Goal: Task Accomplishment & Management: Manage account settings

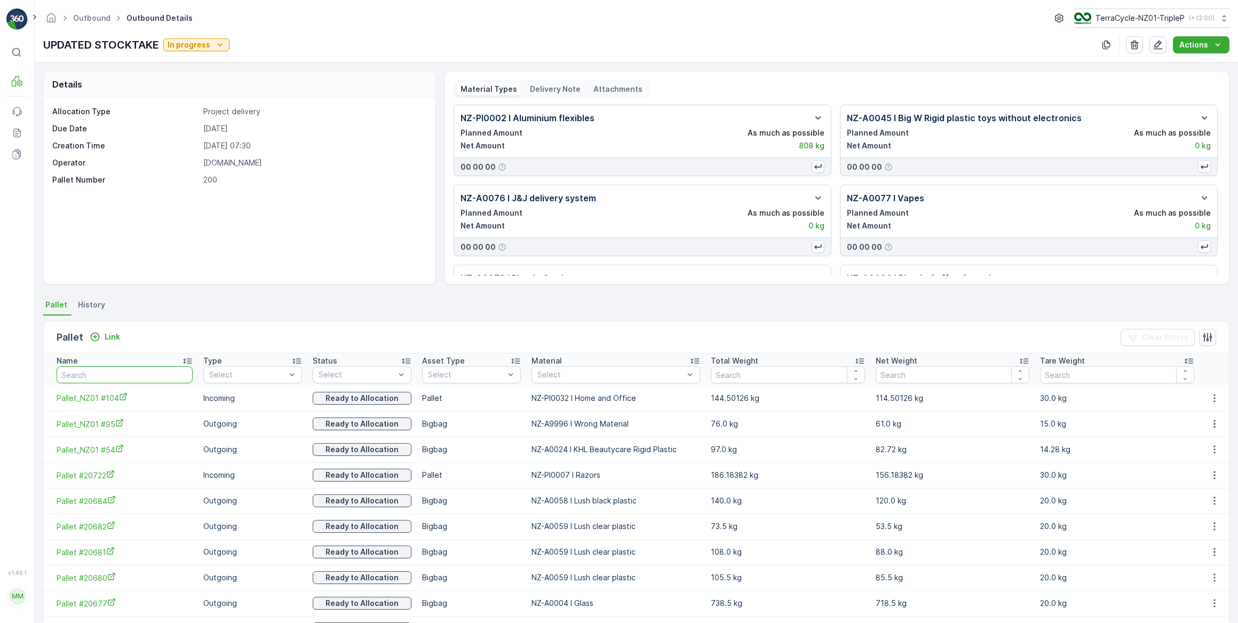
click at [118, 379] on input "text" at bounding box center [125, 374] width 136 height 17
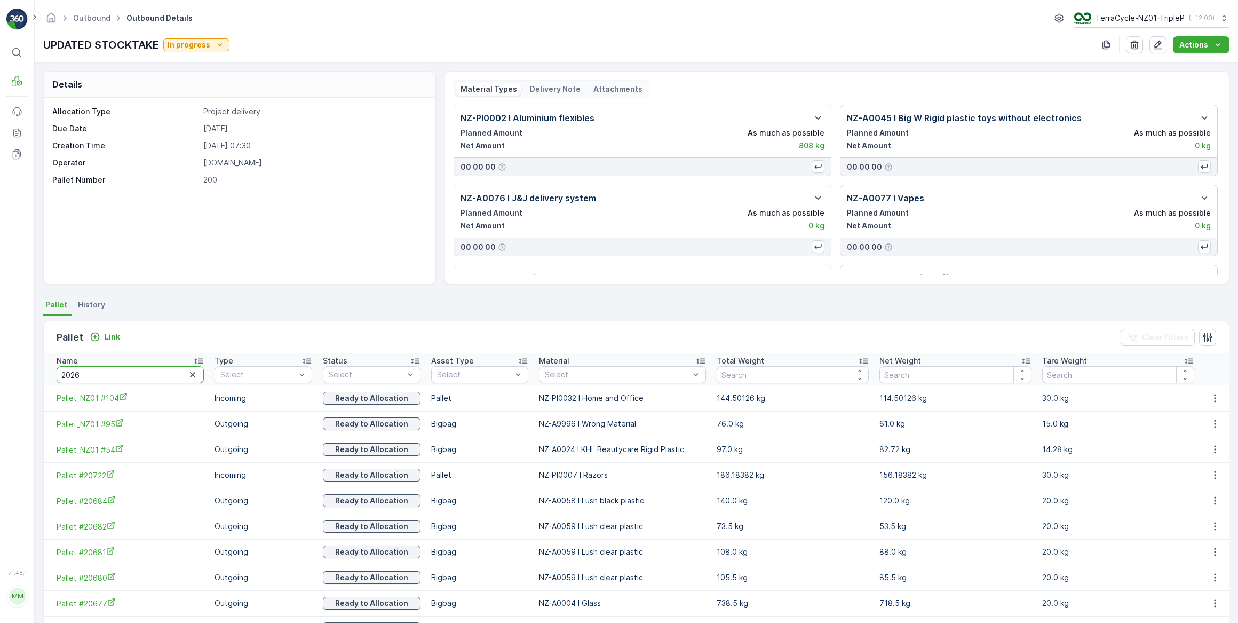
type input "20260"
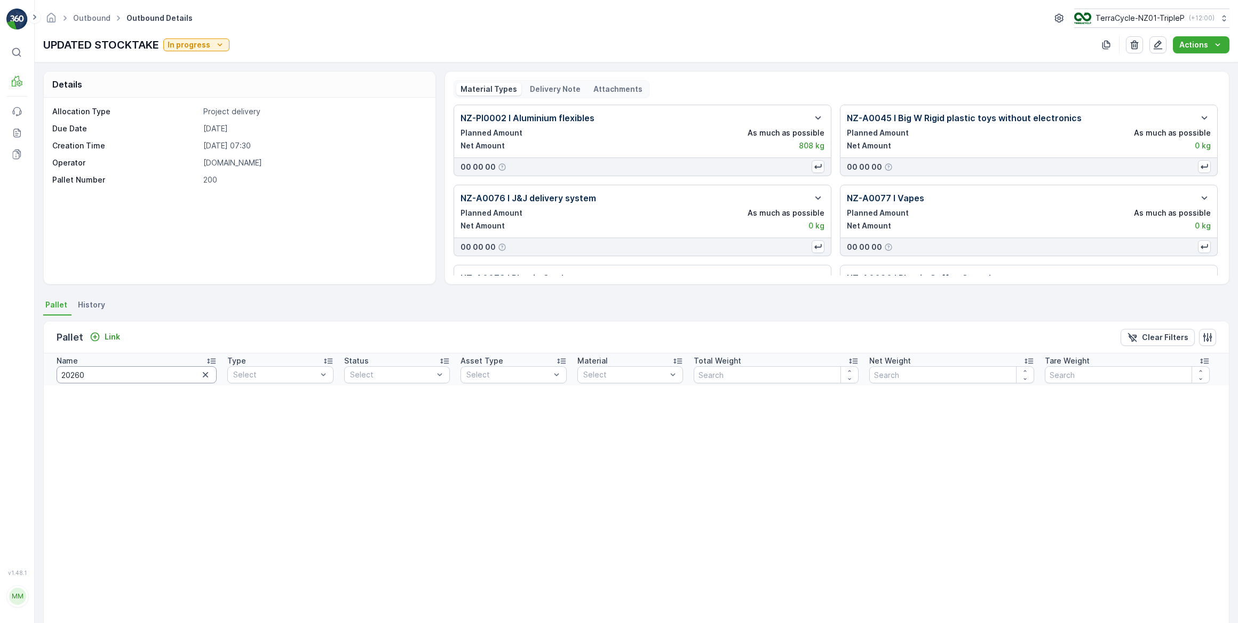
click at [77, 373] on input "20260" at bounding box center [137, 374] width 160 height 17
type input "20290"
drag, startPoint x: 96, startPoint y: 376, endPoint x: 70, endPoint y: 376, distance: 26.1
click at [70, 377] on input "20290" at bounding box center [137, 374] width 160 height 17
type input "20690"
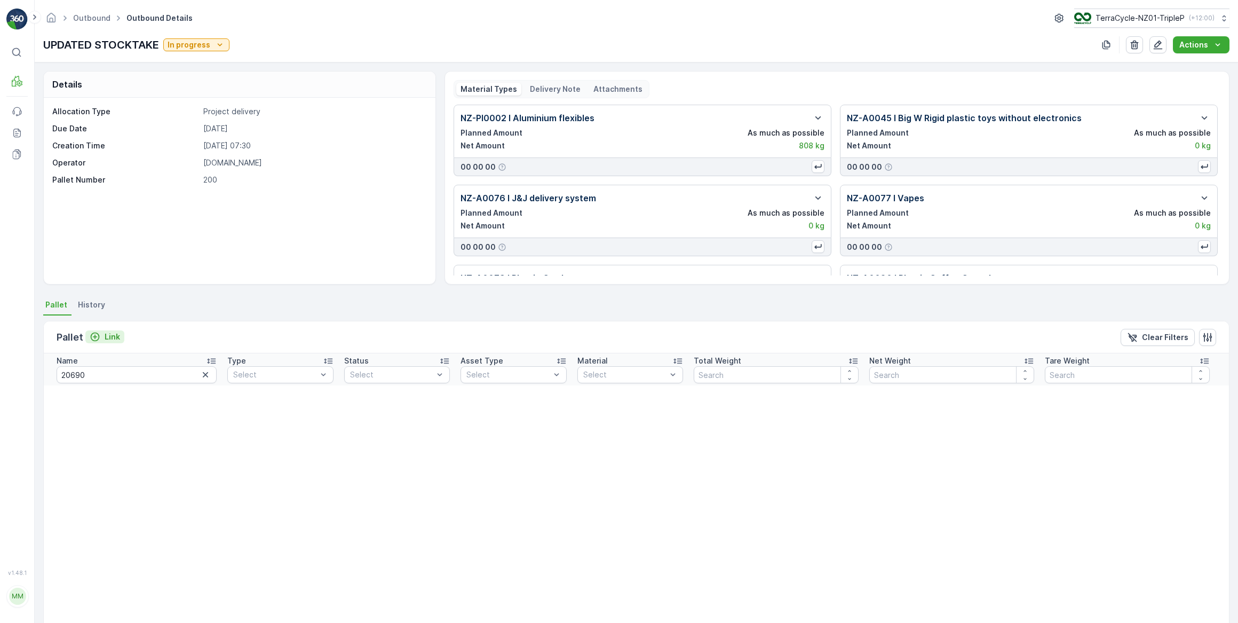
click at [101, 336] on div "Link" at bounding box center [105, 336] width 30 height 11
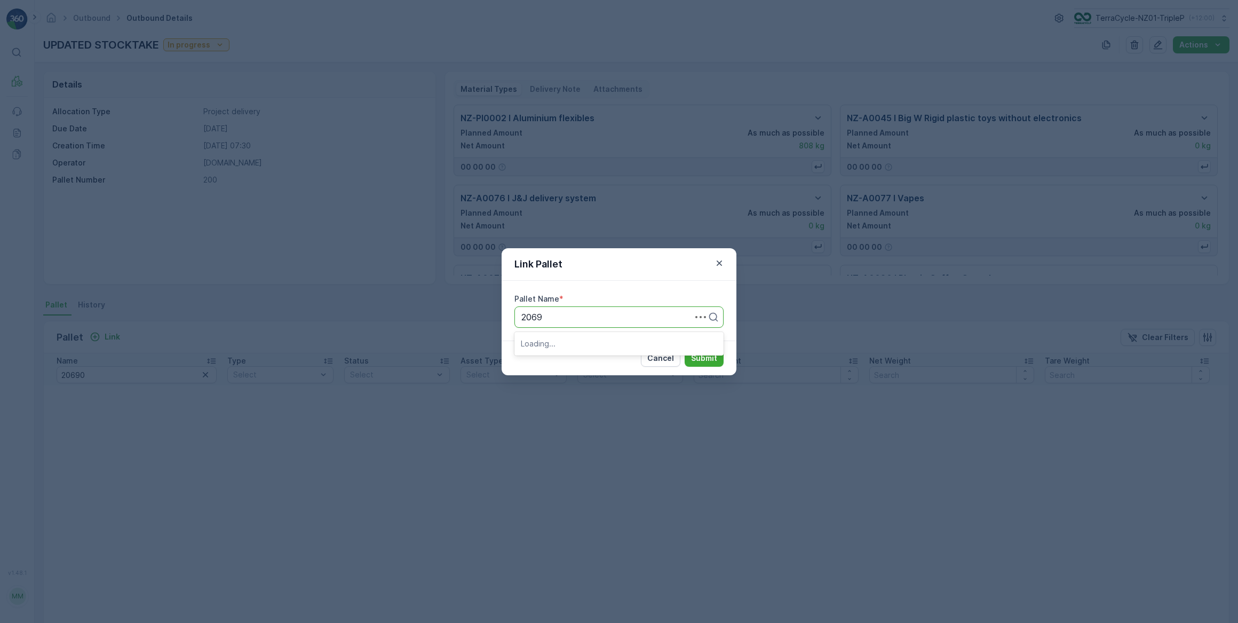
type input "20690"
click at [574, 339] on span "Pallet #20690" at bounding box center [549, 343] width 57 height 10
click at [696, 361] on p "Submit" at bounding box center [704, 358] width 26 height 11
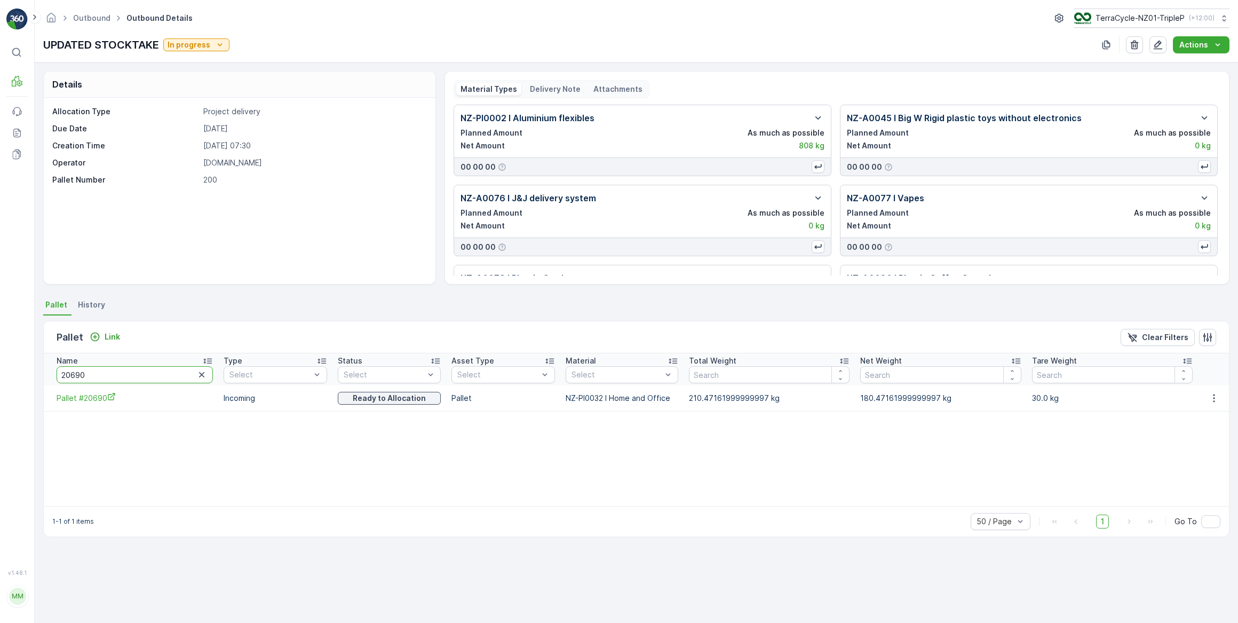
drag, startPoint x: 133, startPoint y: 378, endPoint x: 72, endPoint y: 375, distance: 60.9
click at [72, 375] on input "20690" at bounding box center [135, 374] width 156 height 17
type input "20582"
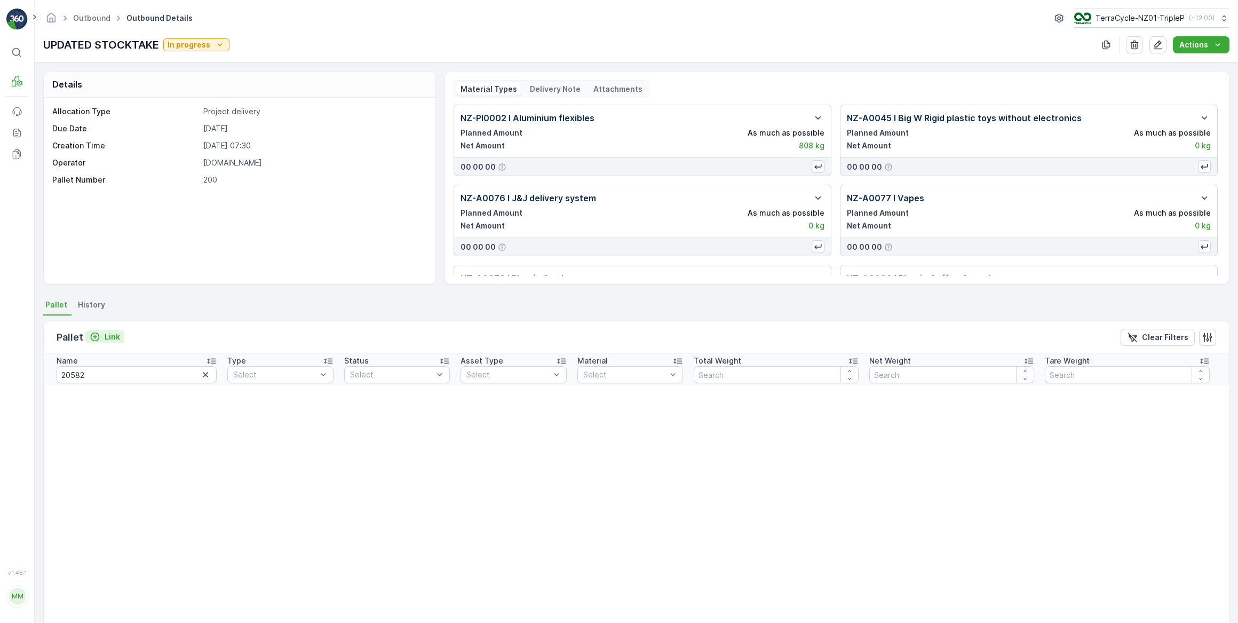
click at [105, 335] on p "Link" at bounding box center [112, 336] width 15 height 11
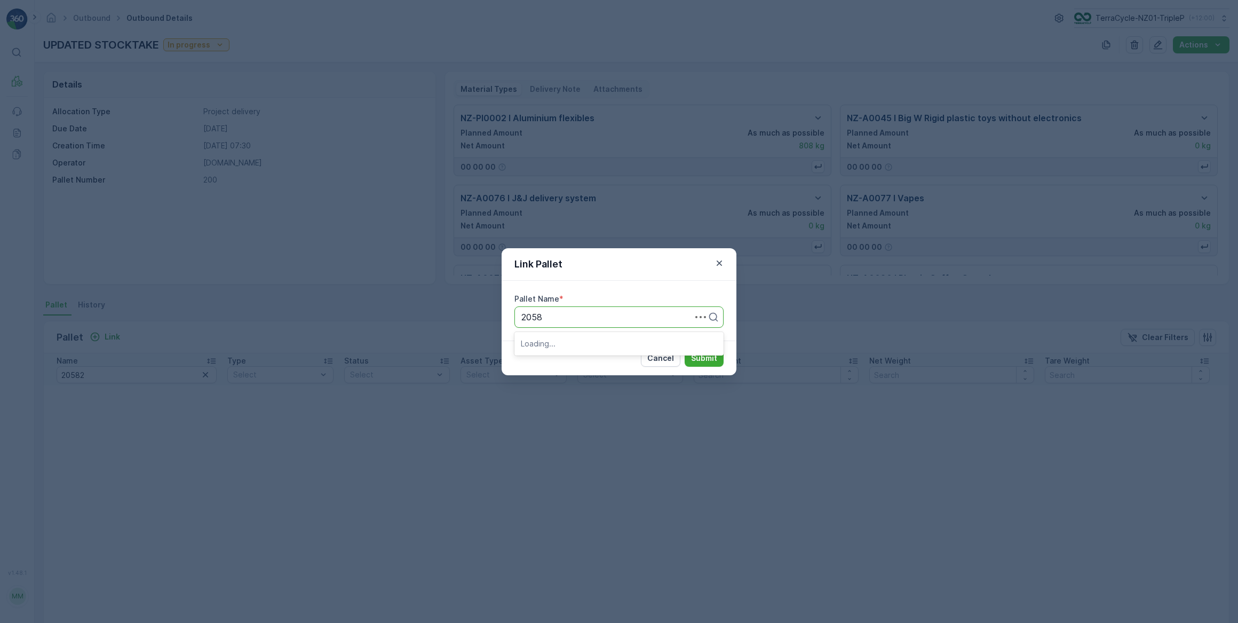
type input "20582"
click at [572, 344] on span "Pallet #20582" at bounding box center [549, 343] width 56 height 10
click at [706, 362] on p "Submit" at bounding box center [704, 358] width 26 height 11
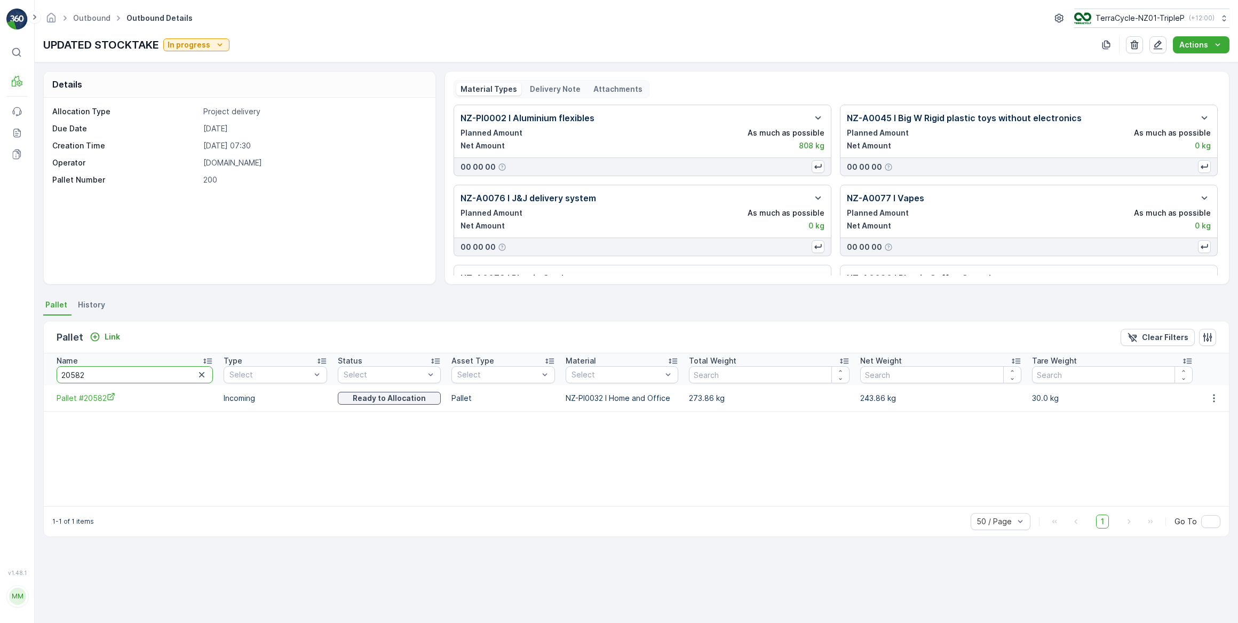
drag, startPoint x: 85, startPoint y: 370, endPoint x: 70, endPoint y: 372, distance: 15.1
click at [70, 372] on input "20582" at bounding box center [135, 374] width 156 height 17
type input "20276"
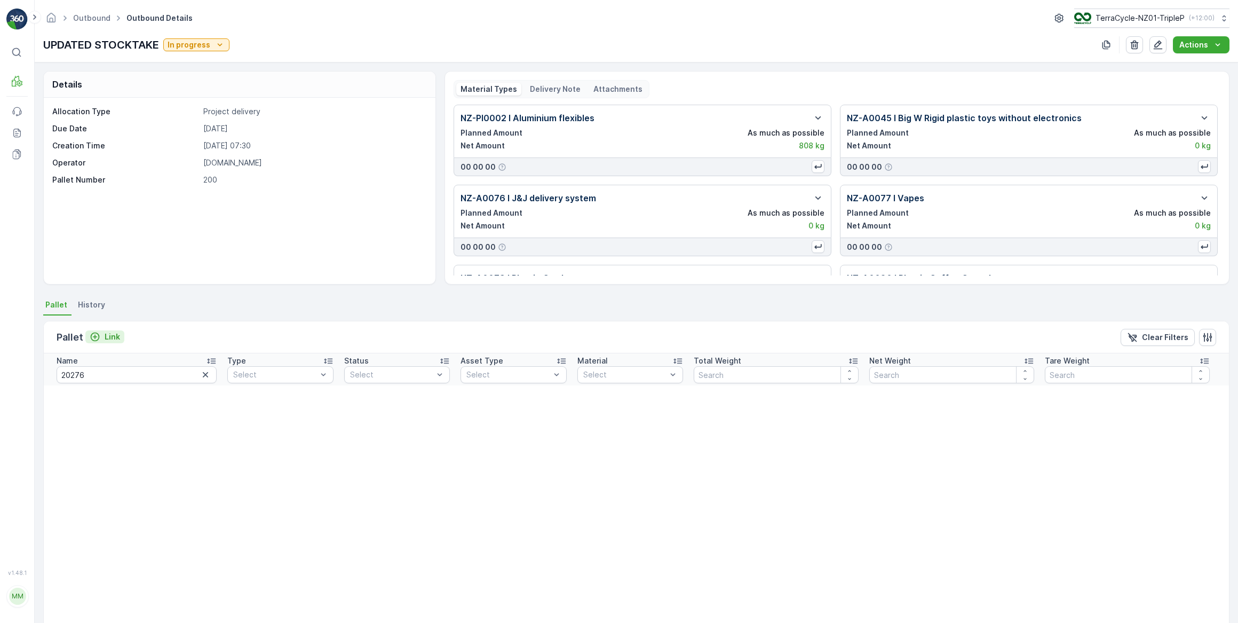
click at [109, 334] on p "Link" at bounding box center [112, 336] width 15 height 11
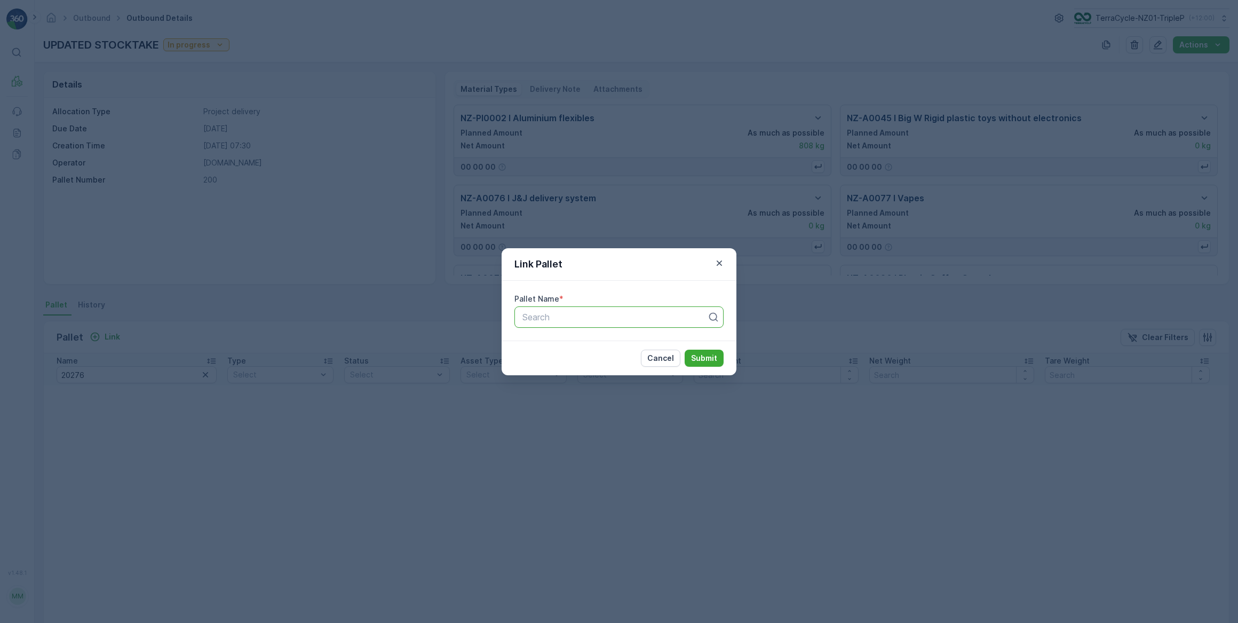
click at [531, 319] on div at bounding box center [614, 317] width 187 height 10
type input "20276"
click at [560, 340] on span "Pallet #20276" at bounding box center [548, 343] width 55 height 10
click at [698, 357] on p "Submit" at bounding box center [704, 358] width 26 height 11
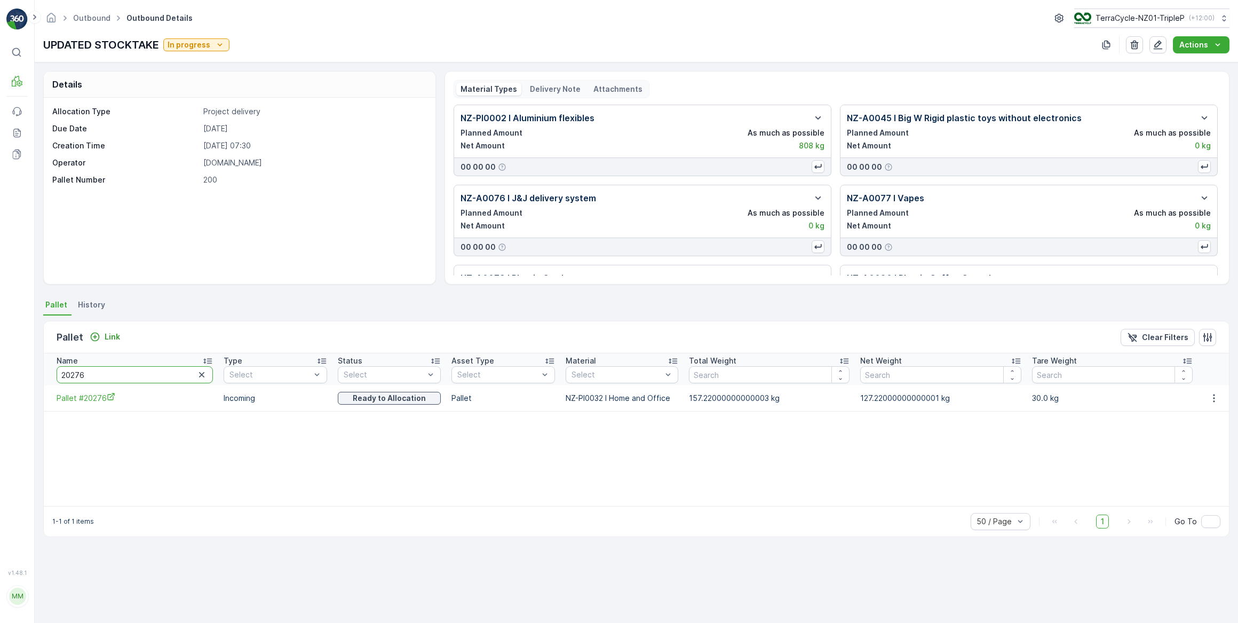
drag, startPoint x: 89, startPoint y: 373, endPoint x: 70, endPoint y: 376, distance: 19.4
click at [71, 375] on input "20276" at bounding box center [135, 374] width 156 height 17
type input "20285"
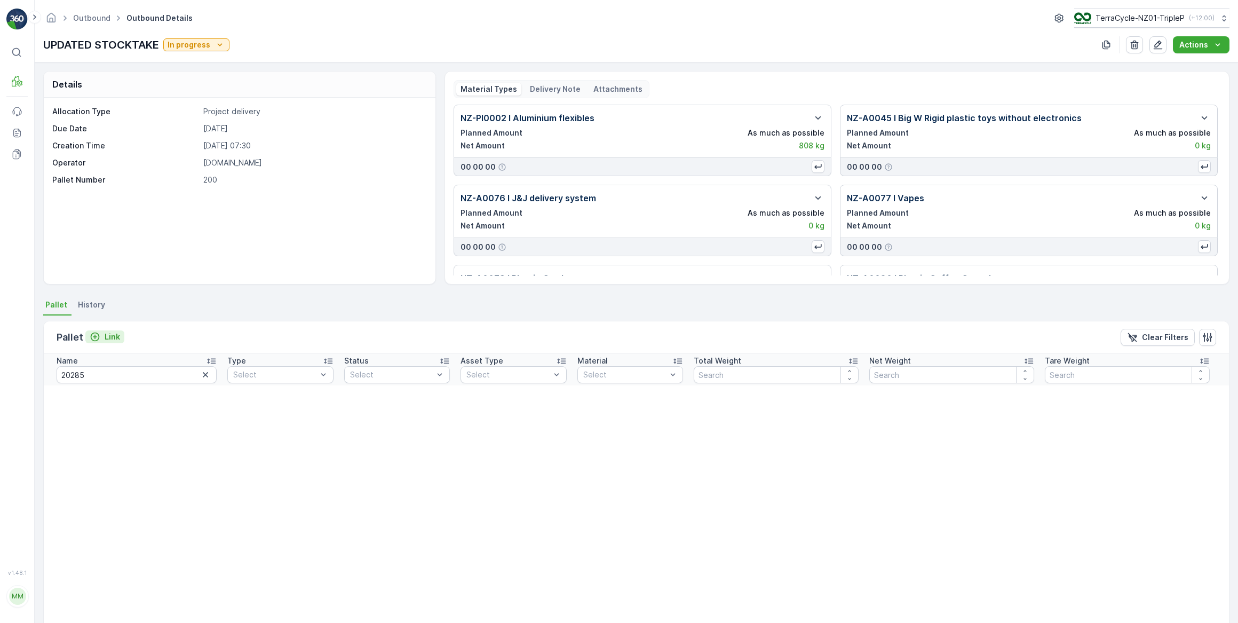
click at [91, 331] on icon "Link" at bounding box center [95, 336] width 11 height 11
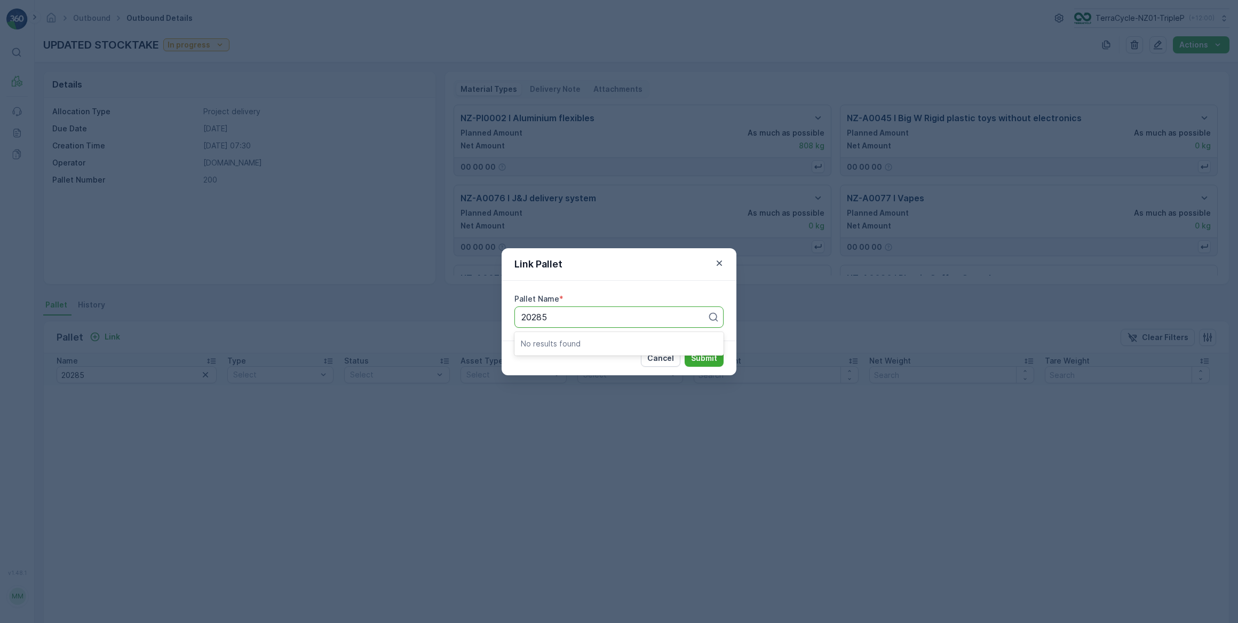
click at [521, 317] on input "20285" at bounding box center [535, 317] width 28 height 10
type input "#20285"
drag, startPoint x: 565, startPoint y: 313, endPoint x: 554, endPoint y: 313, distance: 10.7
click at [555, 313] on div at bounding box center [614, 317] width 187 height 10
click at [550, 314] on div at bounding box center [614, 317] width 187 height 10
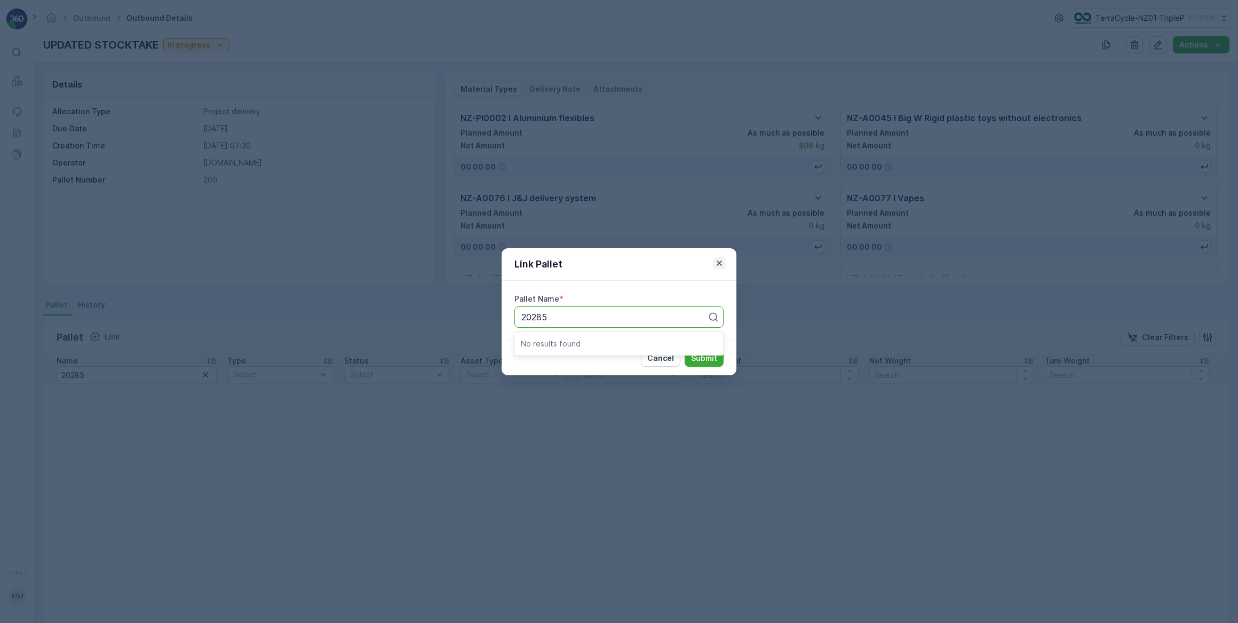
type input "20285"
click at [720, 266] on icon "button" at bounding box center [719, 263] width 11 height 11
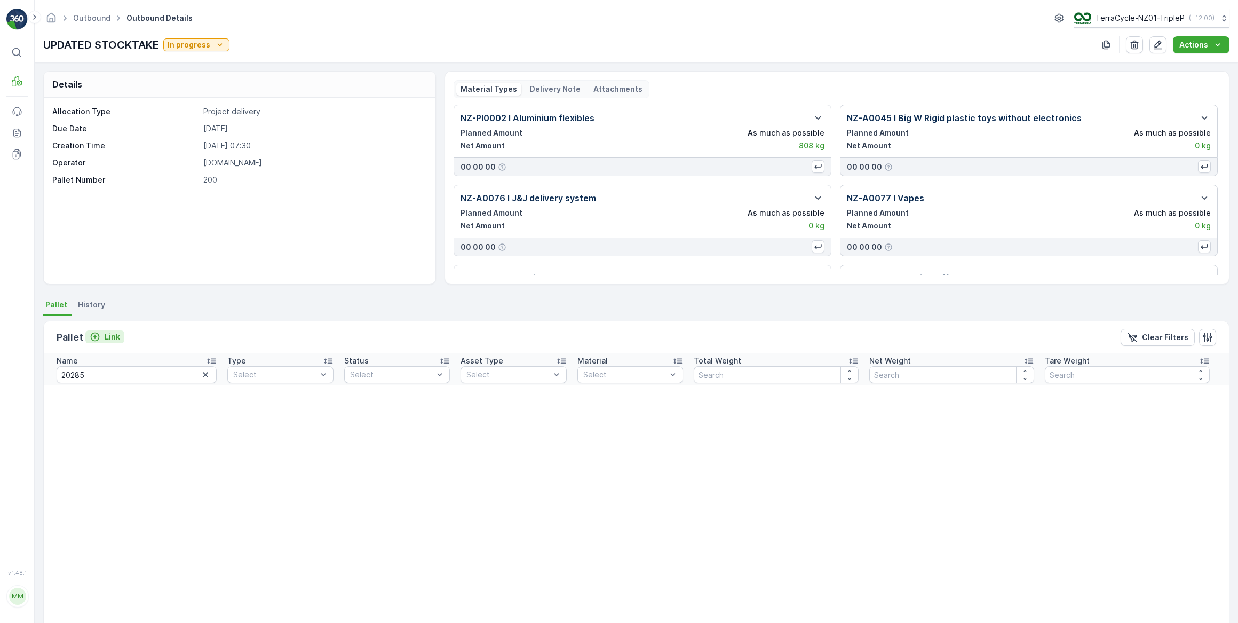
click at [99, 335] on icon "Link" at bounding box center [95, 336] width 11 height 11
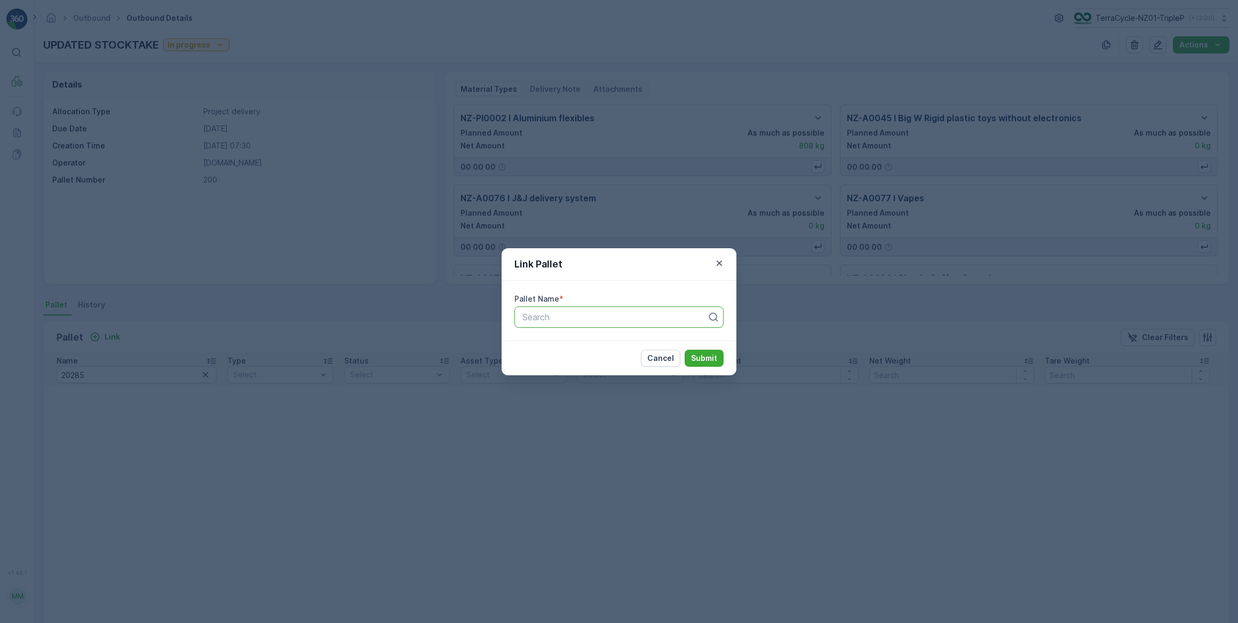
click at [526, 313] on div at bounding box center [614, 317] width 187 height 10
type input "20285"
click at [719, 259] on icon "button" at bounding box center [719, 263] width 11 height 11
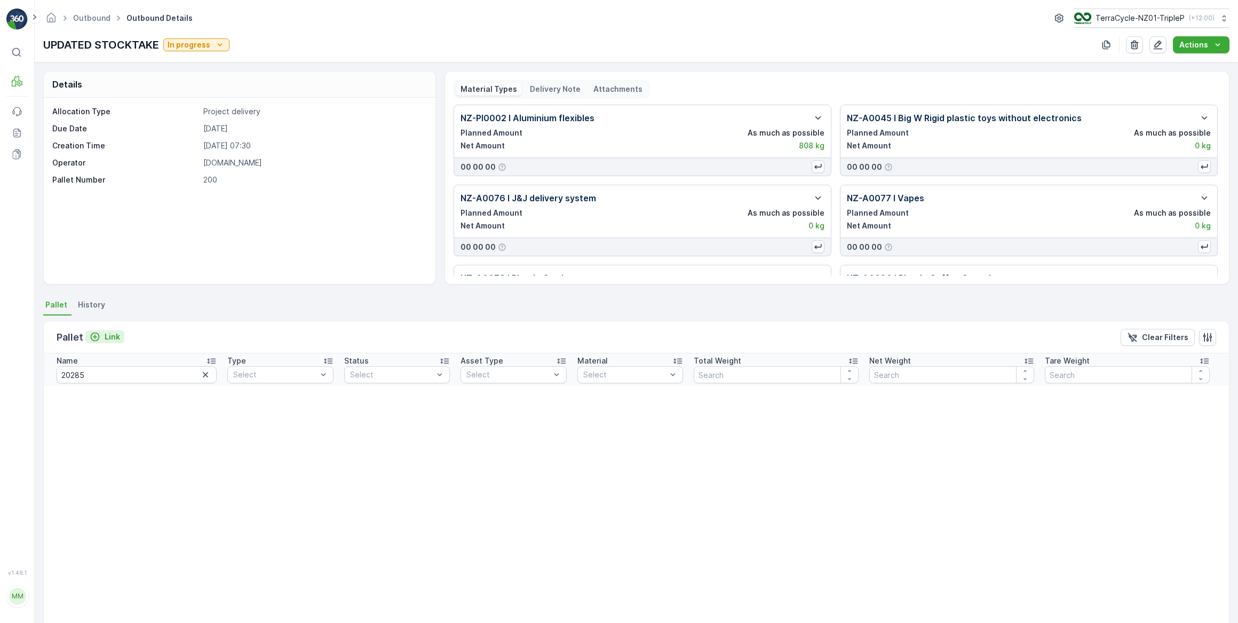
click at [110, 333] on p "Link" at bounding box center [112, 336] width 15 height 11
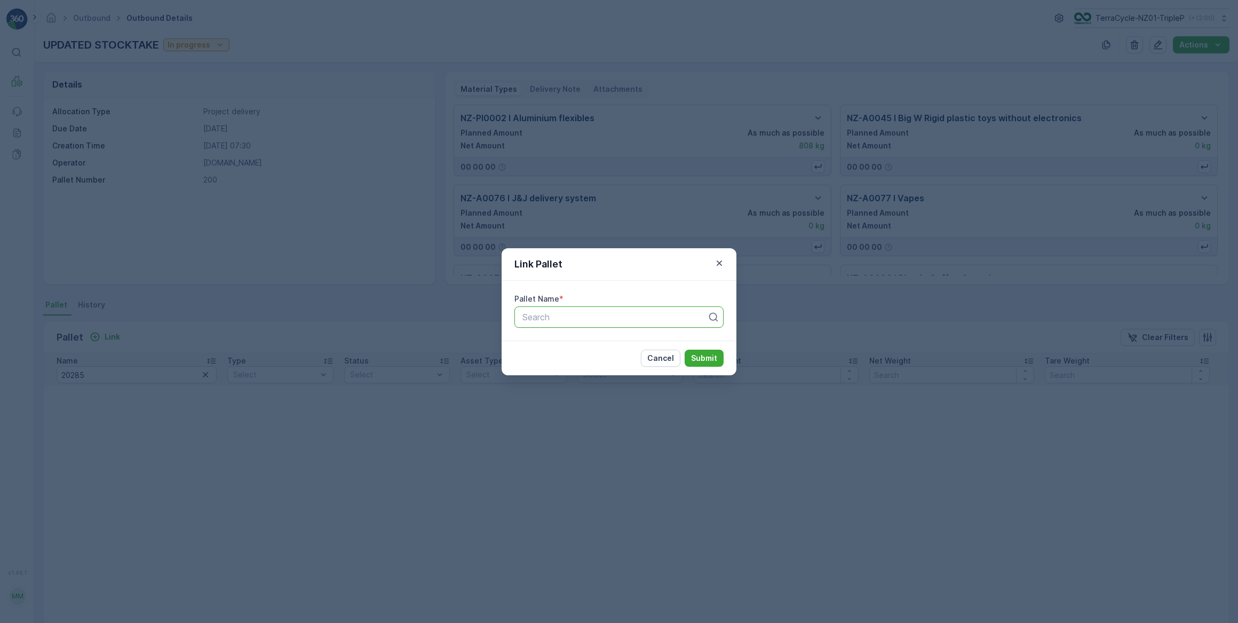
click at [540, 315] on div at bounding box center [614, 317] width 187 height 10
type input "20292"
click at [573, 337] on div "Pallet #20292" at bounding box center [618, 343] width 209 height 18
click at [713, 356] on p "Submit" at bounding box center [704, 358] width 26 height 11
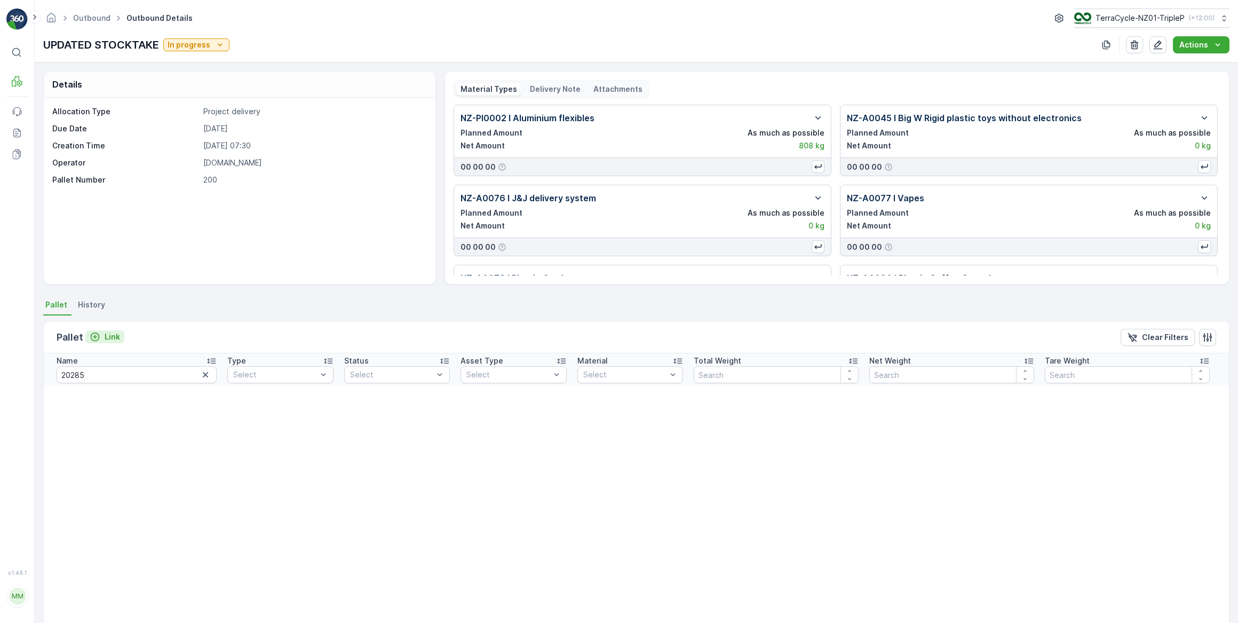
click at [105, 332] on p "Link" at bounding box center [112, 336] width 15 height 11
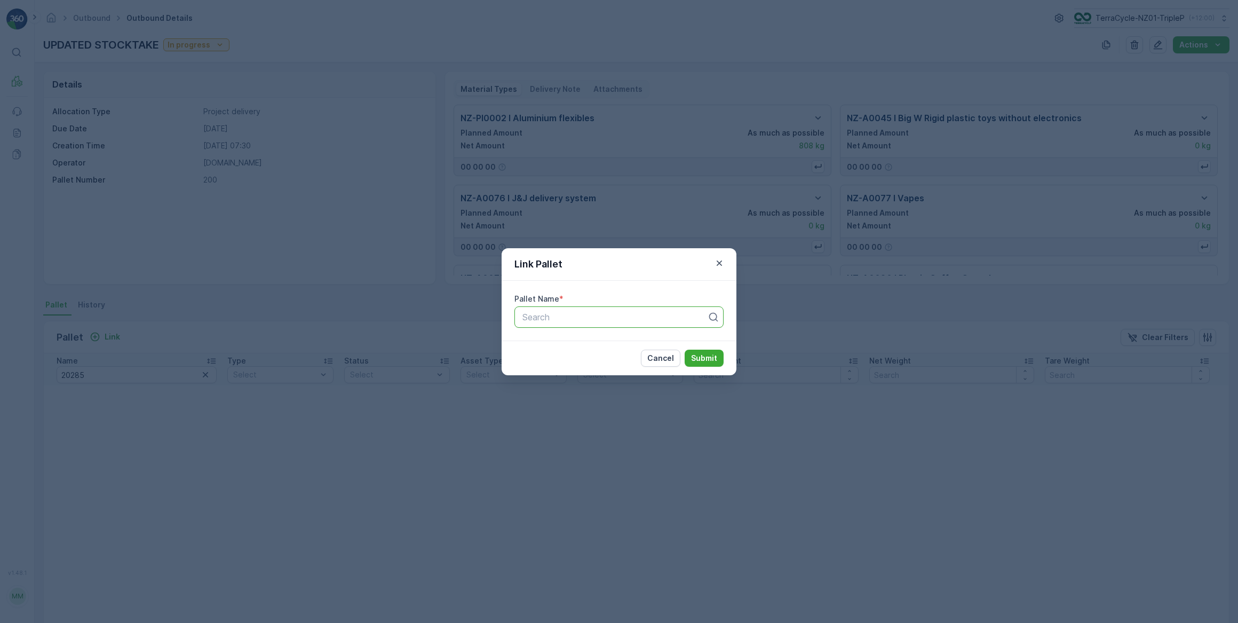
click at [599, 312] on div at bounding box center [614, 317] width 187 height 10
click at [689, 348] on div "No results found" at bounding box center [618, 343] width 209 height 19
type input "20285"
click at [718, 267] on icon "button" at bounding box center [719, 263] width 11 height 11
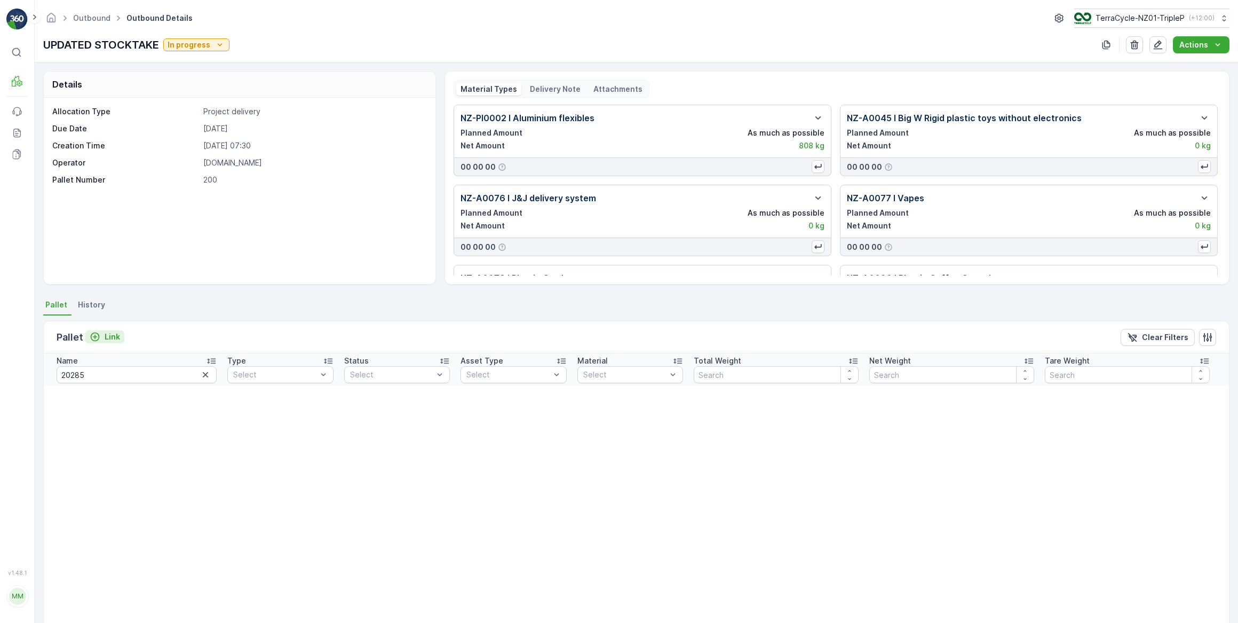
click at [108, 332] on p "Link" at bounding box center [112, 336] width 15 height 11
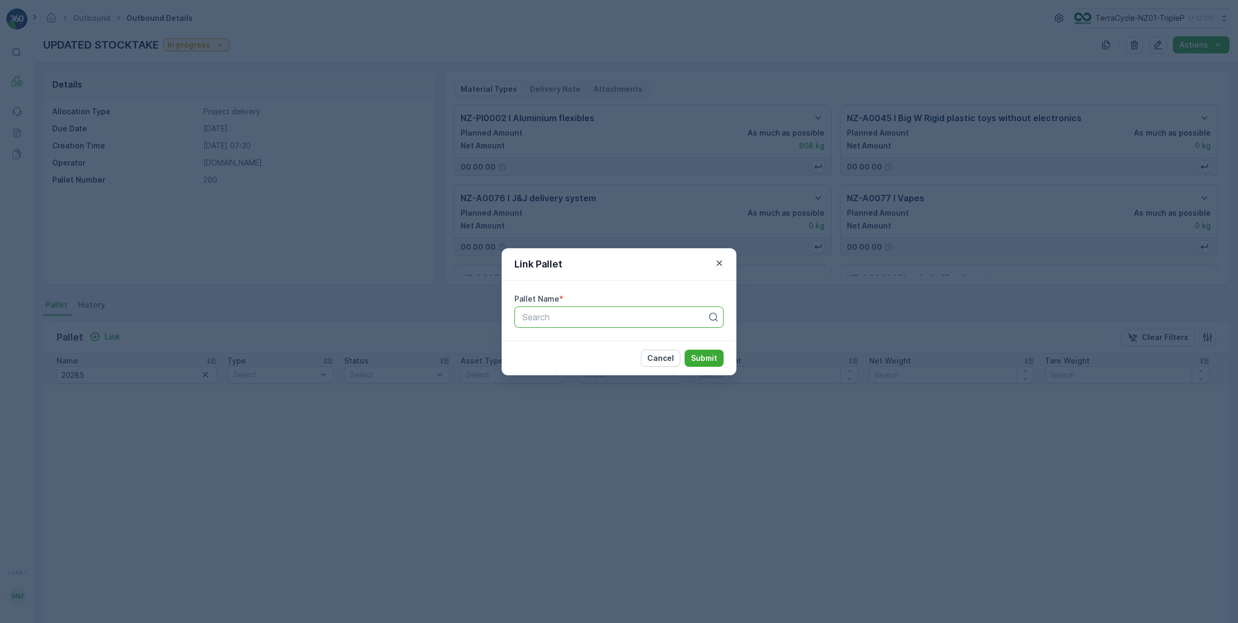
click at [565, 315] on div at bounding box center [614, 317] width 187 height 10
type input "20170"
click at [571, 345] on span "Pallet #20170" at bounding box center [548, 343] width 54 height 10
click at [714, 360] on p "Submit" at bounding box center [704, 358] width 26 height 11
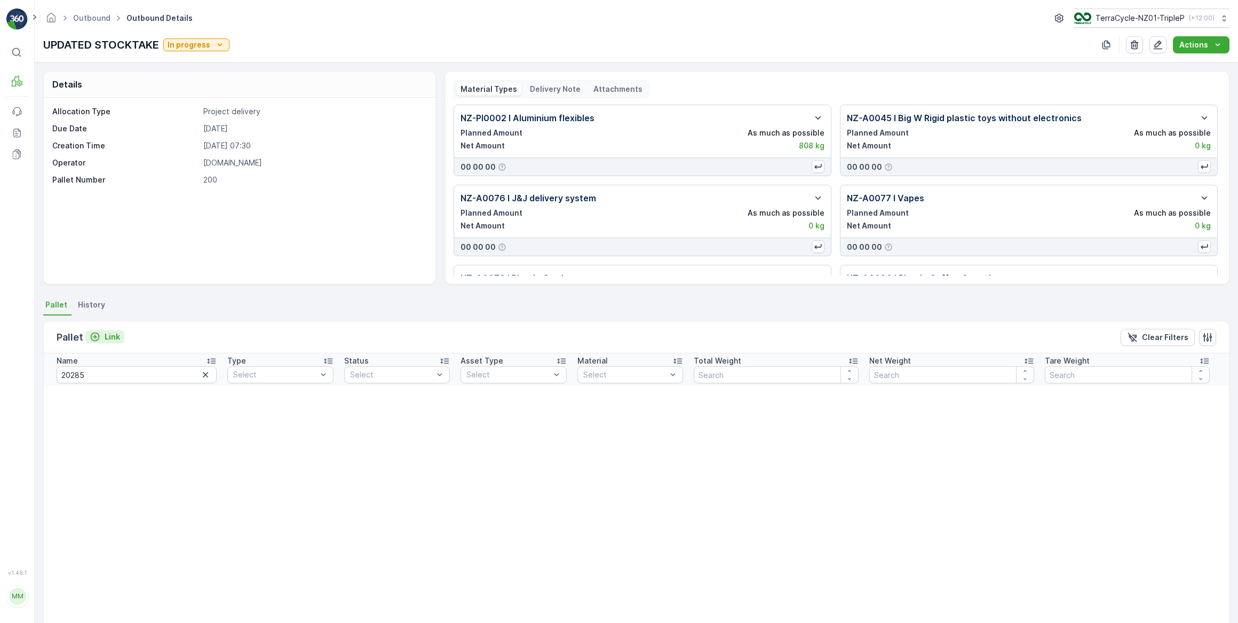
click at [97, 335] on icon "Link" at bounding box center [95, 336] width 11 height 11
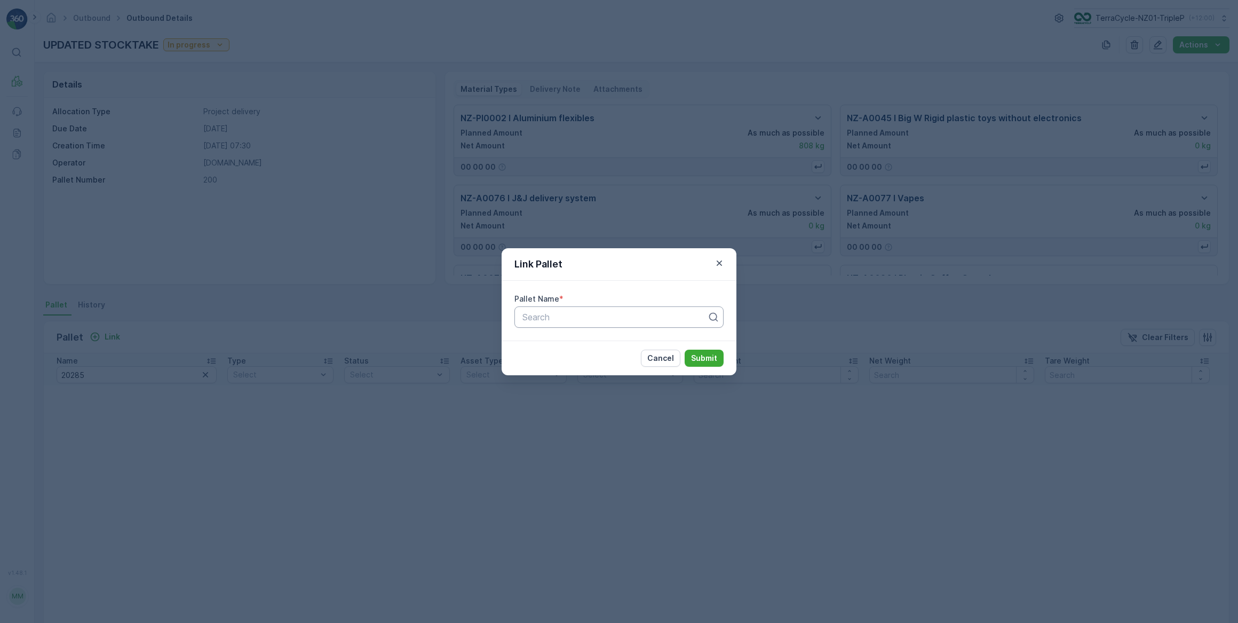
click at [536, 316] on div at bounding box center [614, 317] width 187 height 10
type input "20377"
click at [559, 340] on span "Pallet #20377" at bounding box center [548, 343] width 55 height 10
click at [698, 362] on p "Submit" at bounding box center [704, 358] width 26 height 11
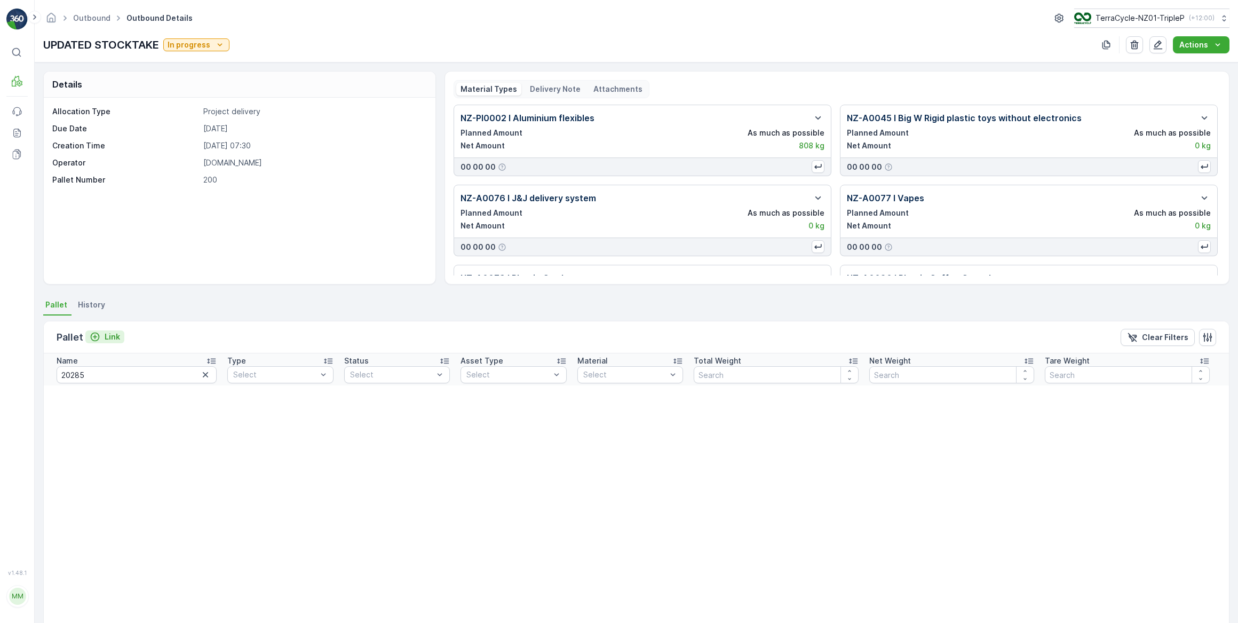
click at [101, 338] on div "Link" at bounding box center [105, 336] width 30 height 11
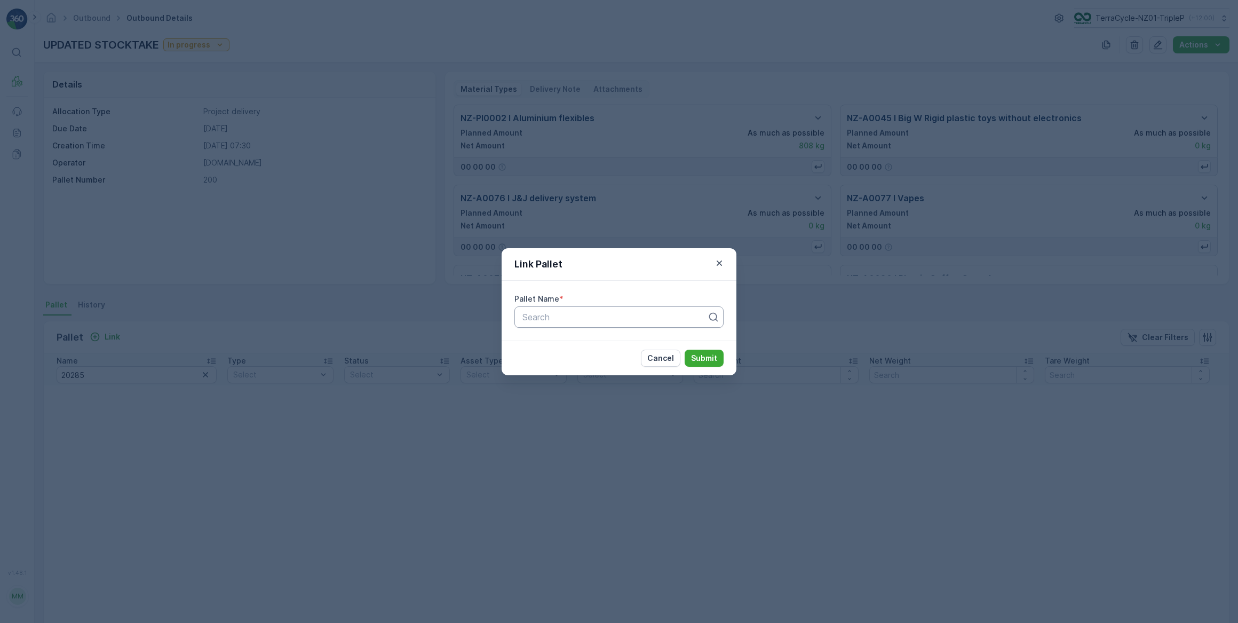
click at [553, 312] on div at bounding box center [614, 317] width 187 height 10
type input "20285"
click at [578, 346] on p "No results found" at bounding box center [619, 343] width 196 height 11
click at [518, 318] on div at bounding box center [618, 316] width 209 height 21
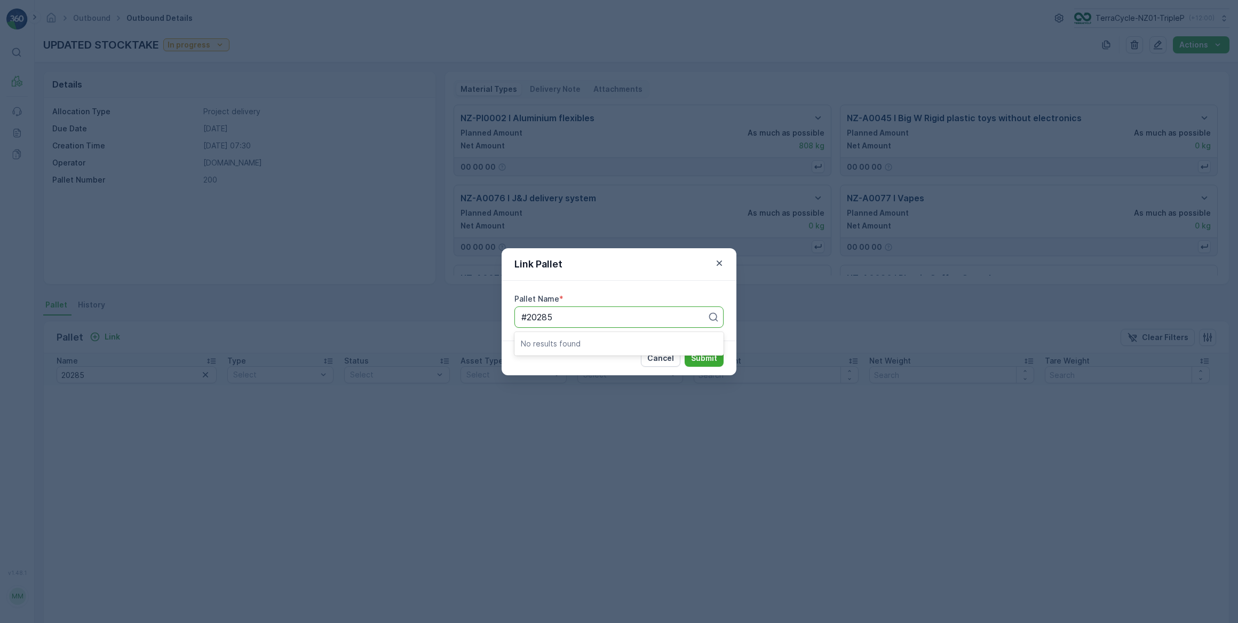
type input "#20285"
click at [671, 203] on div "Link Pallet Pallet Name * Use Up and Down to choose options, press Enter to sel…" at bounding box center [619, 311] width 1238 height 623
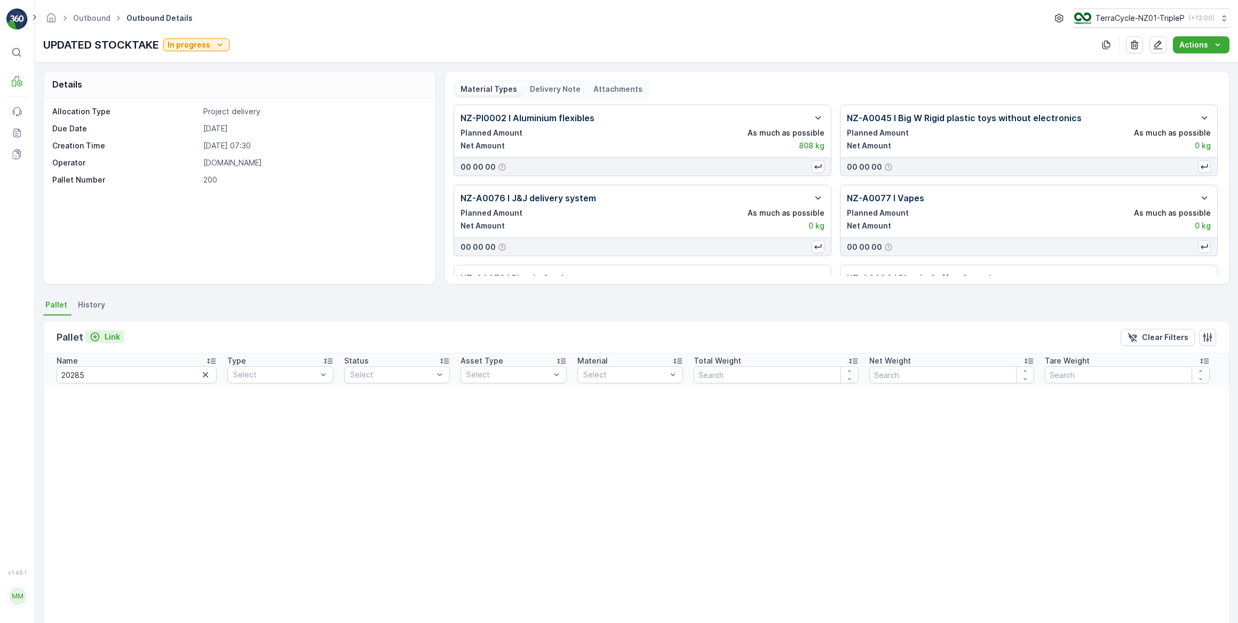
click at [106, 339] on p "Link" at bounding box center [112, 336] width 15 height 11
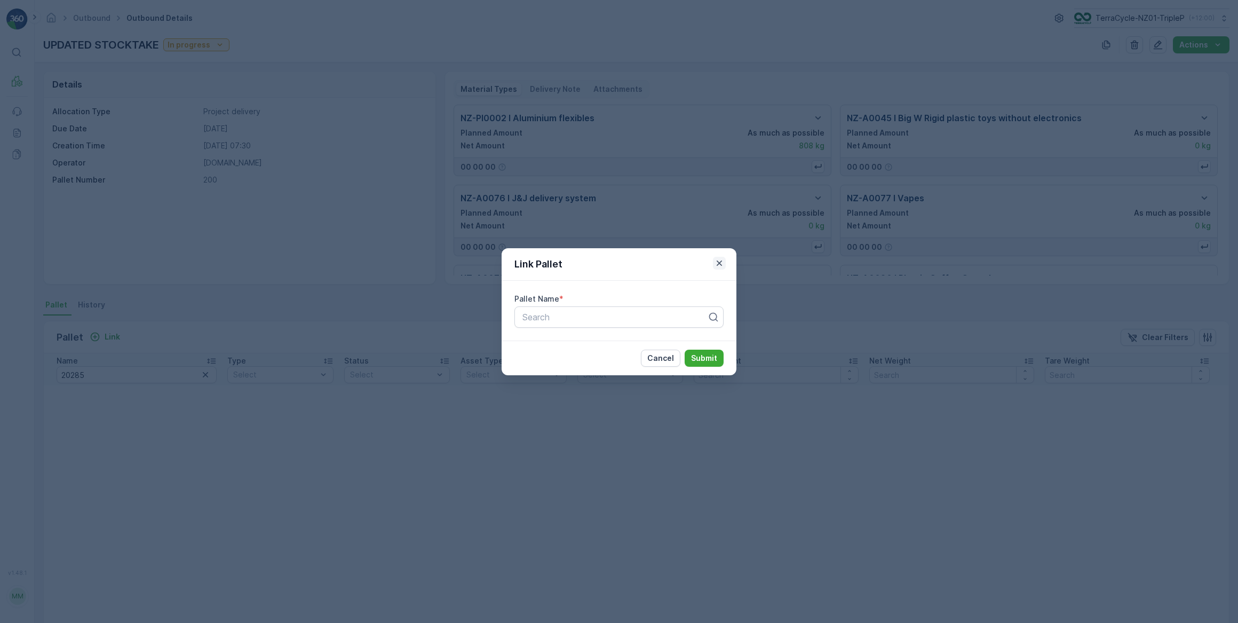
click at [716, 263] on icon "button" at bounding box center [719, 263] width 11 height 11
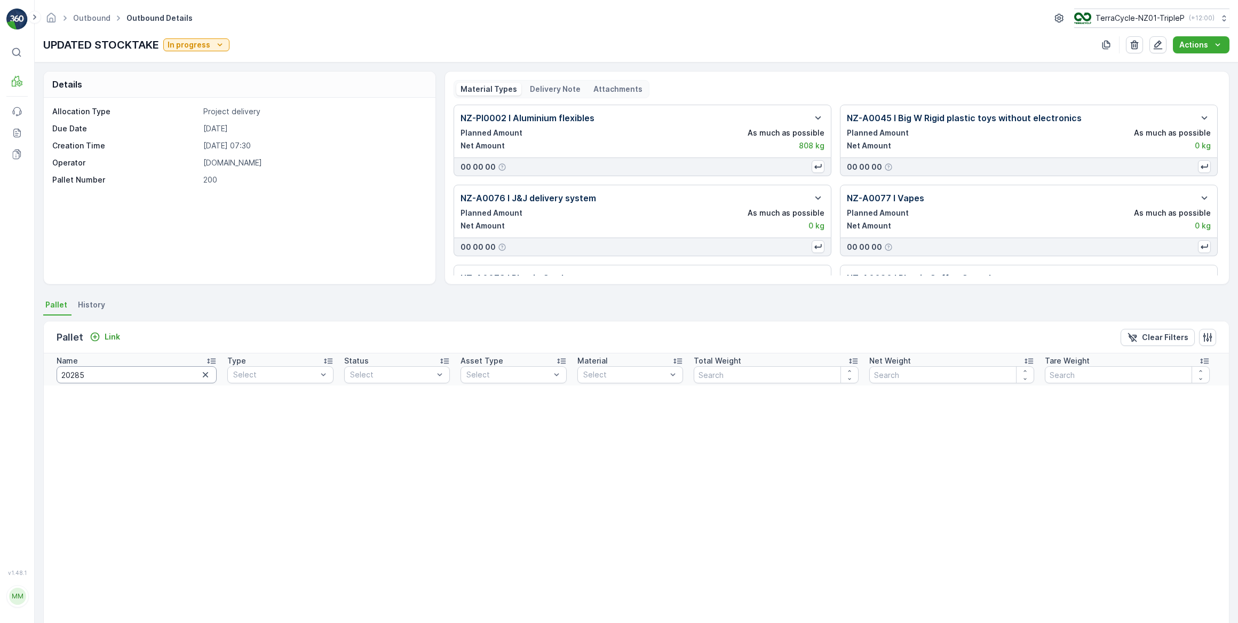
click at [188, 376] on input "20285" at bounding box center [137, 374] width 160 height 17
click at [200, 375] on icon "button" at bounding box center [205, 374] width 11 height 11
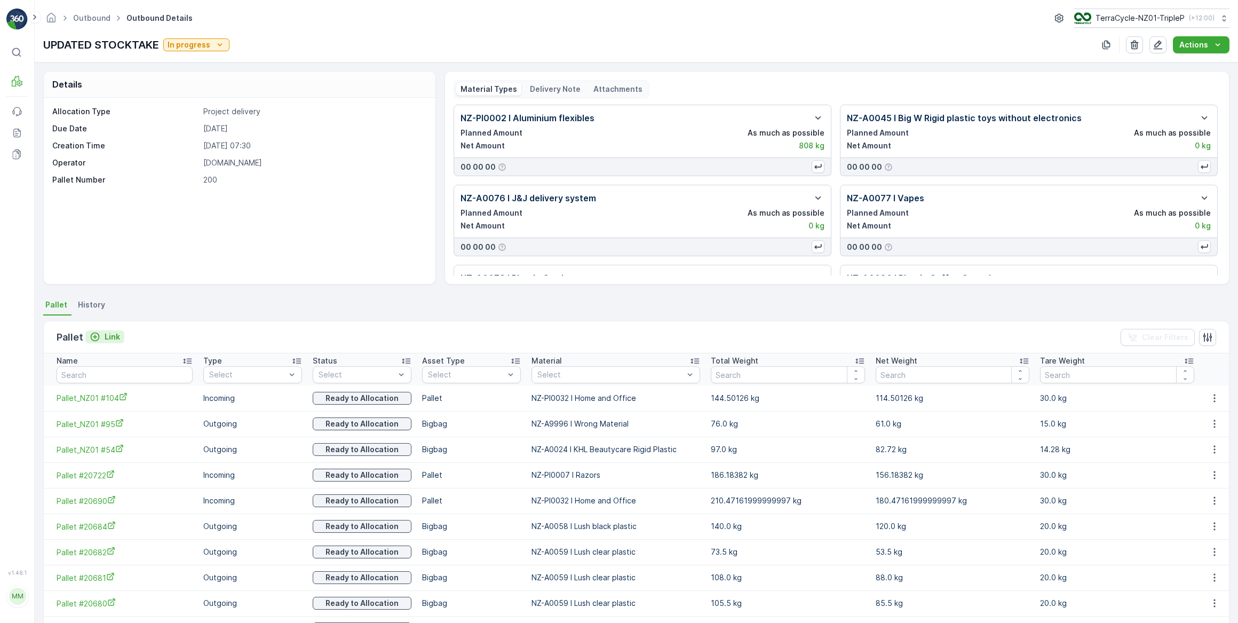
click at [95, 339] on icon "Link" at bounding box center [95, 336] width 11 height 11
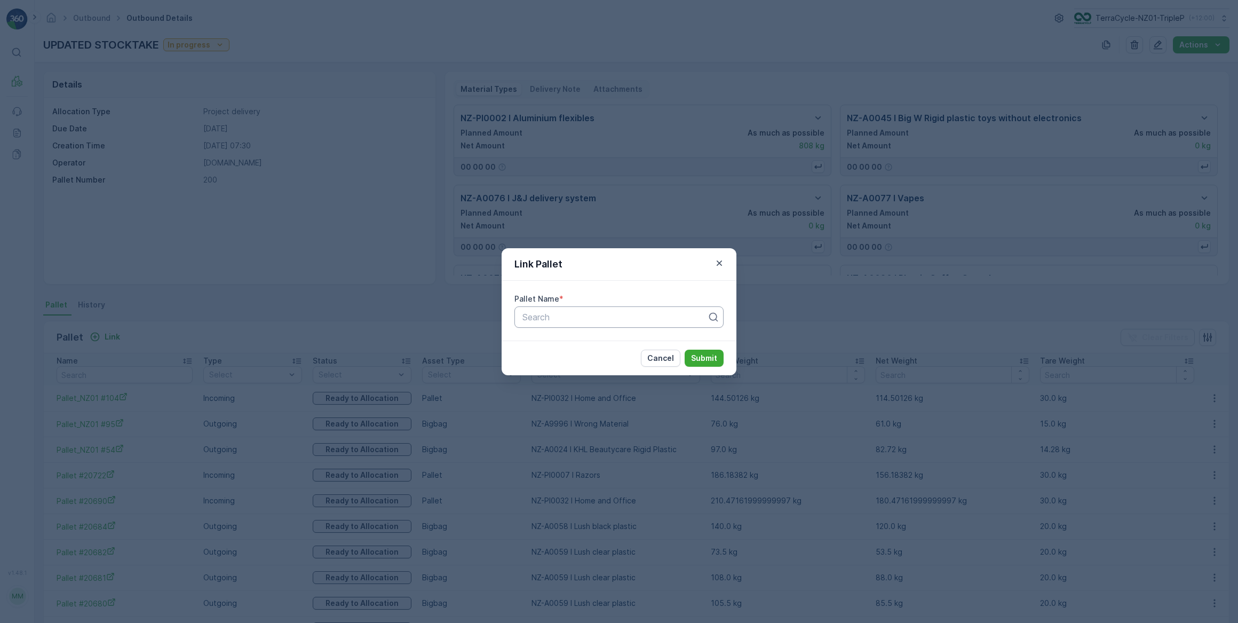
click at [541, 319] on div at bounding box center [614, 317] width 187 height 10
type input "20285"
click at [721, 265] on icon "button" at bounding box center [719, 262] width 5 height 5
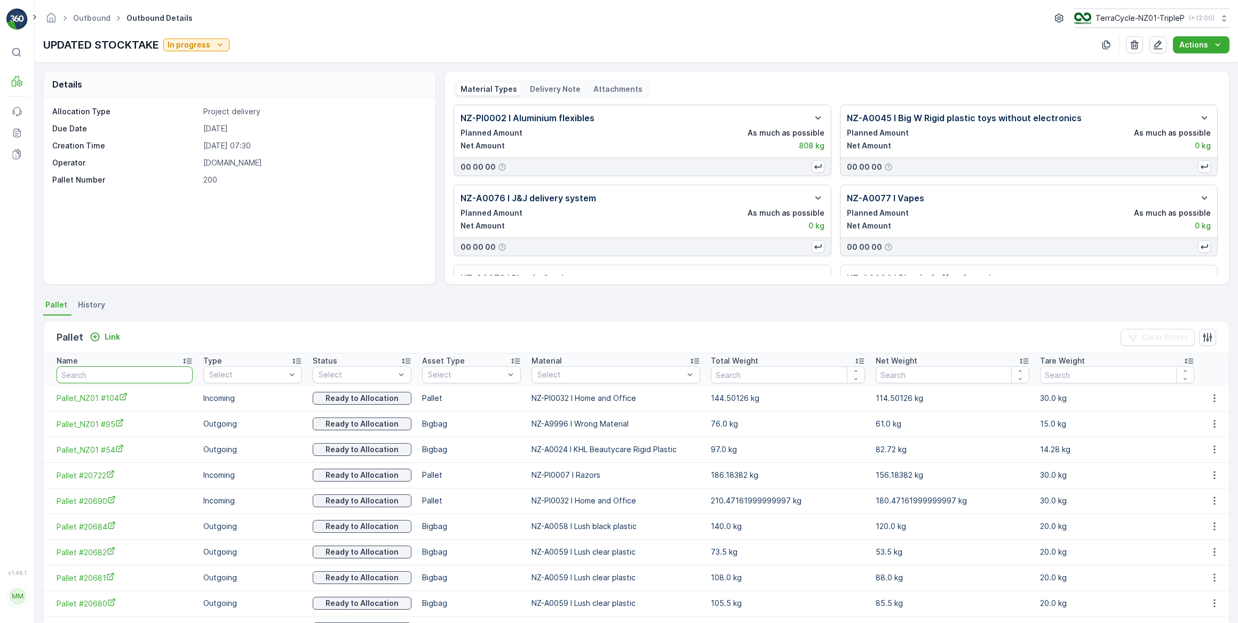
click at [128, 375] on input "text" at bounding box center [125, 374] width 136 height 17
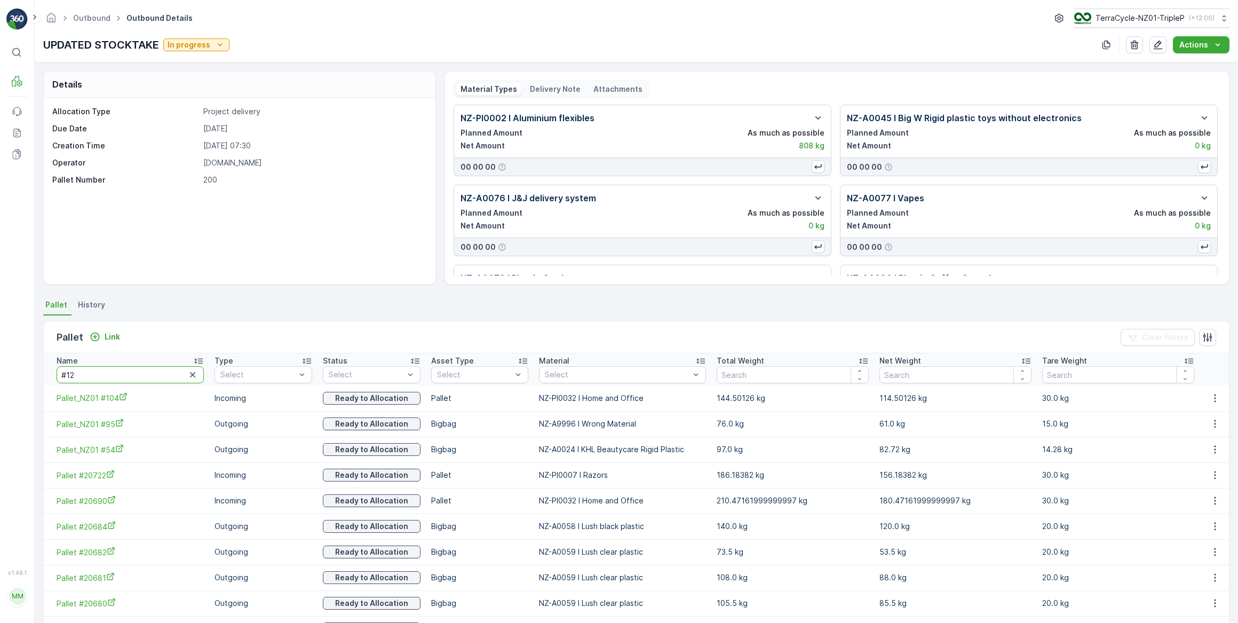
type input "#127"
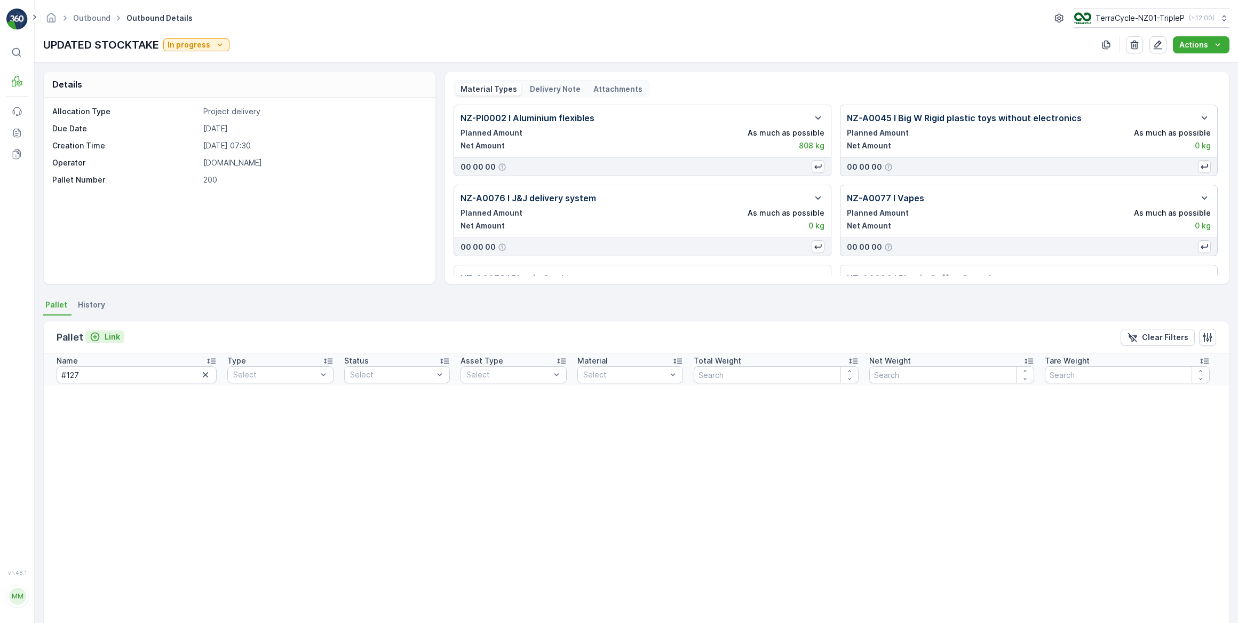
click at [100, 333] on div "Link" at bounding box center [105, 336] width 30 height 11
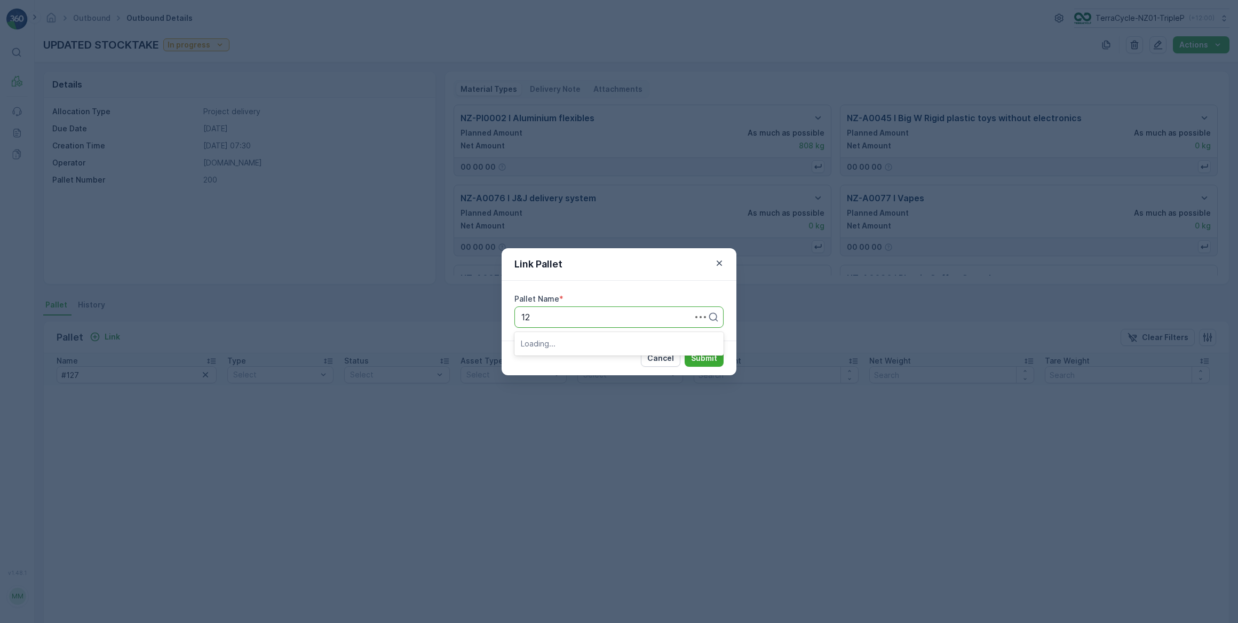
type input "127"
click at [558, 363] on span "Pallet_NZ01 #127" at bounding box center [555, 361] width 68 height 10
click at [710, 361] on p "Submit" at bounding box center [704, 358] width 26 height 11
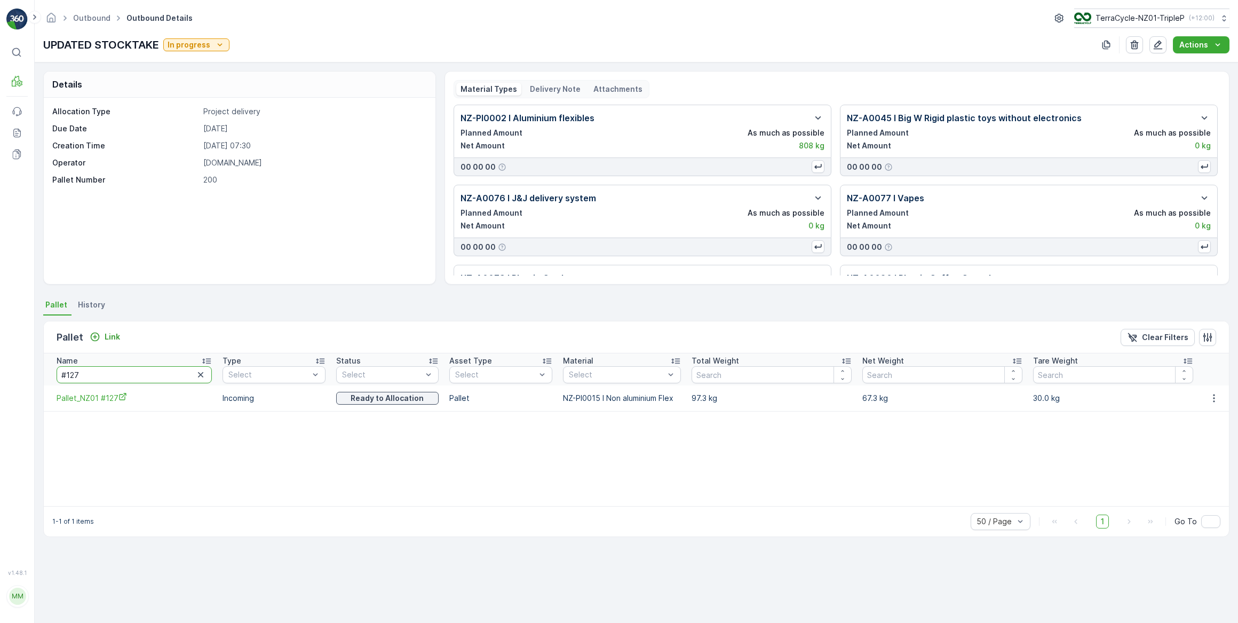
drag, startPoint x: 75, startPoint y: 370, endPoint x: 84, endPoint y: 347, distance: 25.4
click at [65, 369] on input "#127" at bounding box center [134, 374] width 155 height 17
click at [100, 337] on div "Link" at bounding box center [105, 336] width 30 height 11
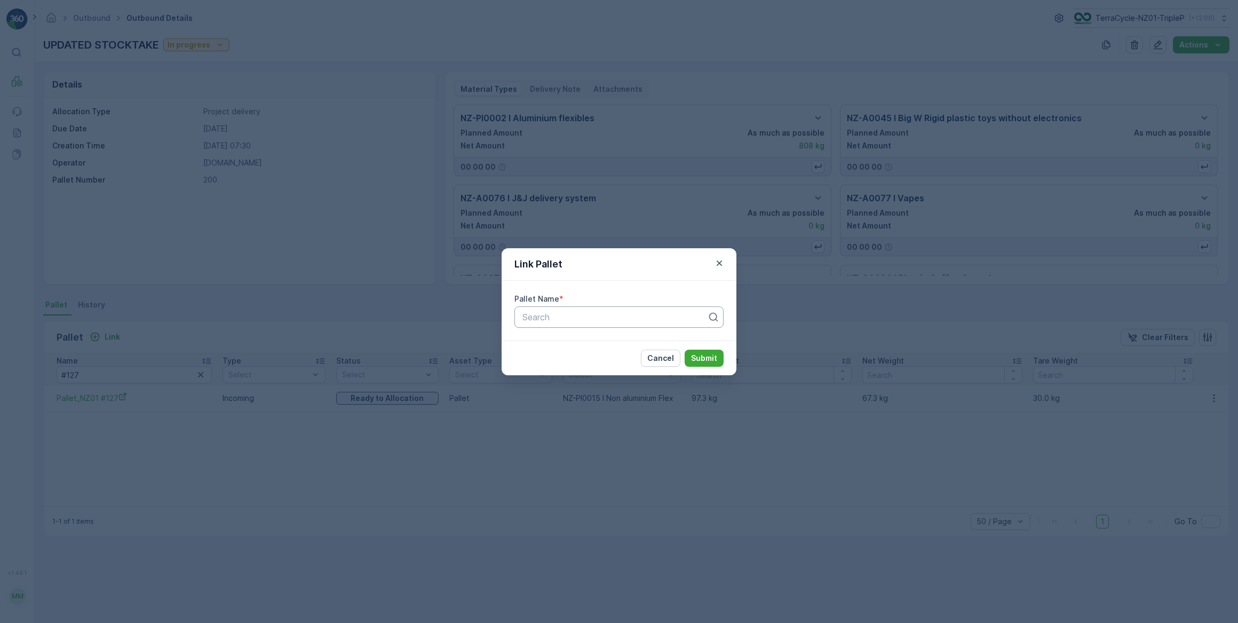
click at [538, 315] on div at bounding box center [614, 317] width 187 height 10
type input "fd love"
click at [627, 341] on span "FD Love Police ATM [DATE] Pallet 1" at bounding box center [594, 343] width 146 height 10
click at [692, 358] on p "Submit" at bounding box center [704, 358] width 26 height 11
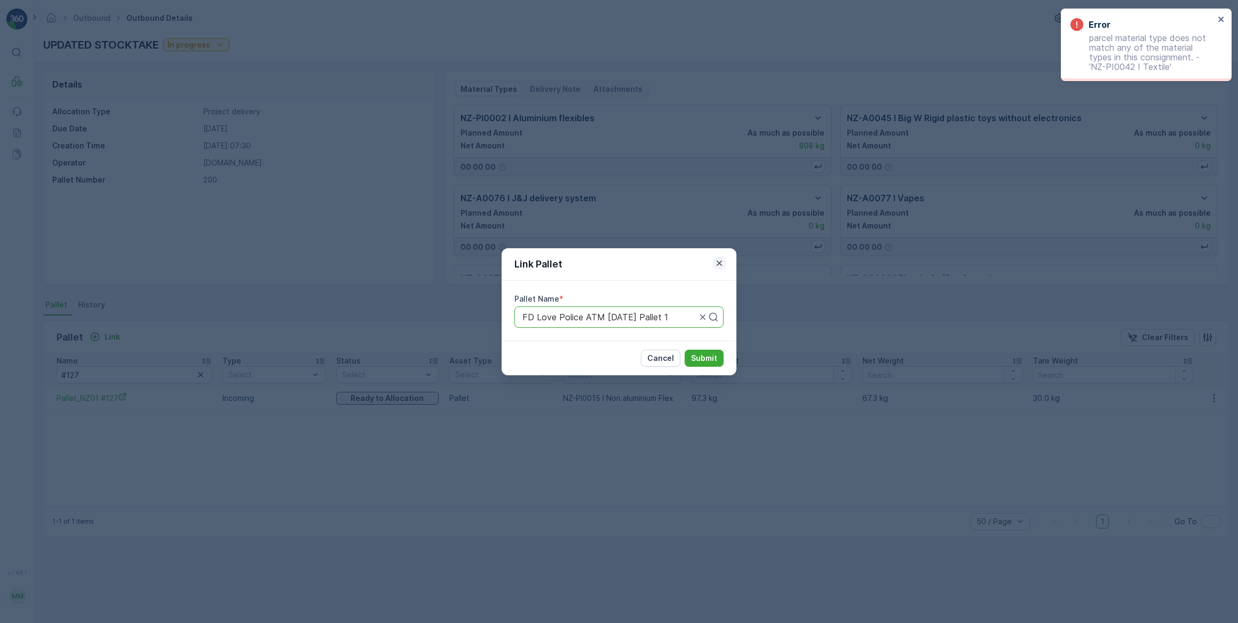
click at [716, 261] on div "Link Pallet" at bounding box center [619, 264] width 235 height 33
click at [717, 261] on icon "button" at bounding box center [719, 263] width 11 height 11
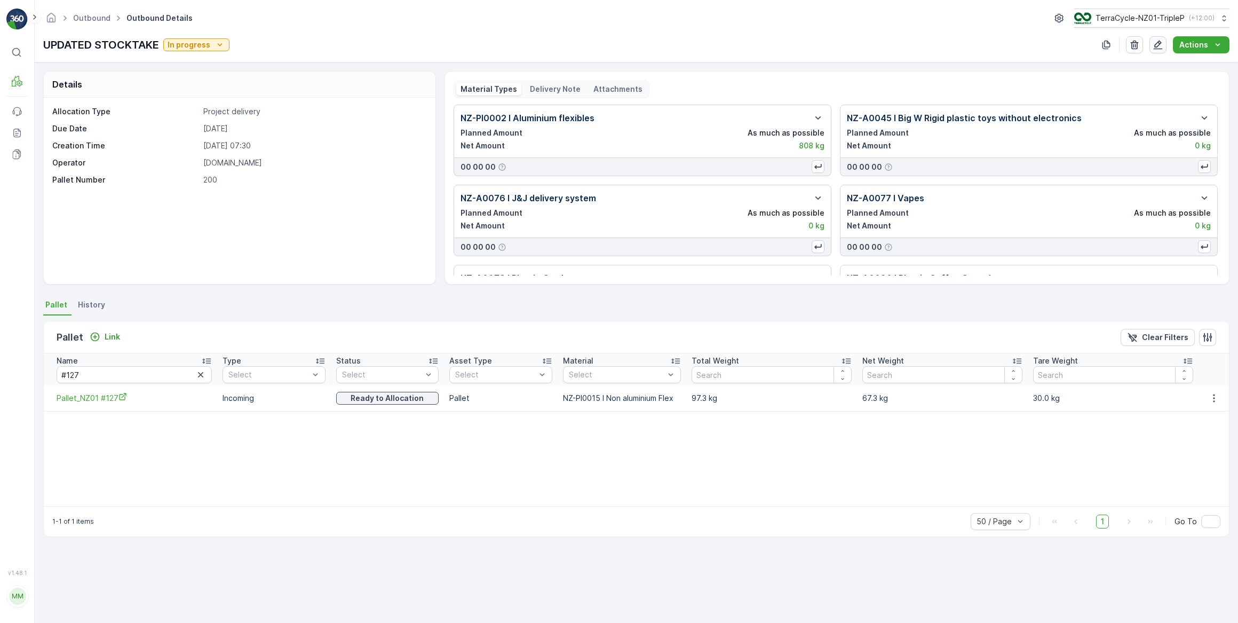
click at [1156, 45] on icon "button" at bounding box center [1158, 45] width 9 height 9
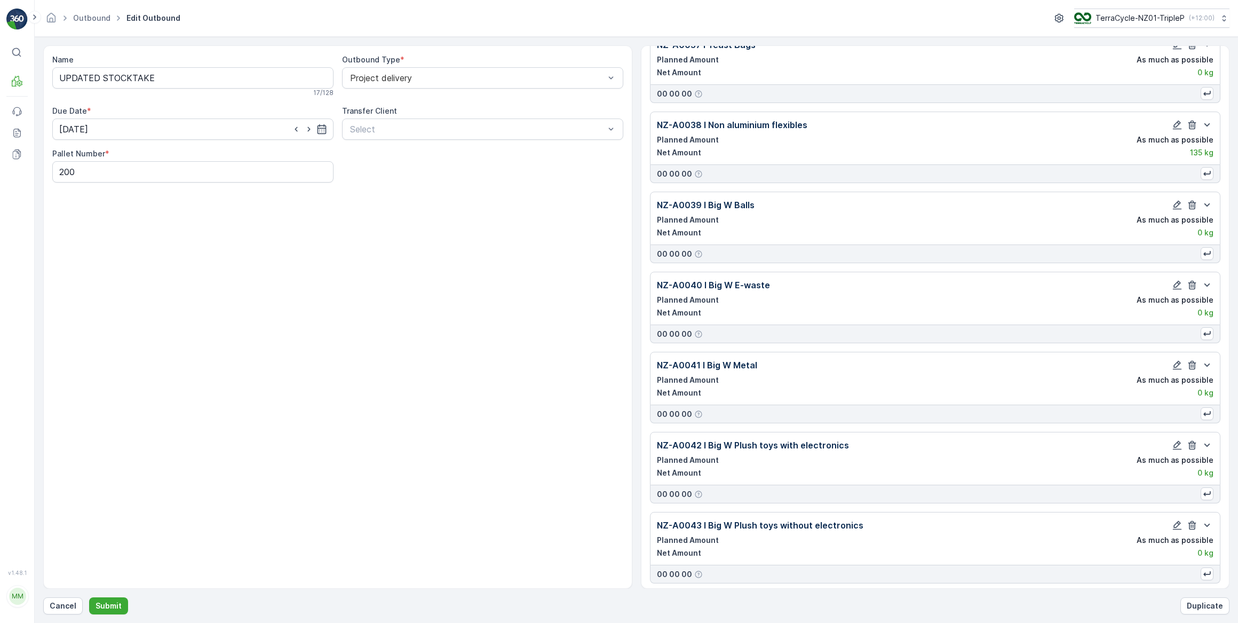
scroll to position [6476, 0]
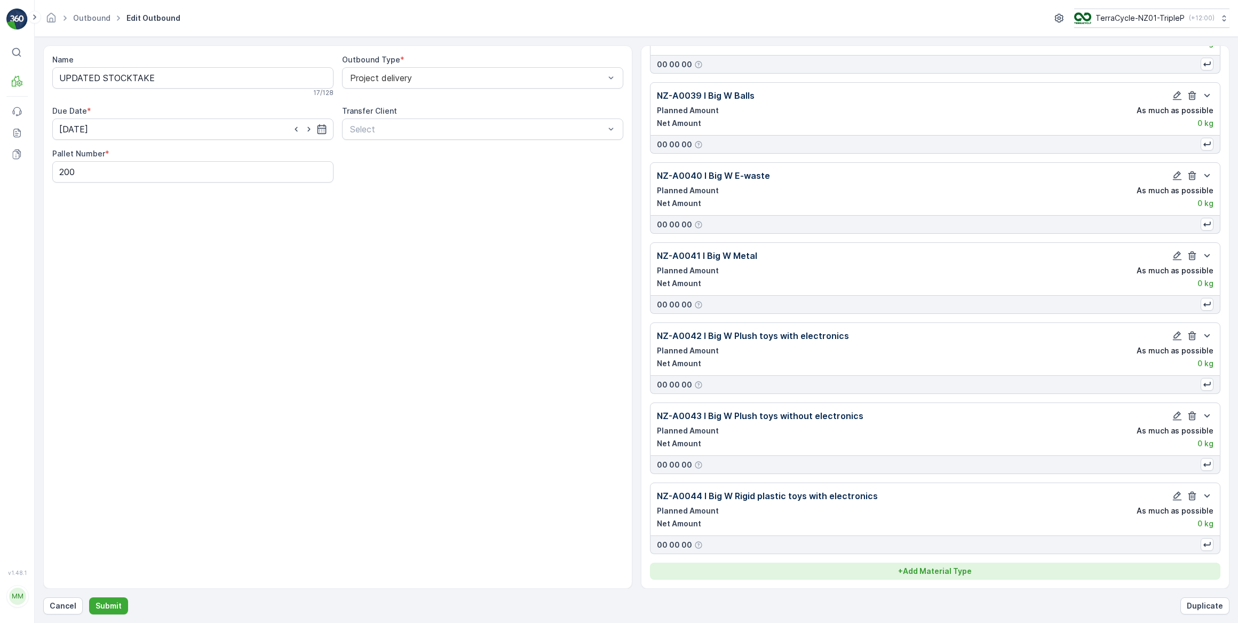
click at [903, 566] on p "+ Add Material Type" at bounding box center [935, 571] width 74 height 11
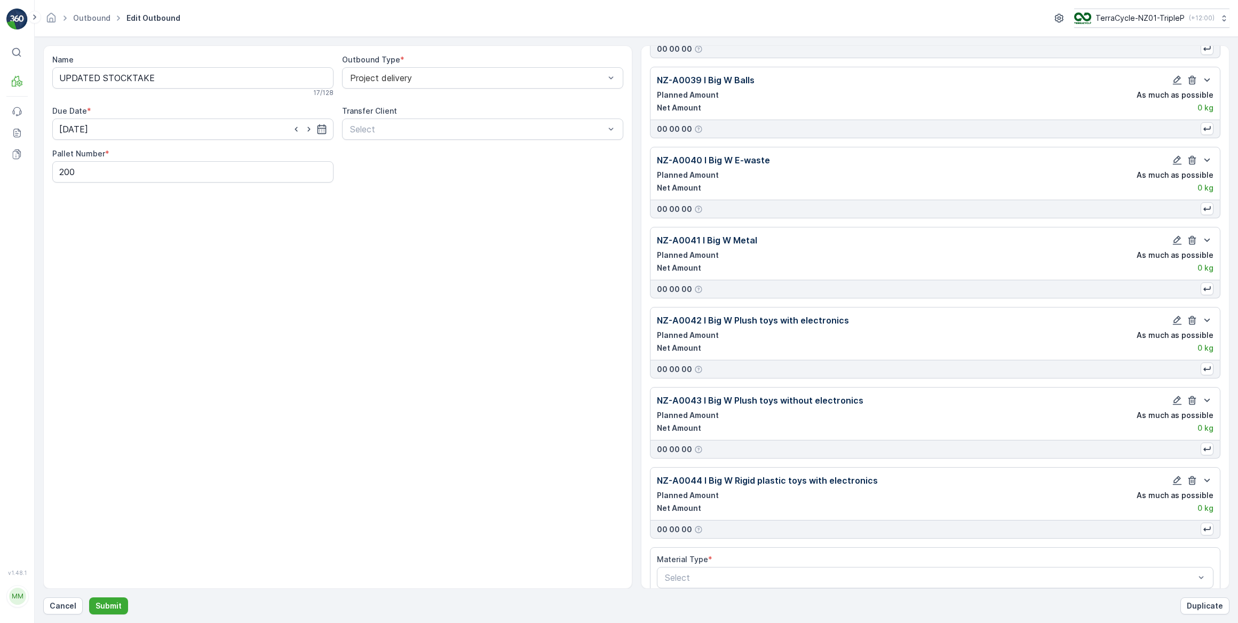
scroll to position [6507, 0]
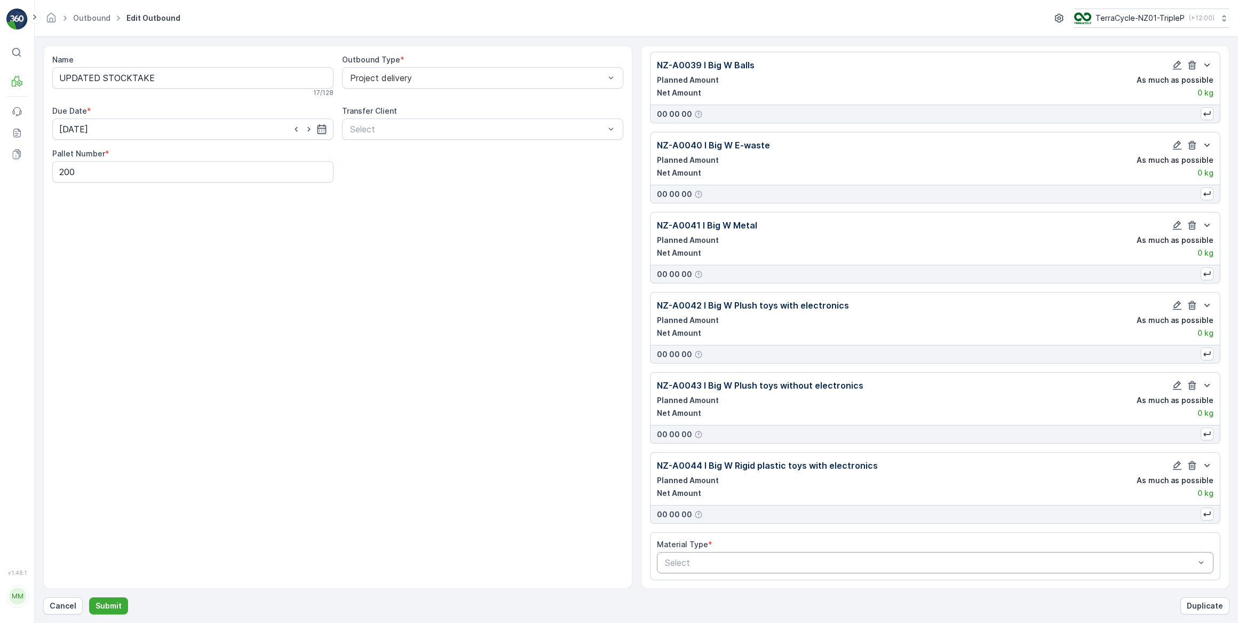
click at [742, 559] on div at bounding box center [930, 563] width 533 height 10
type input "tex"
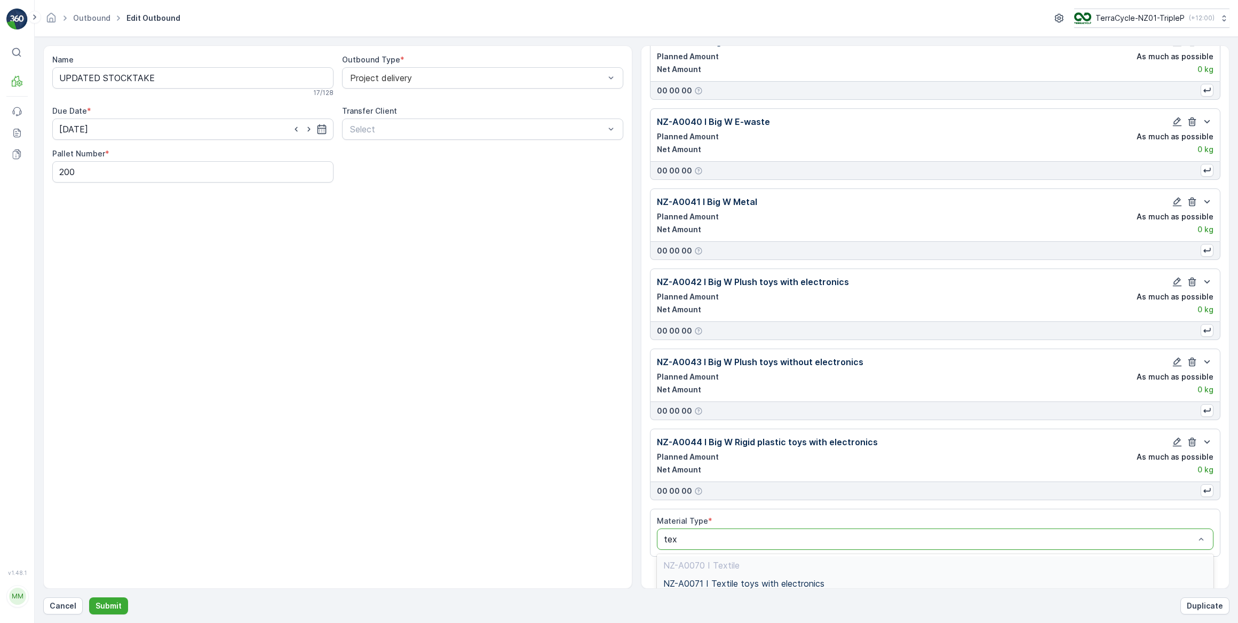
scroll to position [6573, 0]
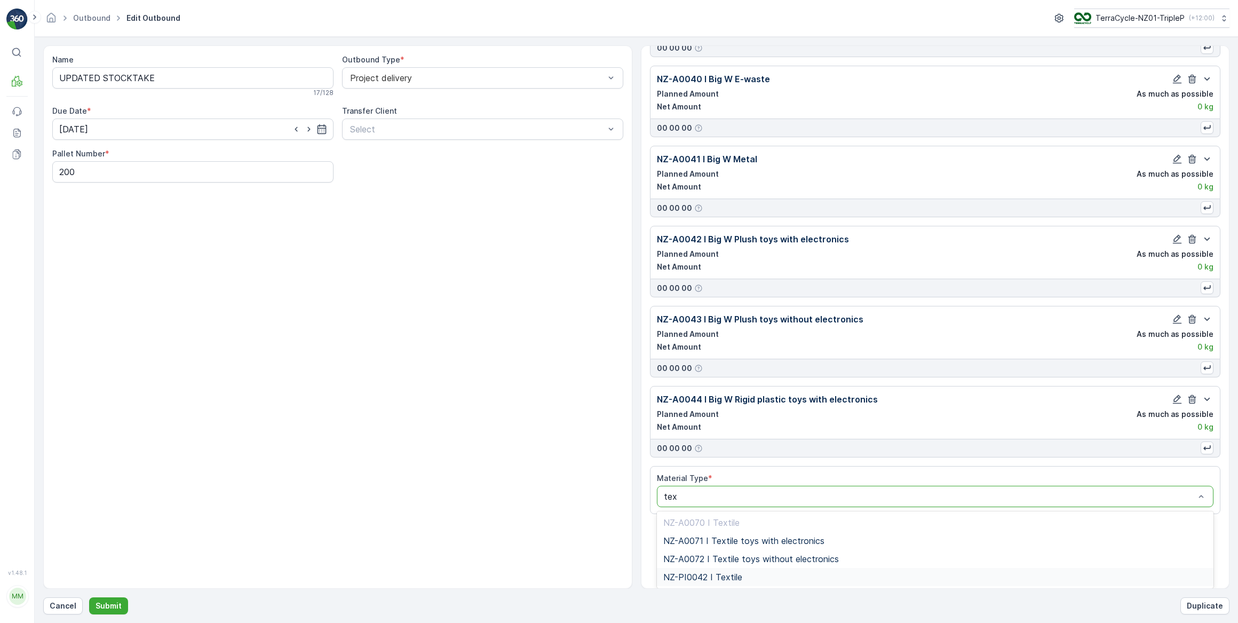
click at [735, 575] on span "NZ-PI0042 I Textile" at bounding box center [702, 577] width 79 height 10
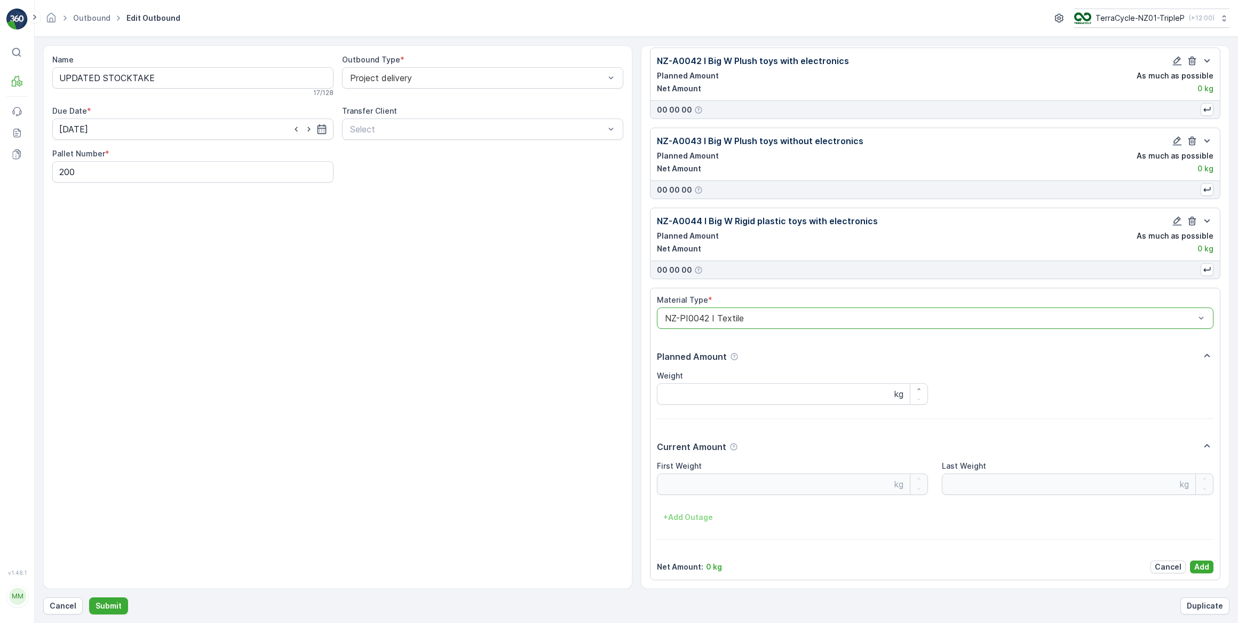
scroll to position [6752, 0]
click at [1196, 565] on p "Add" at bounding box center [1201, 566] width 15 height 11
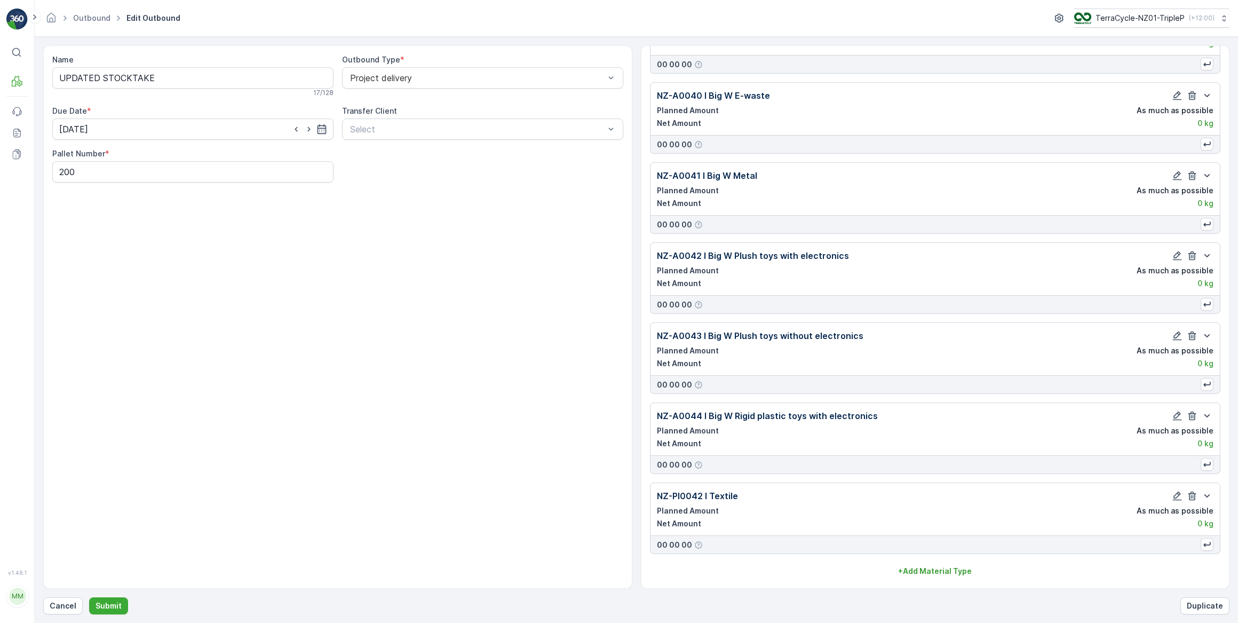
scroll to position [6557, 0]
click at [117, 603] on p "Submit" at bounding box center [109, 605] width 26 height 11
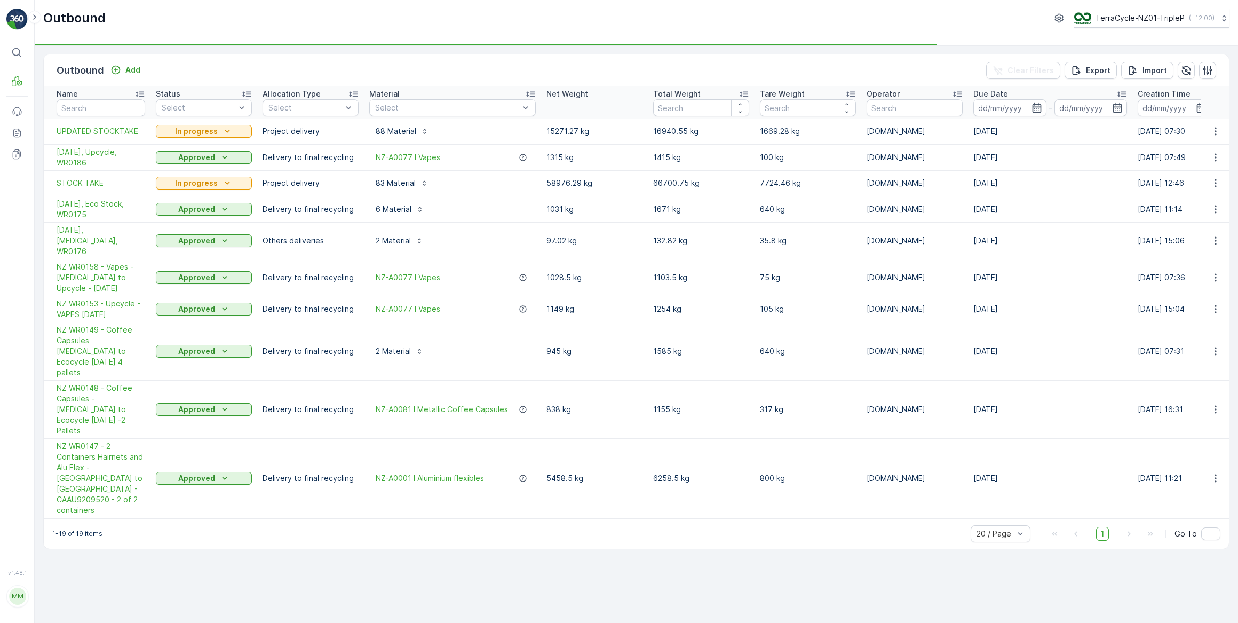
click at [117, 133] on span "UPDATED STOCKTAKE" at bounding box center [101, 131] width 89 height 11
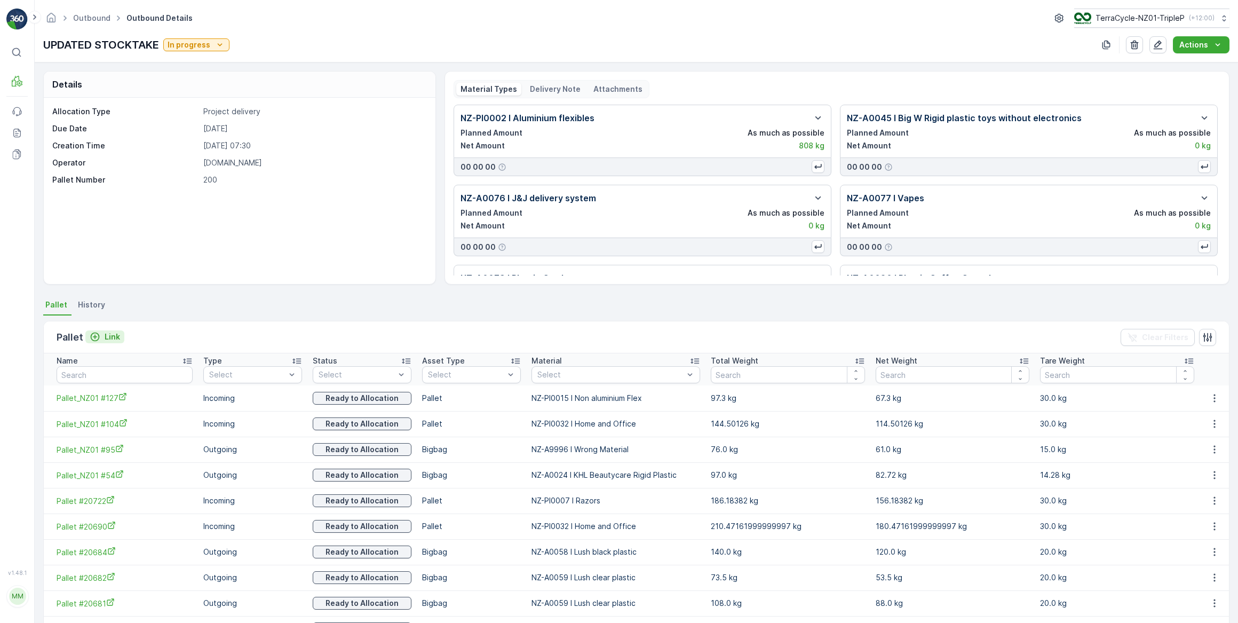
click at [97, 339] on icon "Link" at bounding box center [95, 336] width 9 height 9
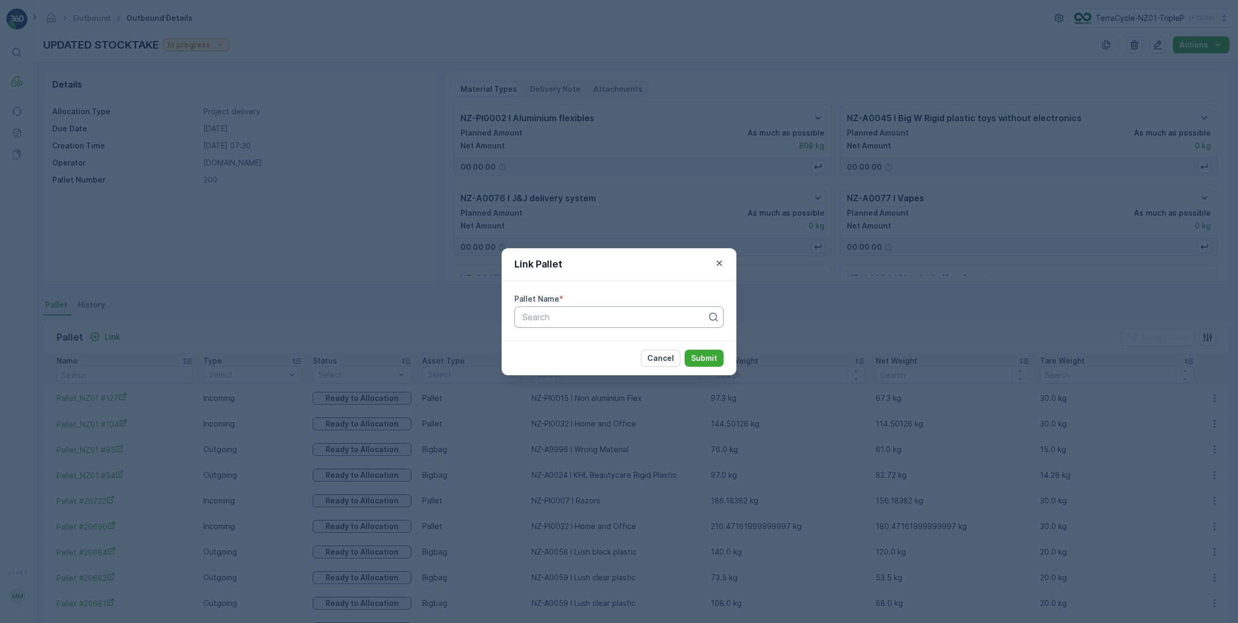
click at [607, 319] on div at bounding box center [614, 317] width 187 height 10
type input "fd love"
click at [633, 341] on span "FD Love Police ATM [DATE] Pallet 1" at bounding box center [594, 343] width 146 height 10
click at [700, 358] on p "Submit" at bounding box center [704, 358] width 26 height 11
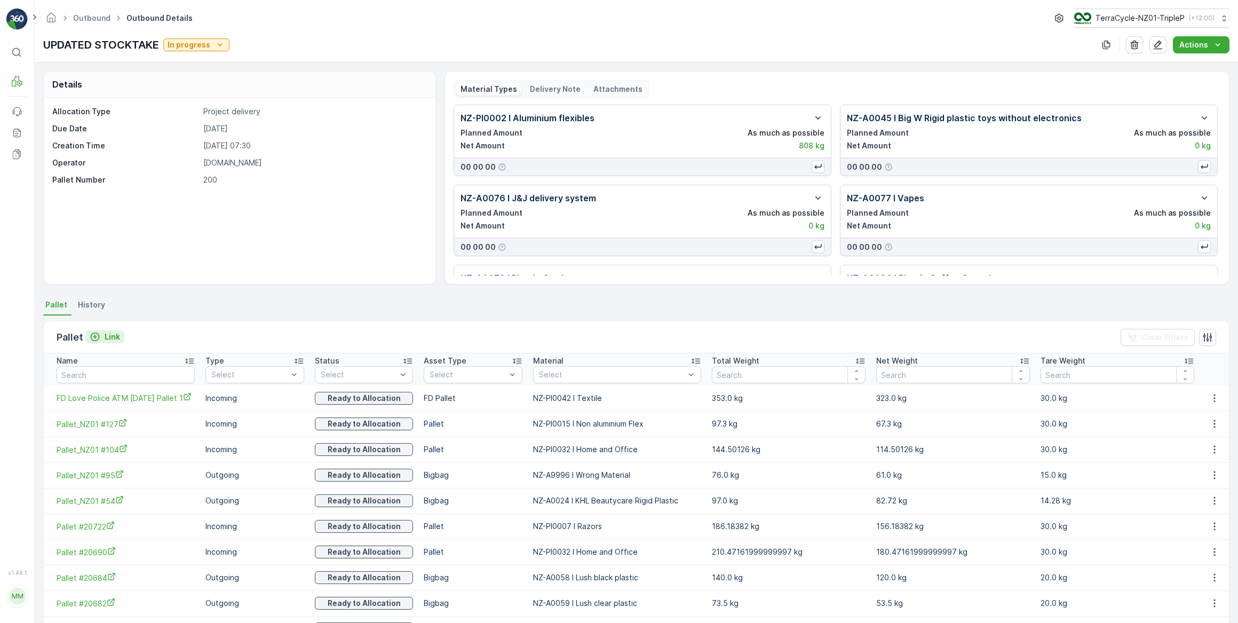
click at [108, 336] on p "Link" at bounding box center [112, 336] width 15 height 11
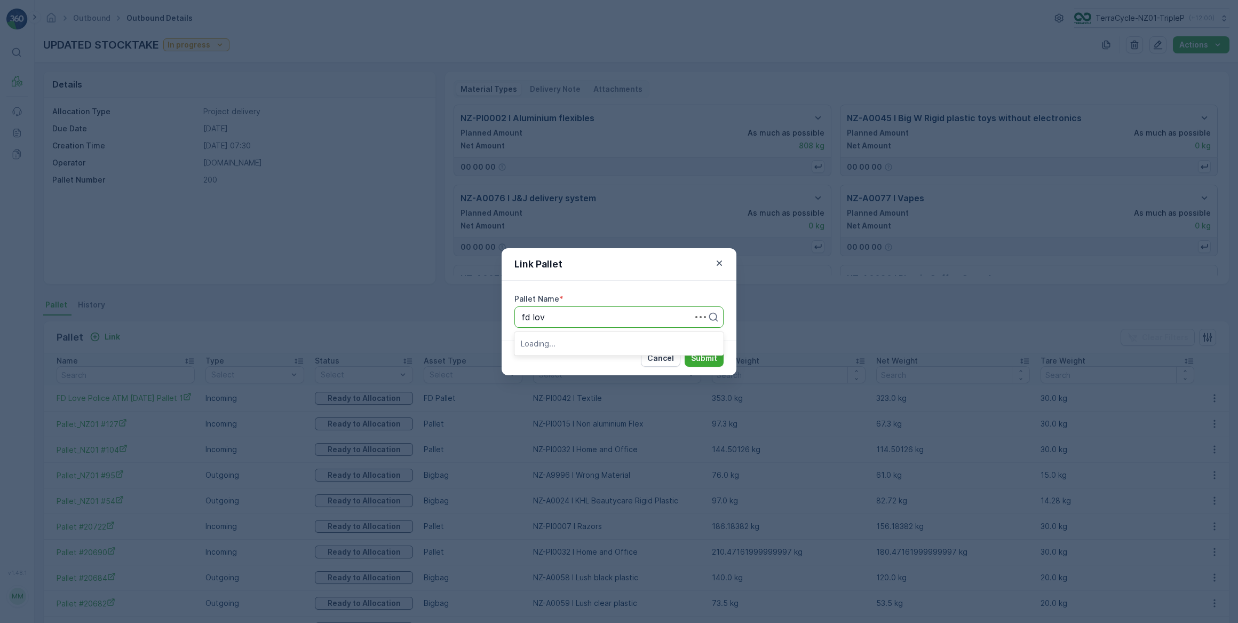
type input "fd love"
click at [581, 347] on div "FD Love Police ATM [DATE] Pallet 2" at bounding box center [618, 343] width 209 height 18
click at [709, 357] on p "Submit" at bounding box center [704, 358] width 26 height 11
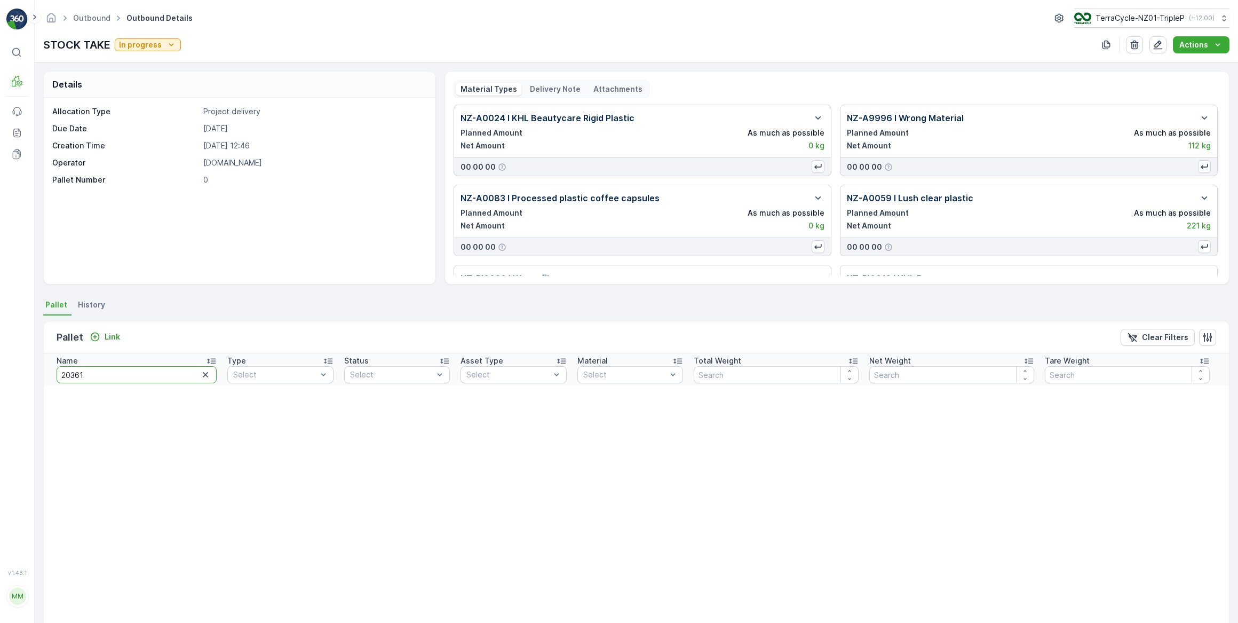
drag, startPoint x: 73, startPoint y: 371, endPoint x: 62, endPoint y: 373, distance: 10.9
click at [62, 373] on input "20361" at bounding box center [137, 374] width 160 height 17
type input "20690"
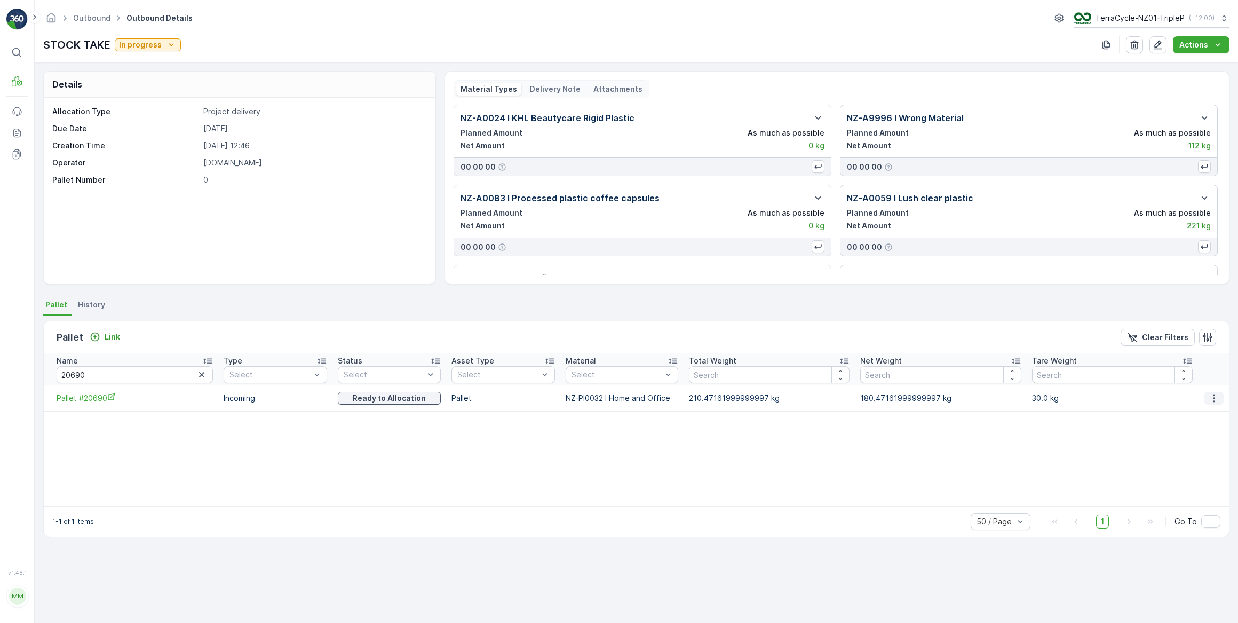
click at [1217, 396] on icon "button" at bounding box center [1214, 398] width 11 height 11
click at [1196, 438] on span "Unlink Pallet" at bounding box center [1193, 433] width 43 height 11
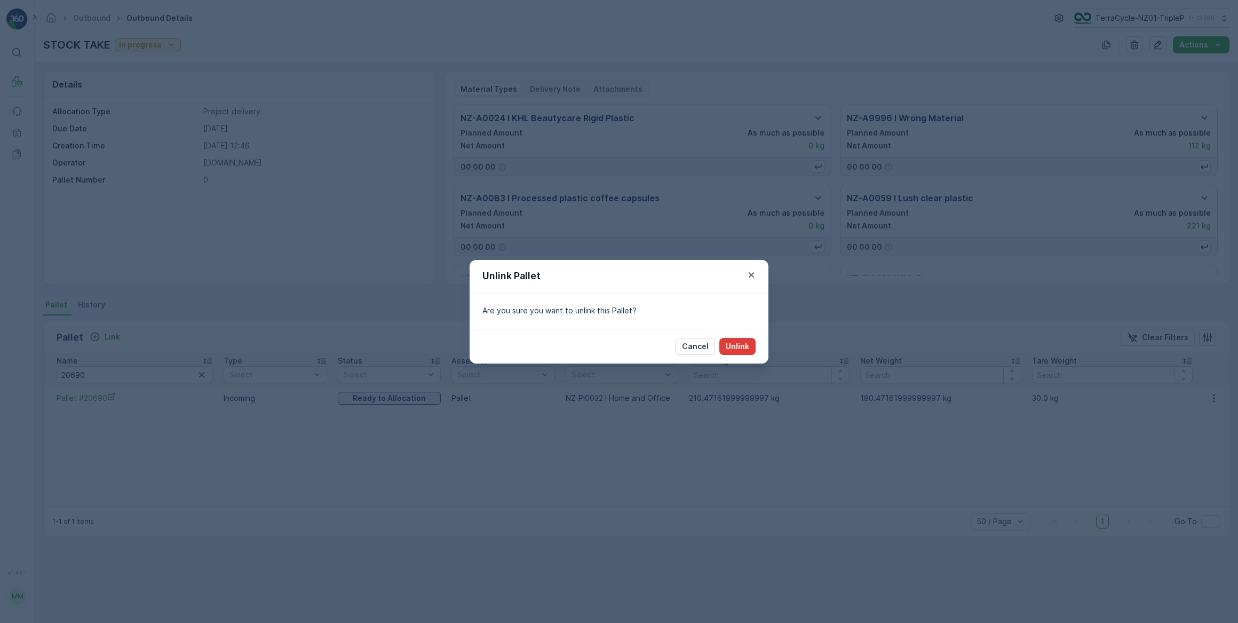
click at [731, 351] on p "Unlink" at bounding box center [737, 346] width 23 height 11
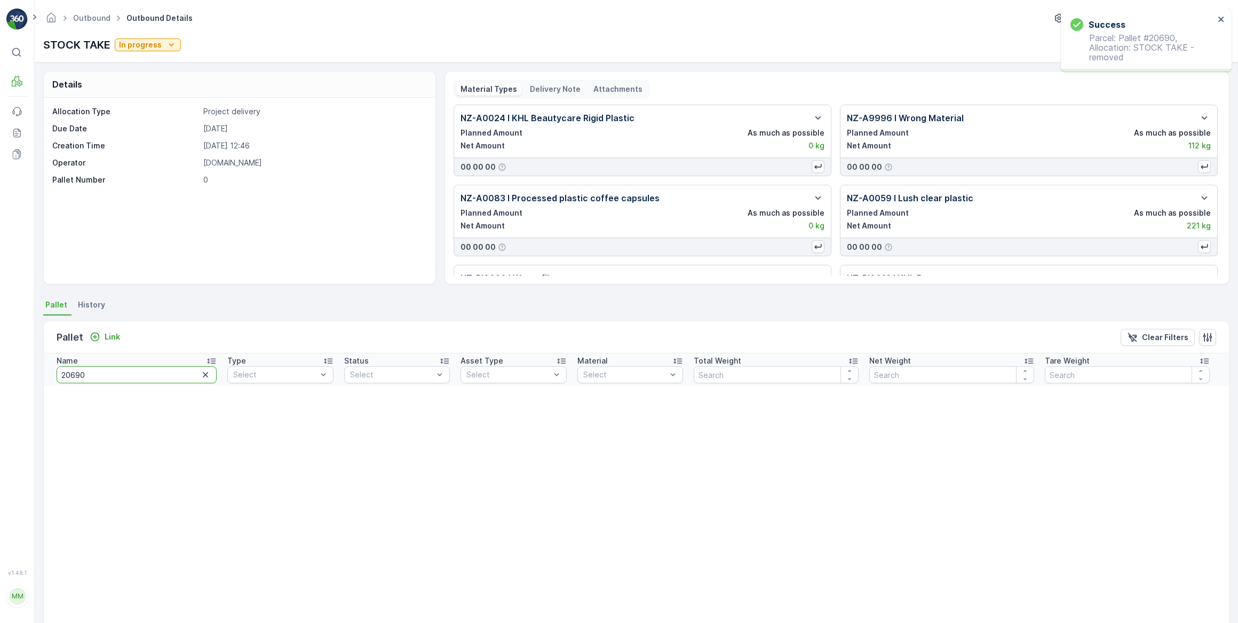
drag, startPoint x: 101, startPoint y: 373, endPoint x: 72, endPoint y: 371, distance: 29.4
click at [72, 371] on input "20690" at bounding box center [137, 374] width 160 height 17
type input "20582"
drag, startPoint x: 97, startPoint y: 373, endPoint x: 72, endPoint y: 371, distance: 25.2
click at [72, 371] on input "20582" at bounding box center [137, 374] width 160 height 17
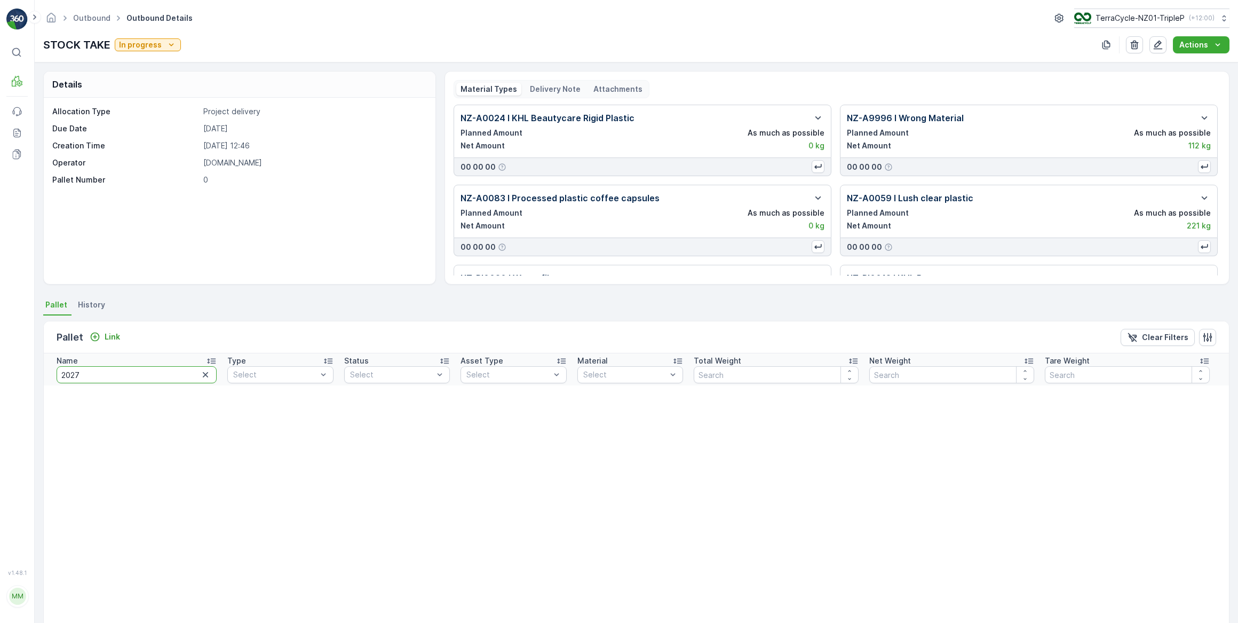
type input "20276"
drag, startPoint x: 98, startPoint y: 372, endPoint x: 69, endPoint y: 369, distance: 28.9
click at [69, 369] on input "20276" at bounding box center [137, 374] width 160 height 17
type input "20285"
drag, startPoint x: 91, startPoint y: 376, endPoint x: 70, endPoint y: 375, distance: 20.8
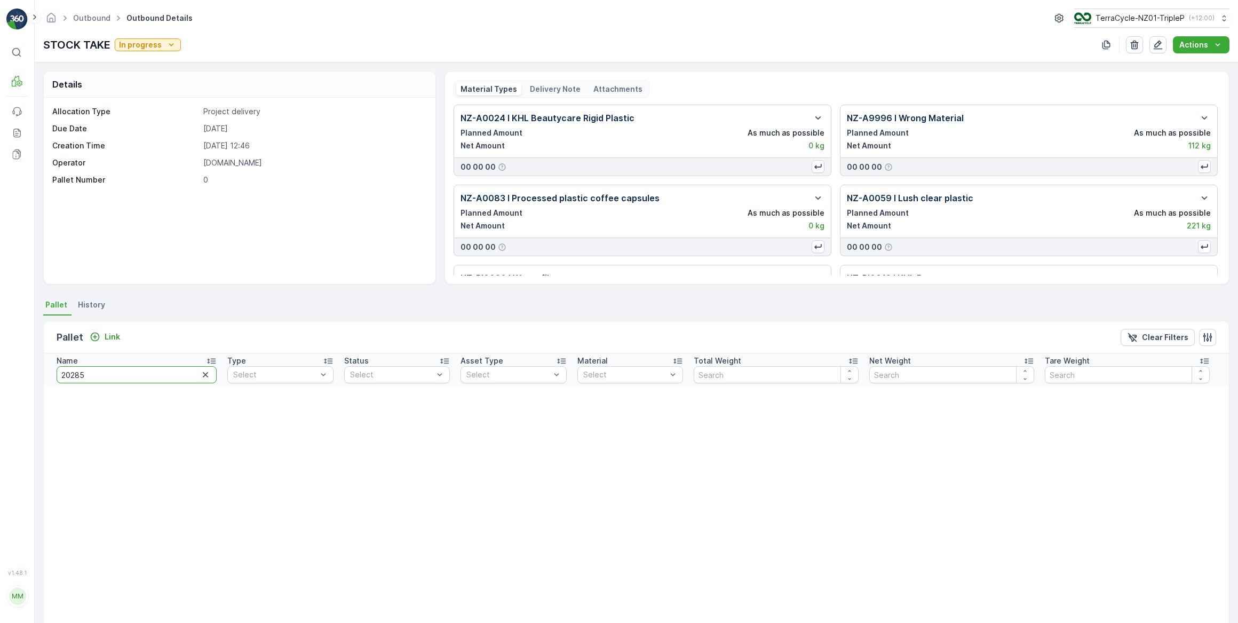
click at [70, 375] on input "20285" at bounding box center [137, 374] width 160 height 17
type input "20292"
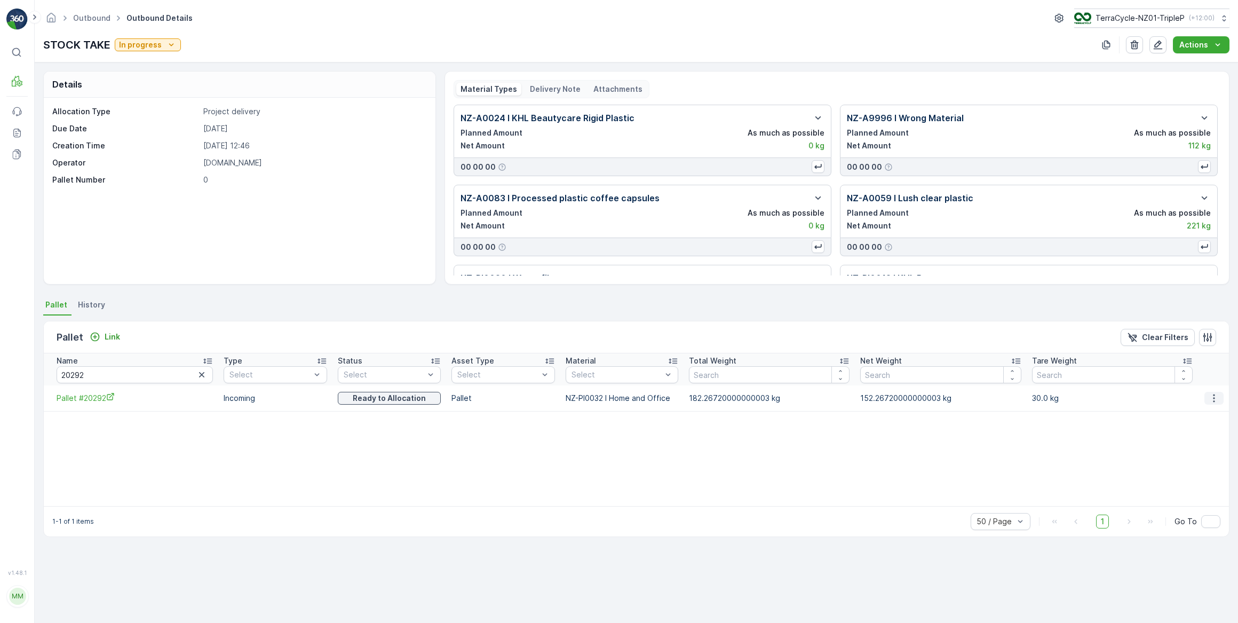
click at [1210, 398] on icon "button" at bounding box center [1214, 398] width 11 height 11
click at [1193, 432] on span "Unlink Pallet" at bounding box center [1193, 433] width 43 height 11
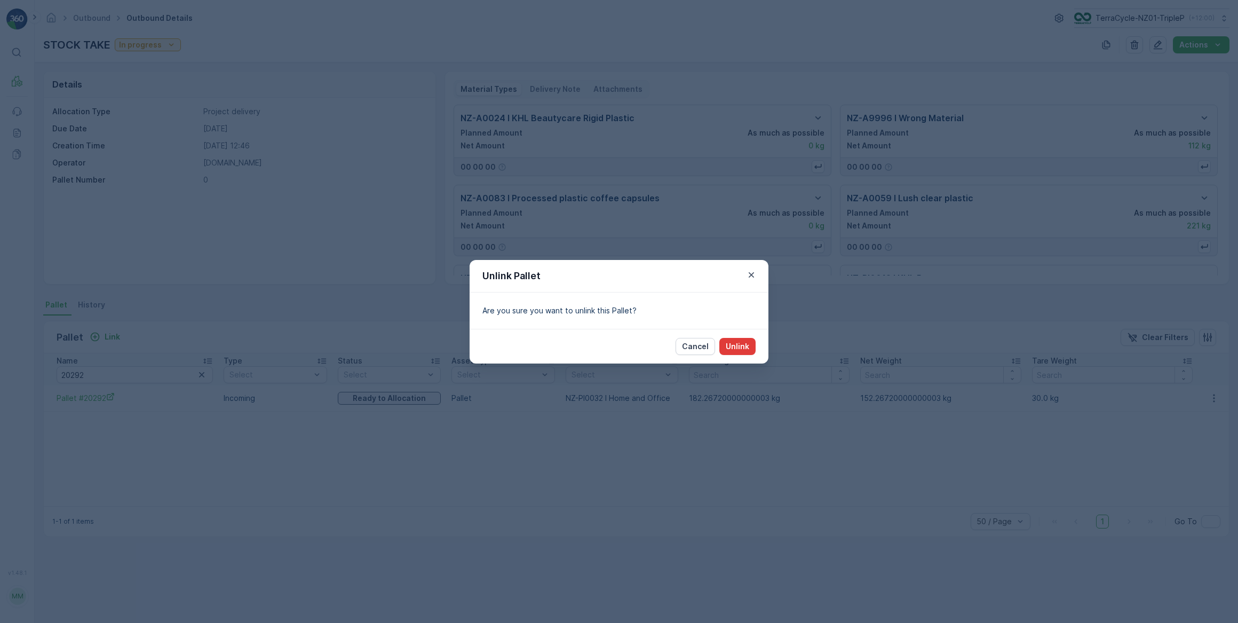
click at [731, 348] on p "Unlink" at bounding box center [737, 346] width 23 height 11
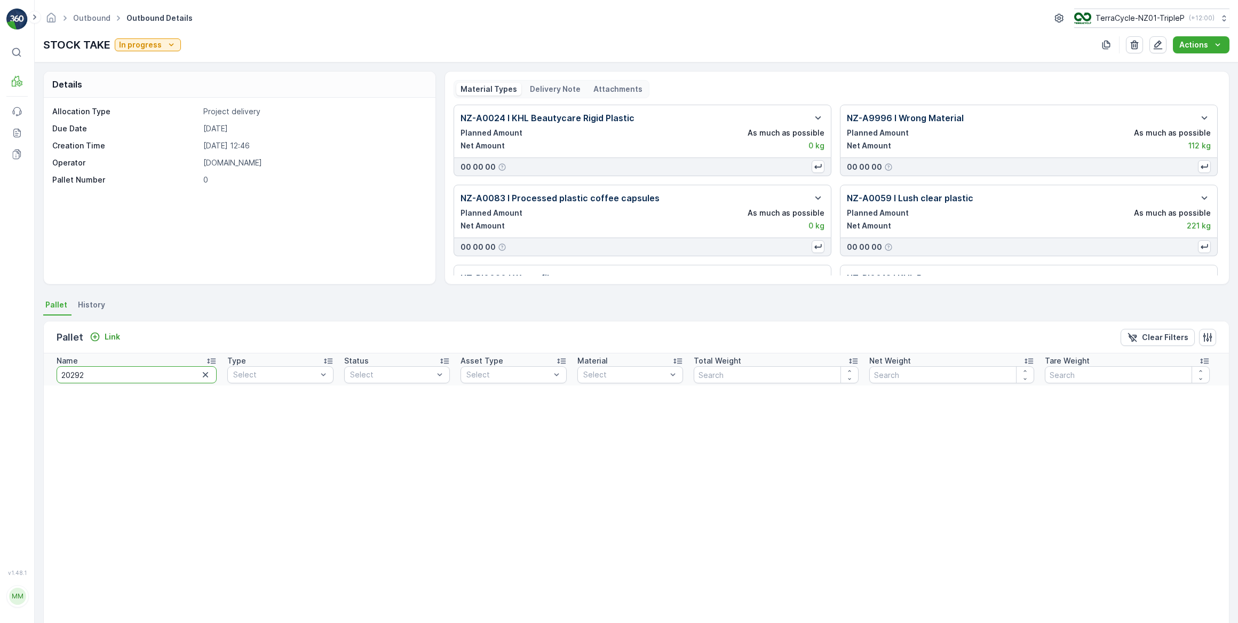
drag, startPoint x: 71, startPoint y: 363, endPoint x: 53, endPoint y: 362, distance: 17.7
click at [53, 362] on th "Name 20292" at bounding box center [133, 369] width 178 height 32
type input "20170"
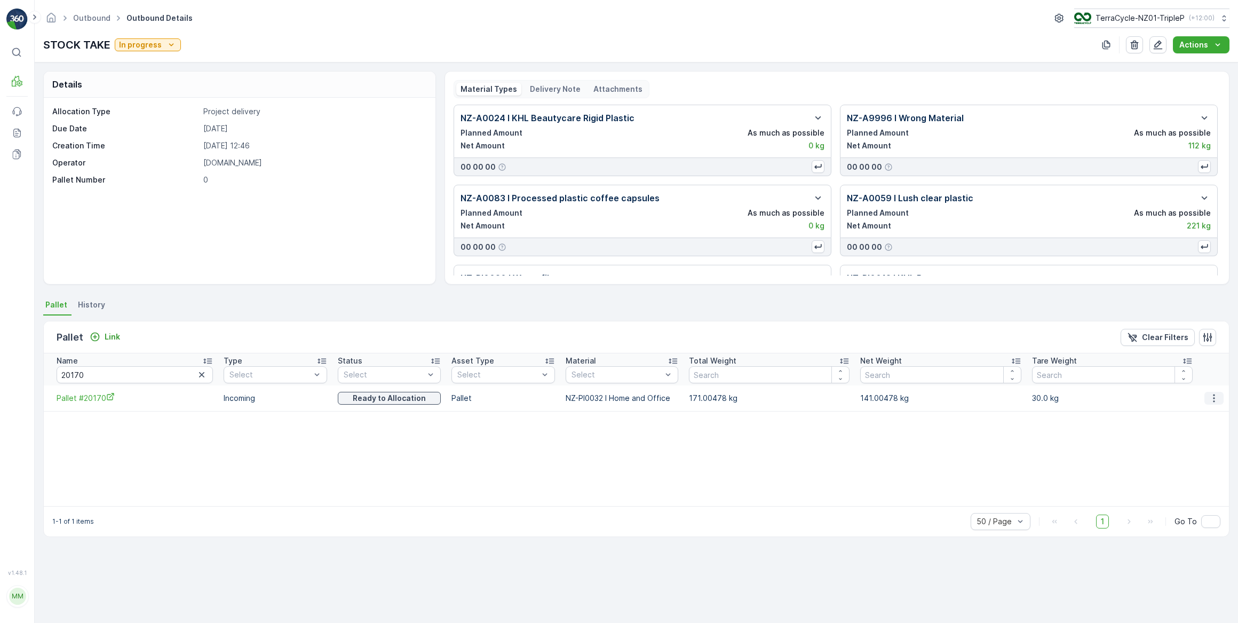
click at [1217, 400] on icon "button" at bounding box center [1214, 398] width 11 height 11
click at [1191, 434] on span "Unlink Pallet" at bounding box center [1193, 433] width 43 height 11
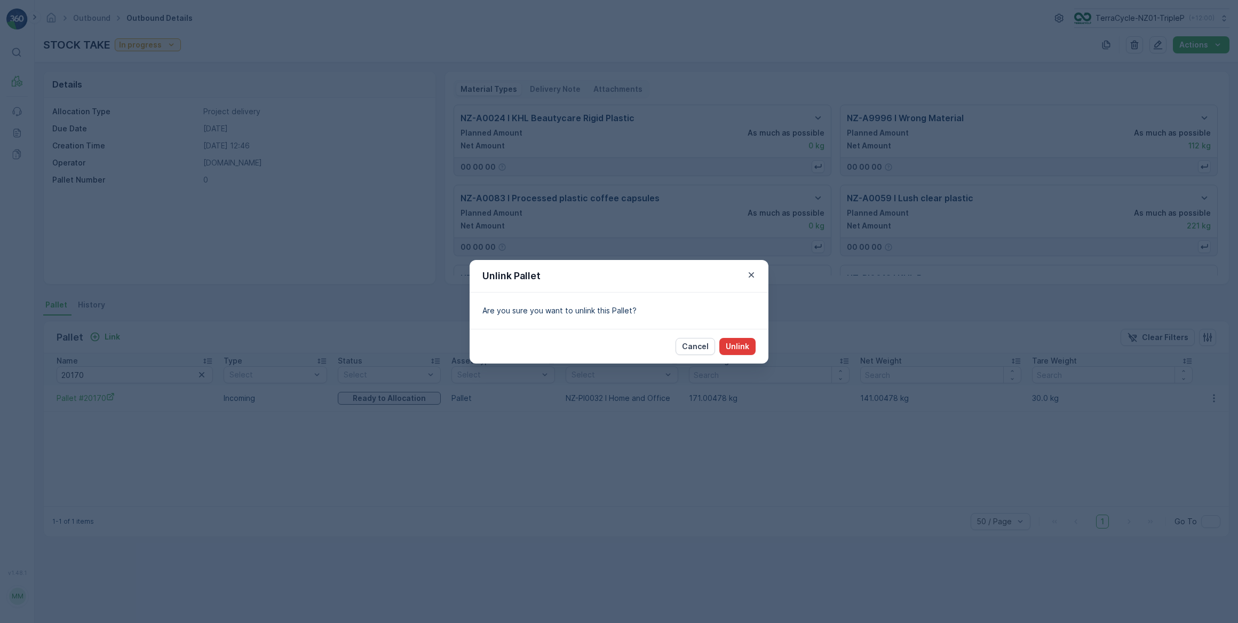
click at [738, 340] on button "Unlink" at bounding box center [737, 346] width 36 height 17
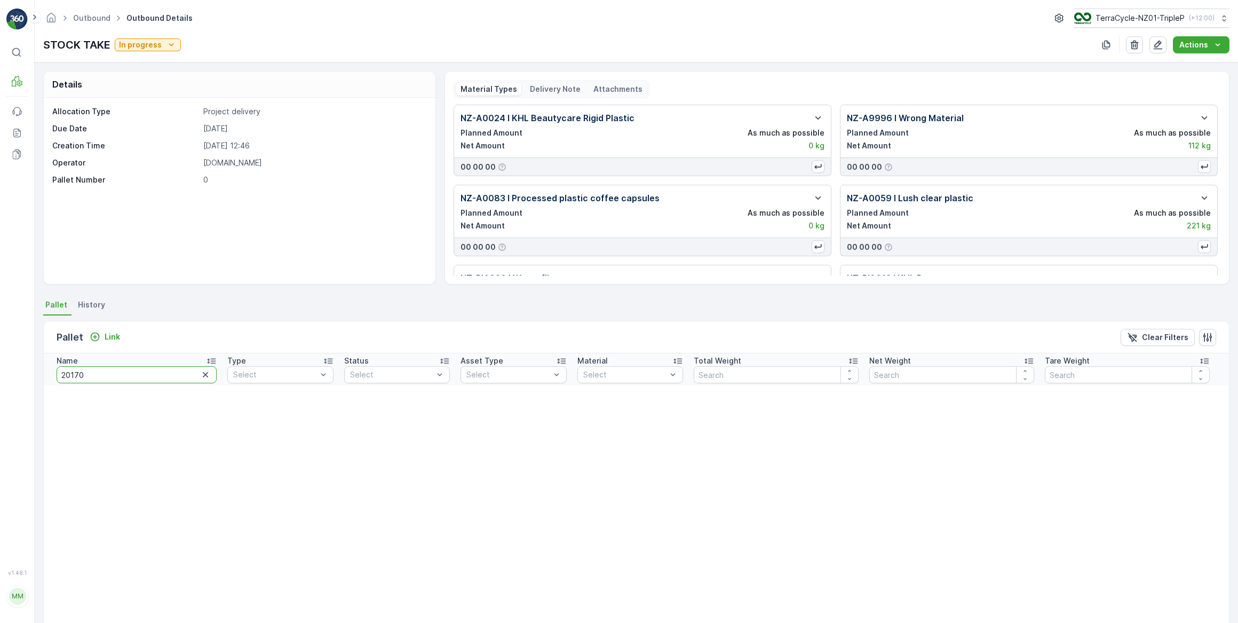
drag, startPoint x: 104, startPoint y: 375, endPoint x: 58, endPoint y: 373, distance: 45.4
click at [58, 373] on input "20170" at bounding box center [137, 374] width 160 height 17
type input "20"
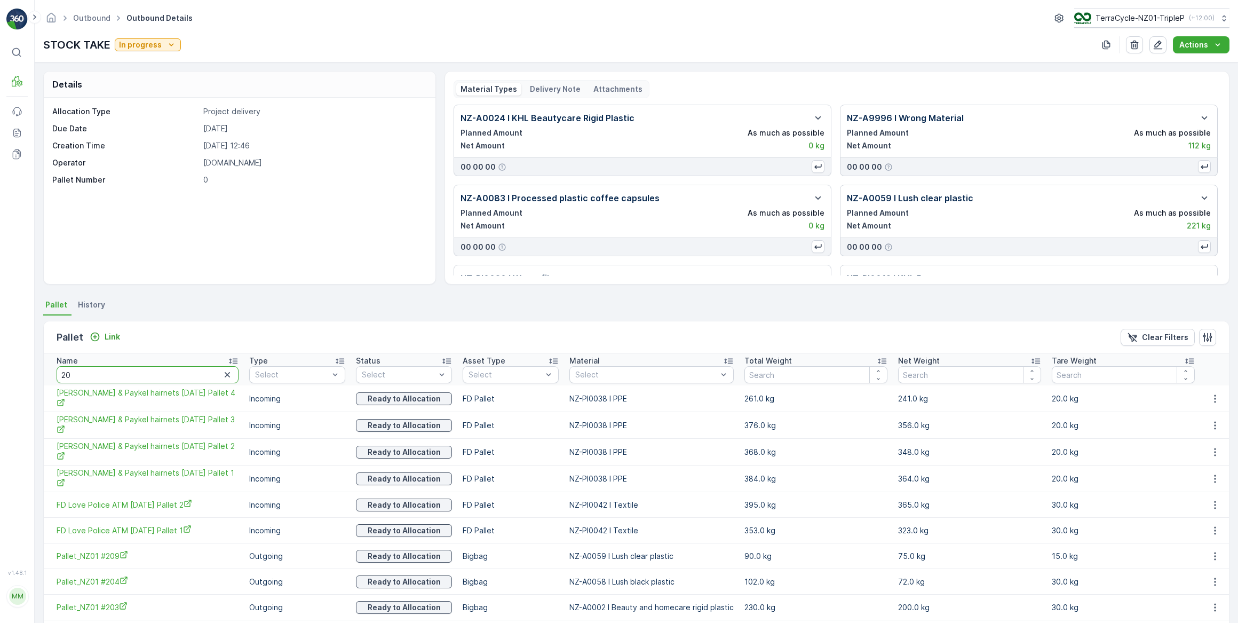
click at [88, 374] on input "20" at bounding box center [148, 374] width 182 height 17
type input "20377"
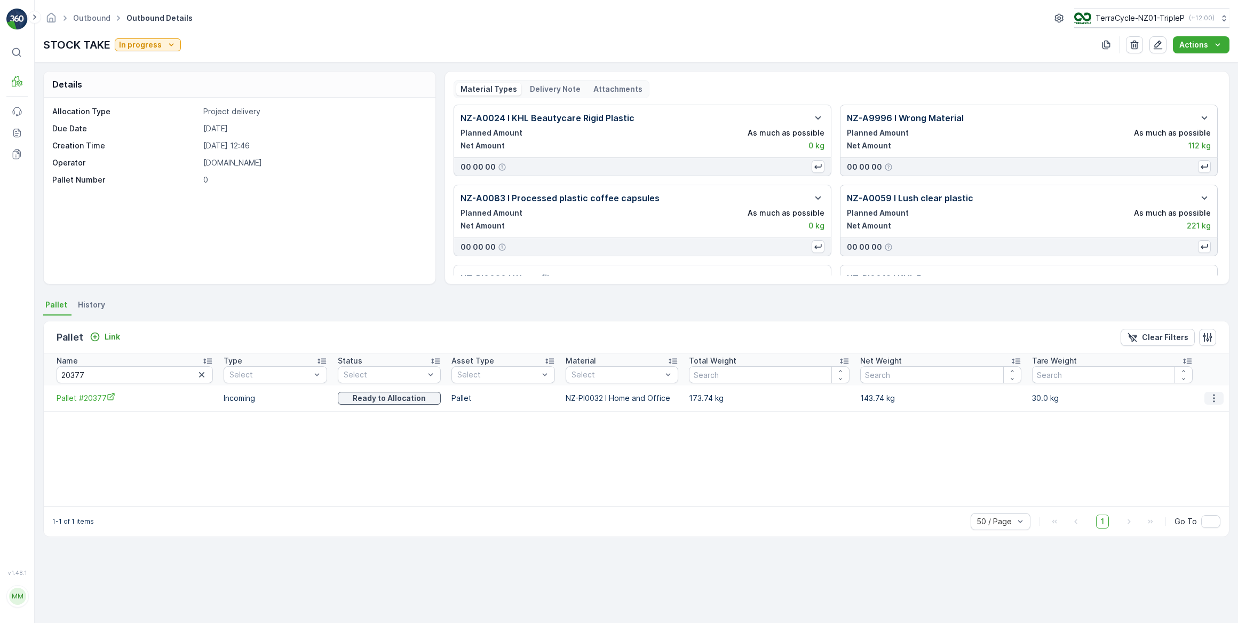
click at [1209, 398] on icon "button" at bounding box center [1214, 398] width 11 height 11
click at [1193, 432] on span "Unlink Pallet" at bounding box center [1193, 433] width 43 height 11
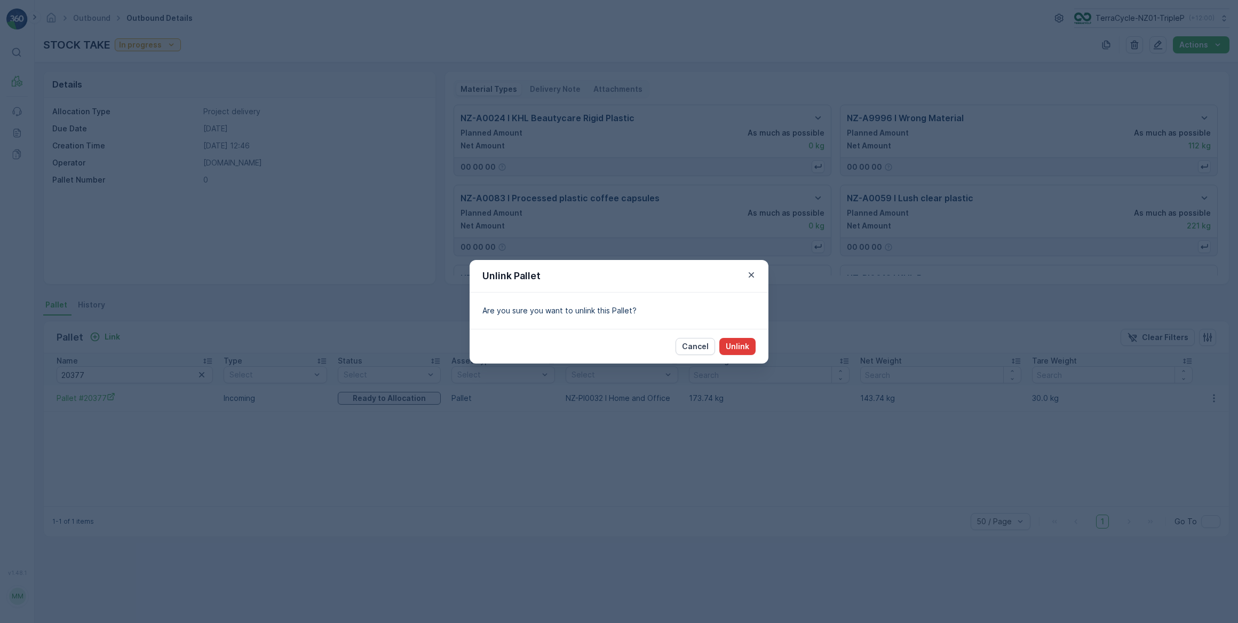
click at [752, 345] on button "Unlink" at bounding box center [737, 346] width 36 height 17
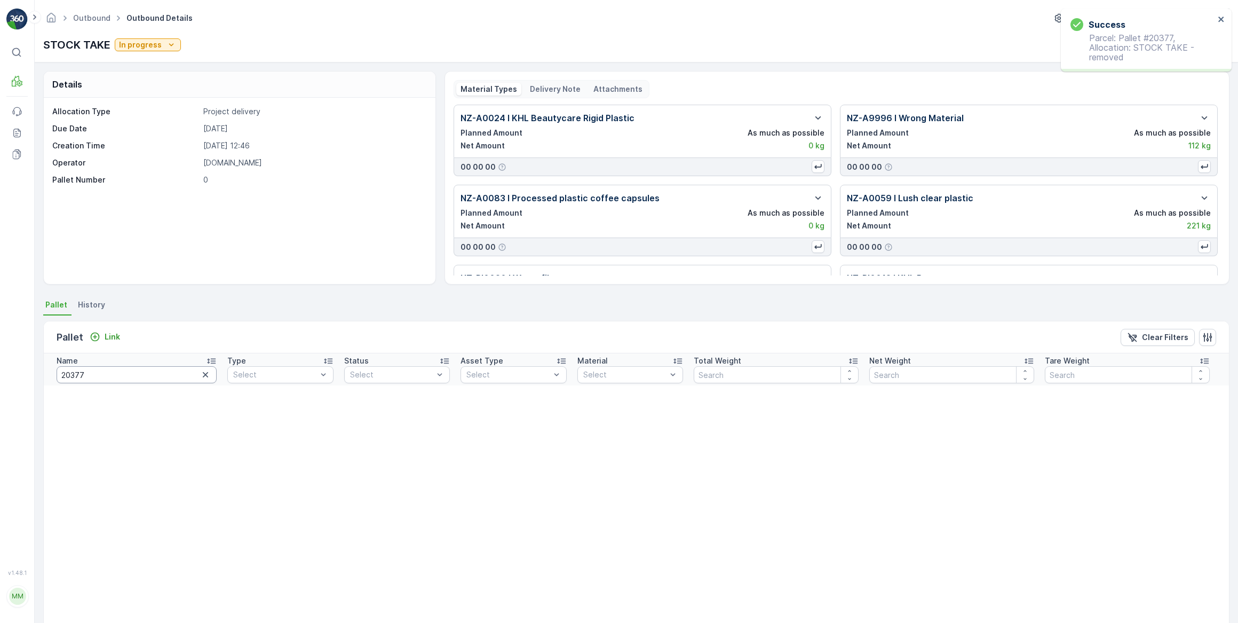
click at [117, 375] on input "20377" at bounding box center [137, 374] width 160 height 17
drag, startPoint x: 79, startPoint y: 370, endPoint x: 58, endPoint y: 373, distance: 21.1
click at [58, 373] on input "20377" at bounding box center [137, 374] width 160 height 17
type input "20285"
click at [102, 336] on div "Link" at bounding box center [105, 336] width 30 height 11
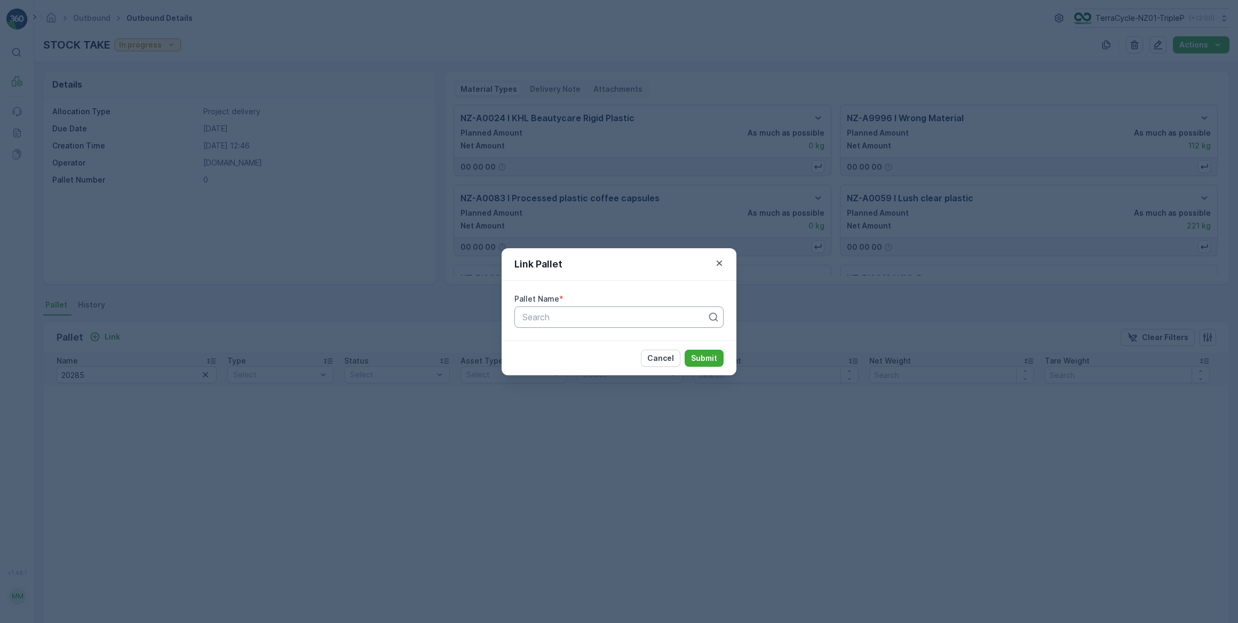
click at [570, 319] on div at bounding box center [614, 317] width 187 height 10
type input "20285"
click at [720, 265] on icon "button" at bounding box center [719, 263] width 11 height 11
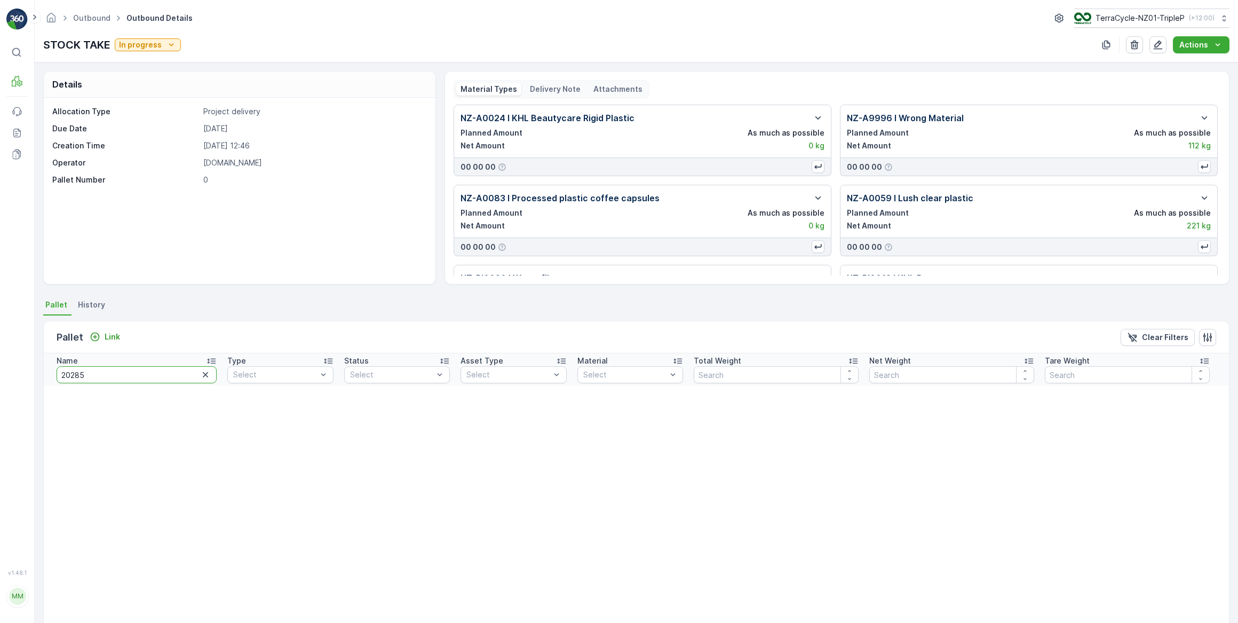
drag, startPoint x: 90, startPoint y: 372, endPoint x: 55, endPoint y: 375, distance: 34.7
click at [55, 375] on th "Name 20285" at bounding box center [133, 369] width 178 height 32
type input "#127"
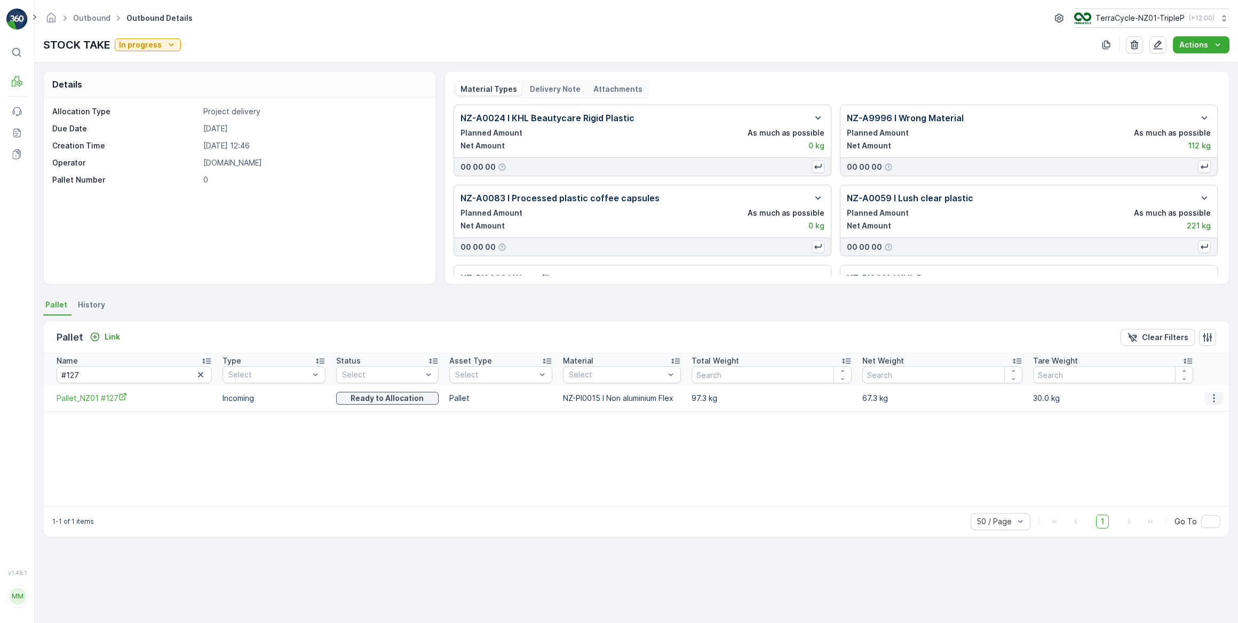
click at [1210, 396] on icon "button" at bounding box center [1214, 398] width 11 height 11
click at [1195, 437] on span "Unlink Pallet" at bounding box center [1193, 433] width 43 height 11
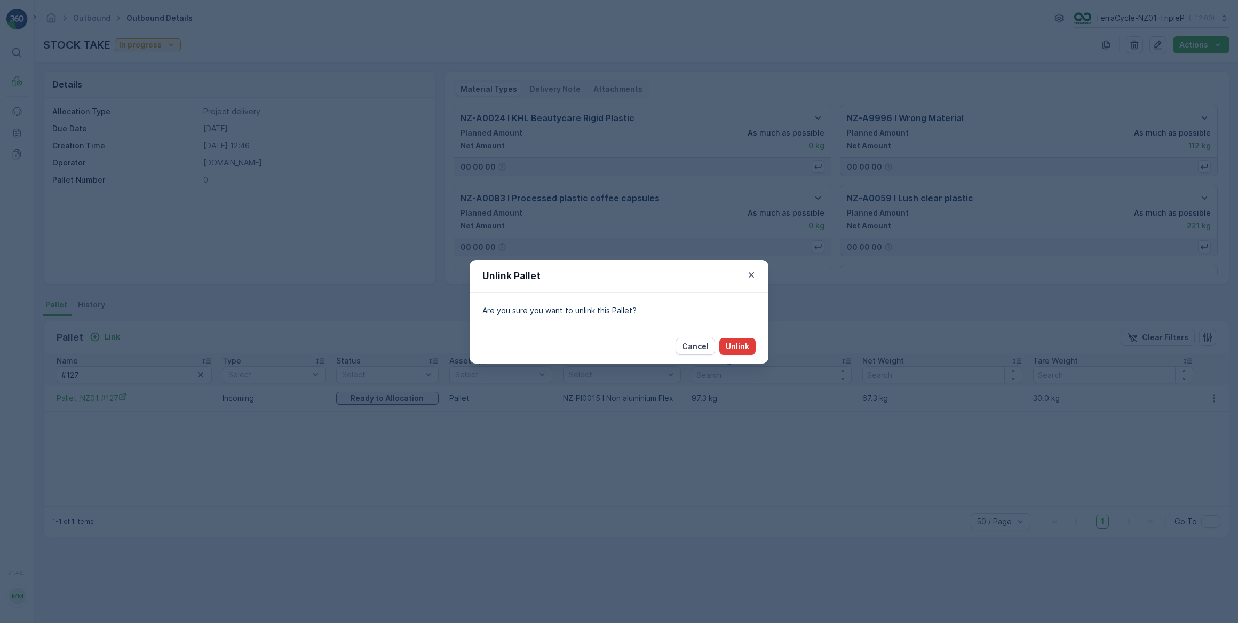
click at [742, 347] on p "Unlink" at bounding box center [737, 346] width 23 height 11
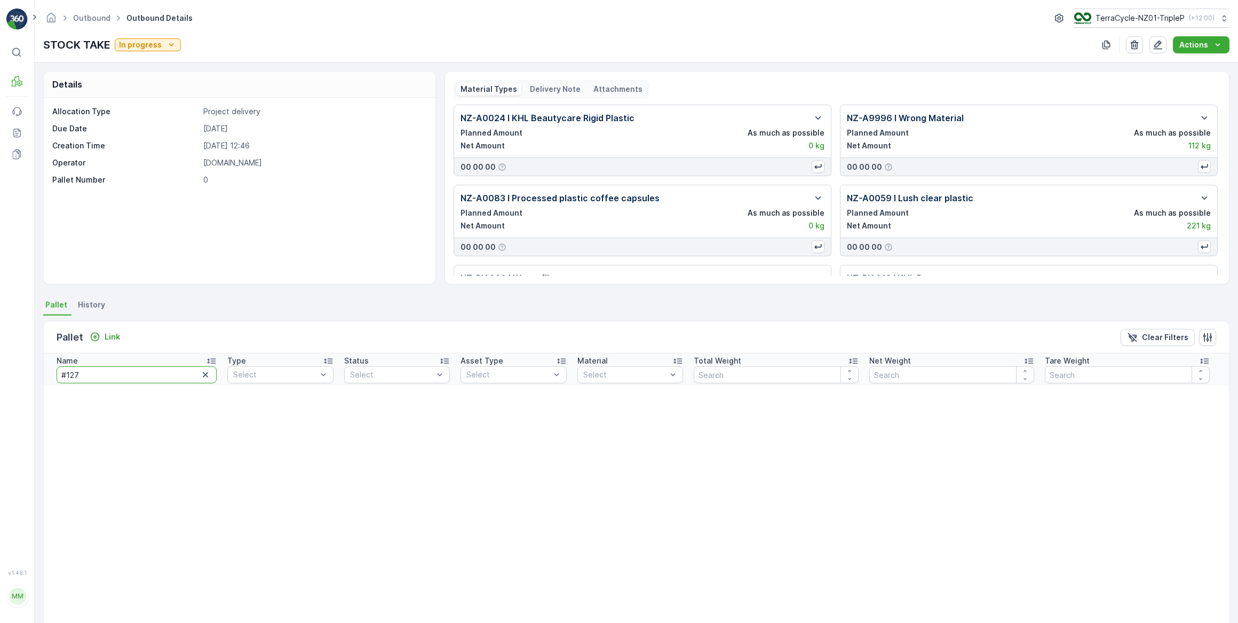
drag, startPoint x: 99, startPoint y: 379, endPoint x: 52, endPoint y: 379, distance: 47.5
click at [52, 379] on th "Name #127" at bounding box center [133, 369] width 178 height 32
type input "fd love"
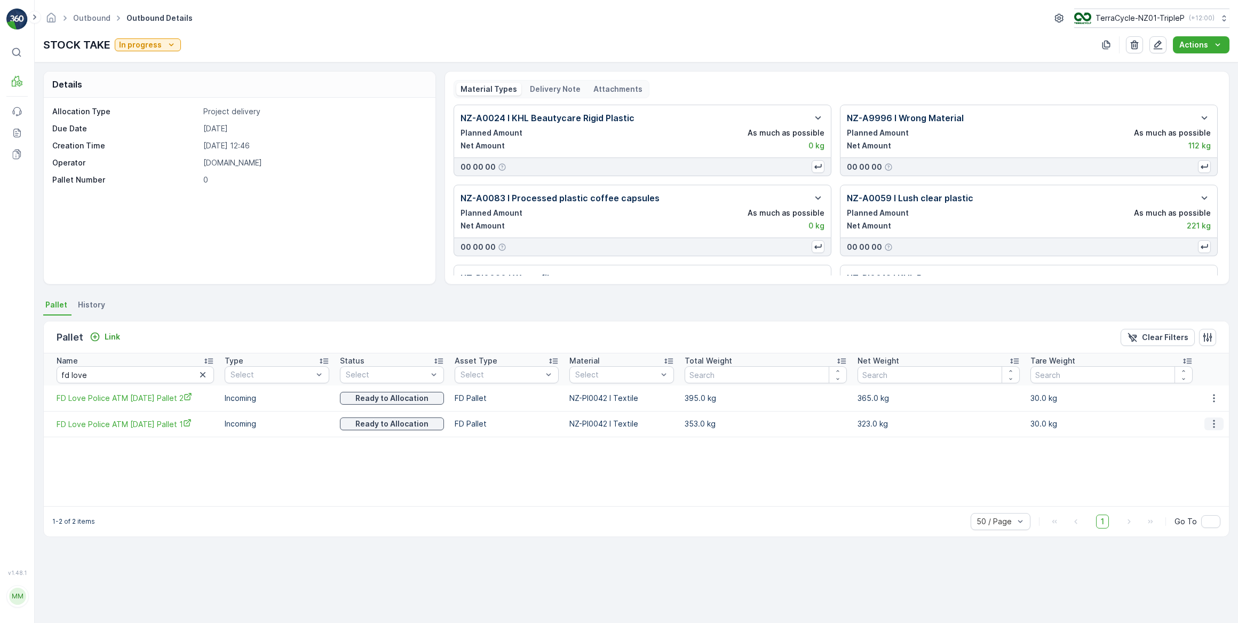
click at [1210, 424] on icon "button" at bounding box center [1214, 423] width 11 height 11
click at [1202, 456] on span "Unlink Pallet" at bounding box center [1193, 459] width 43 height 11
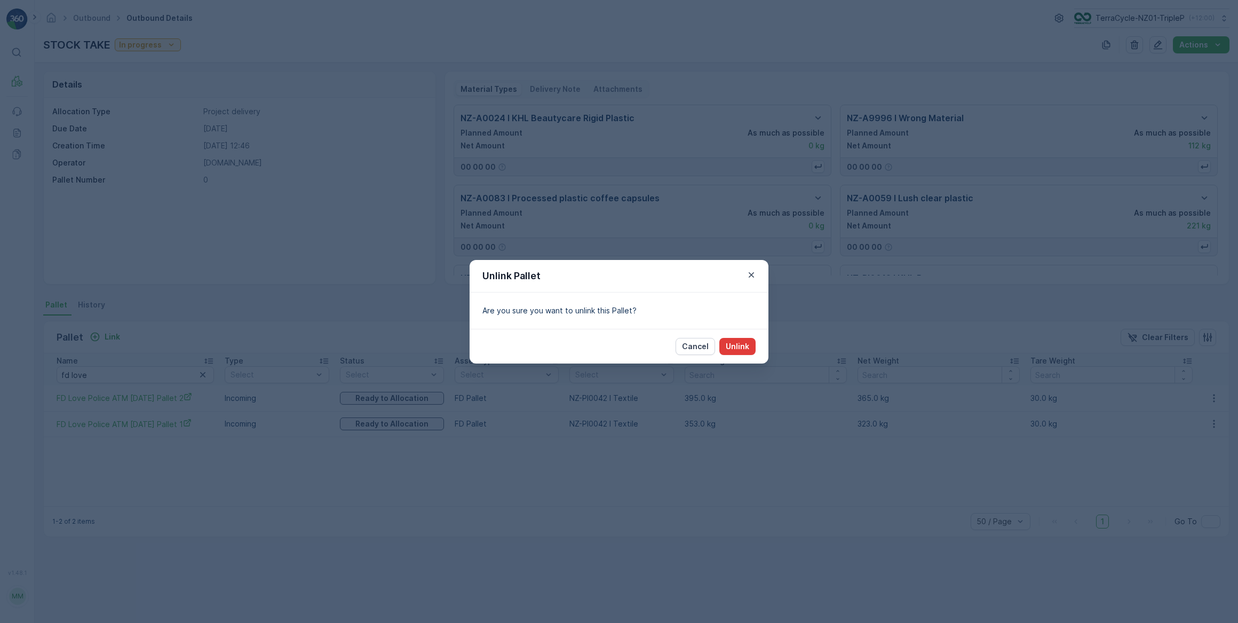
click at [731, 344] on p "Unlink" at bounding box center [737, 346] width 23 height 11
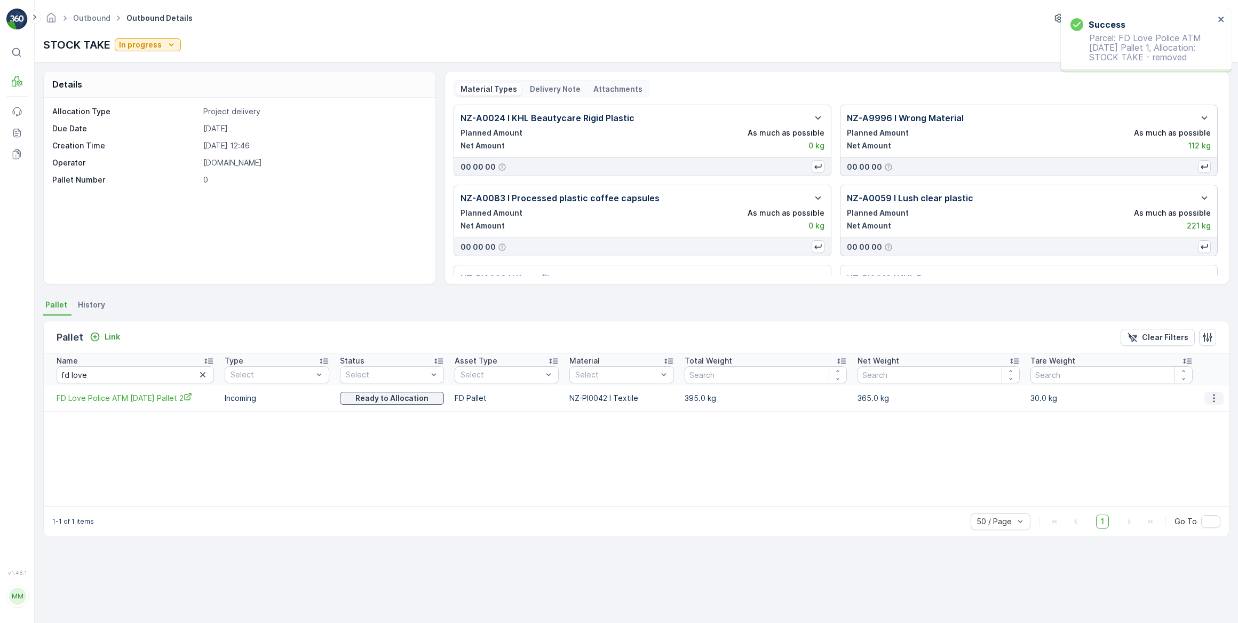
click at [1213, 397] on icon "button" at bounding box center [1214, 398] width 2 height 8
click at [1207, 430] on span "Unlink Pallet" at bounding box center [1193, 433] width 43 height 11
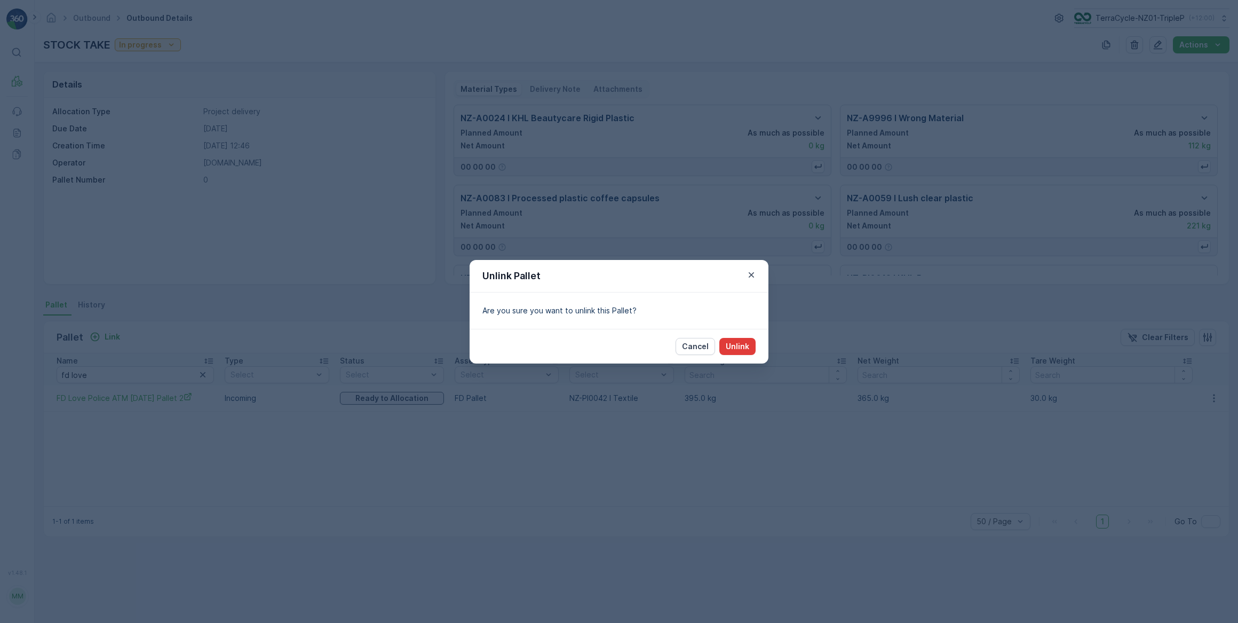
click at [746, 342] on p "Unlink" at bounding box center [737, 346] width 23 height 11
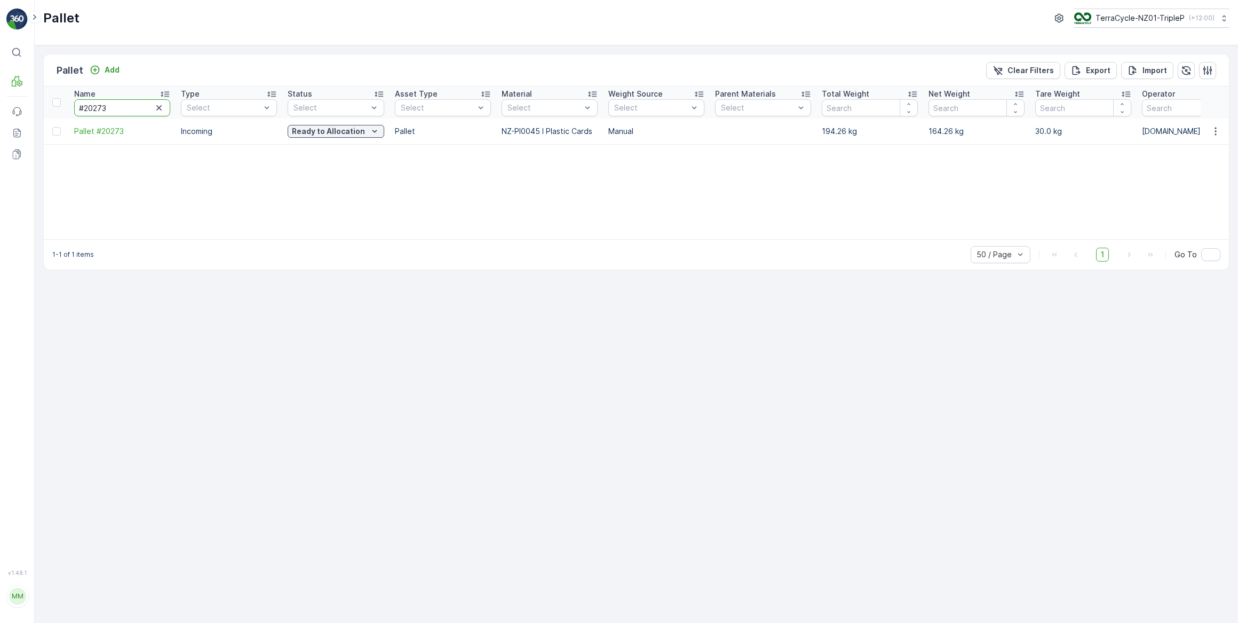
drag, startPoint x: 110, startPoint y: 110, endPoint x: 95, endPoint y: 107, distance: 15.4
click at [93, 107] on input "#20273" at bounding box center [122, 107] width 96 height 17
type input "#20690"
click at [317, 133] on p "Blocked" at bounding box center [328, 131] width 30 height 11
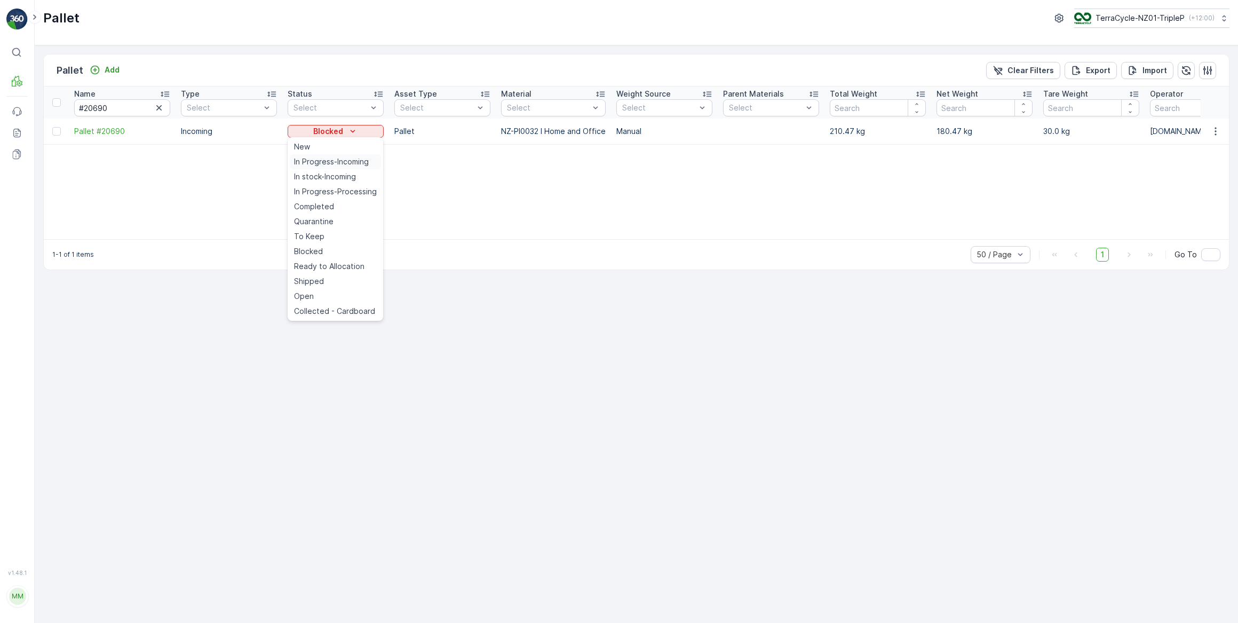
click at [317, 162] on span "In Progress-Incoming" at bounding box center [331, 161] width 75 height 11
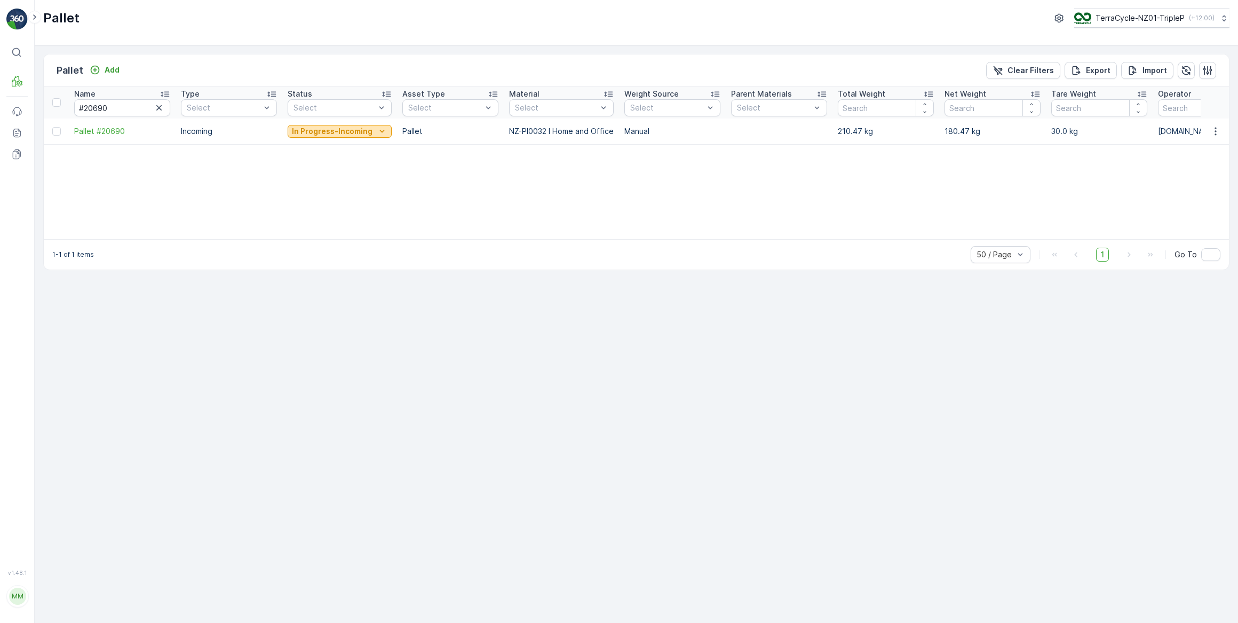
click at [341, 136] on p "In Progress-Incoming" at bounding box center [332, 131] width 81 height 11
click at [328, 220] on span "Quarantine" at bounding box center [313, 221] width 39 height 11
click at [355, 132] on p "In Progress-Incoming" at bounding box center [332, 131] width 81 height 11
click at [328, 266] on span "Ready to Allocation" at bounding box center [329, 266] width 70 height 11
drag, startPoint x: 109, startPoint y: 107, endPoint x: 85, endPoint y: 104, distance: 24.2
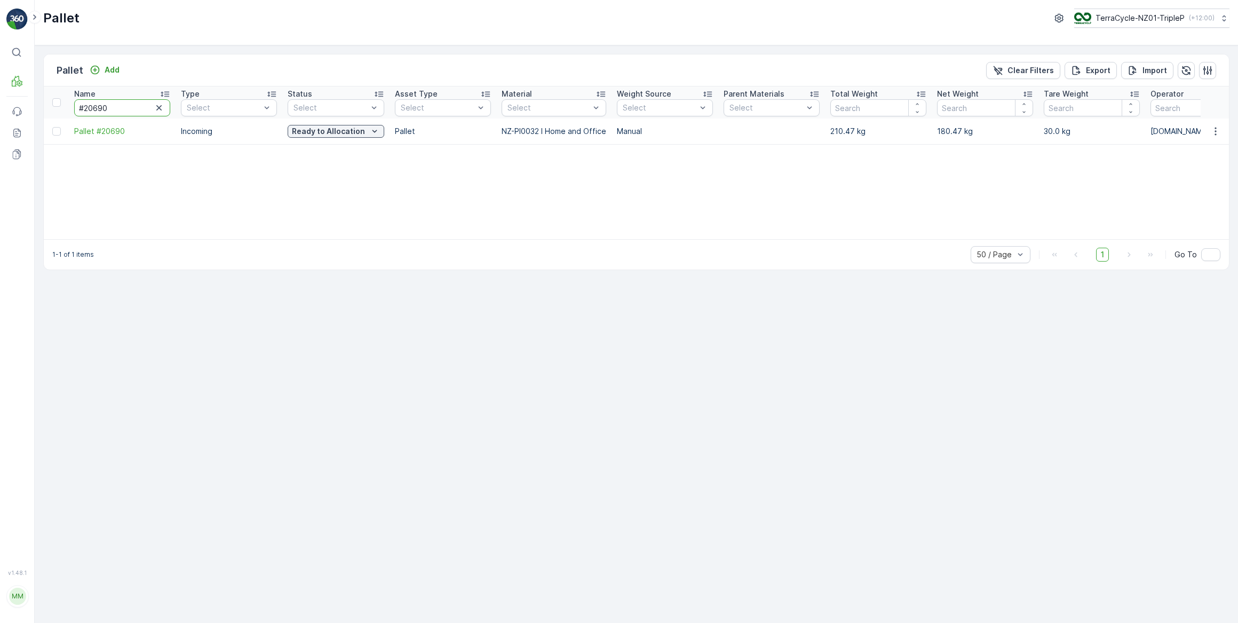
click at [85, 104] on input "#20690" at bounding box center [122, 107] width 96 height 17
type input "#20582"
drag, startPoint x: 101, startPoint y: 107, endPoint x: 93, endPoint y: 107, distance: 8.0
click at [93, 107] on input "#20582" at bounding box center [122, 107] width 96 height 17
type input "#20276"
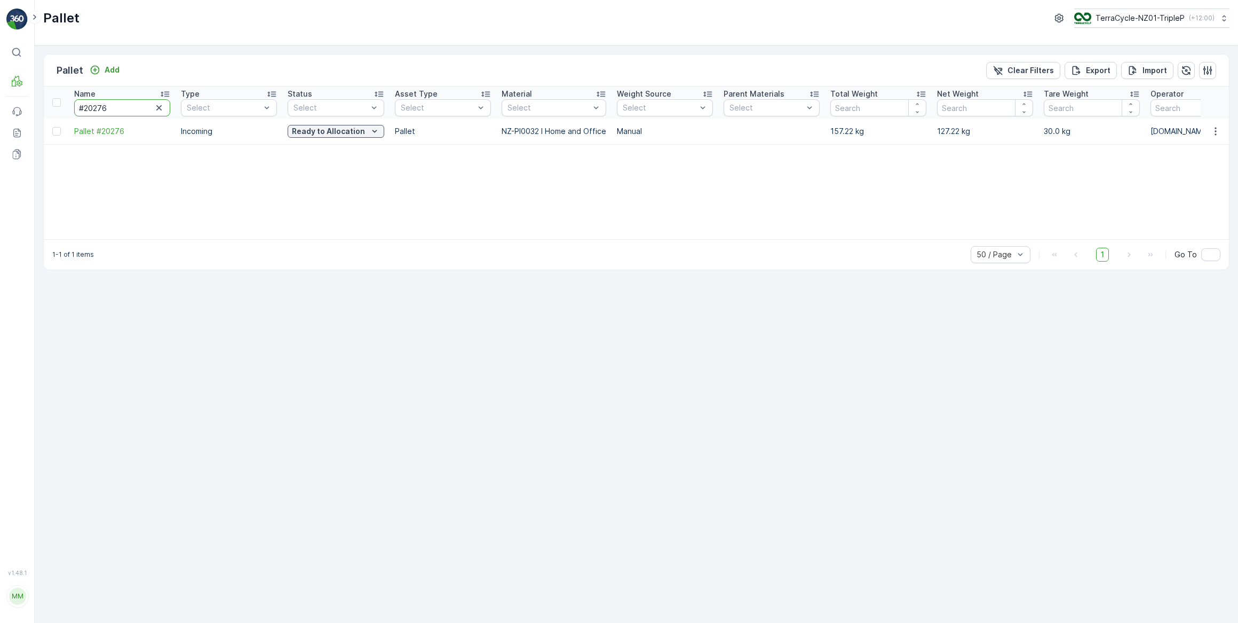
drag, startPoint x: 115, startPoint y: 106, endPoint x: 91, endPoint y: 105, distance: 24.0
click at [91, 105] on input "#20276" at bounding box center [122, 107] width 96 height 17
type input "#20285"
click at [341, 132] on p "Completed" at bounding box center [328, 131] width 42 height 11
click at [324, 163] on span "In Progress-Incoming" at bounding box center [331, 161] width 75 height 11
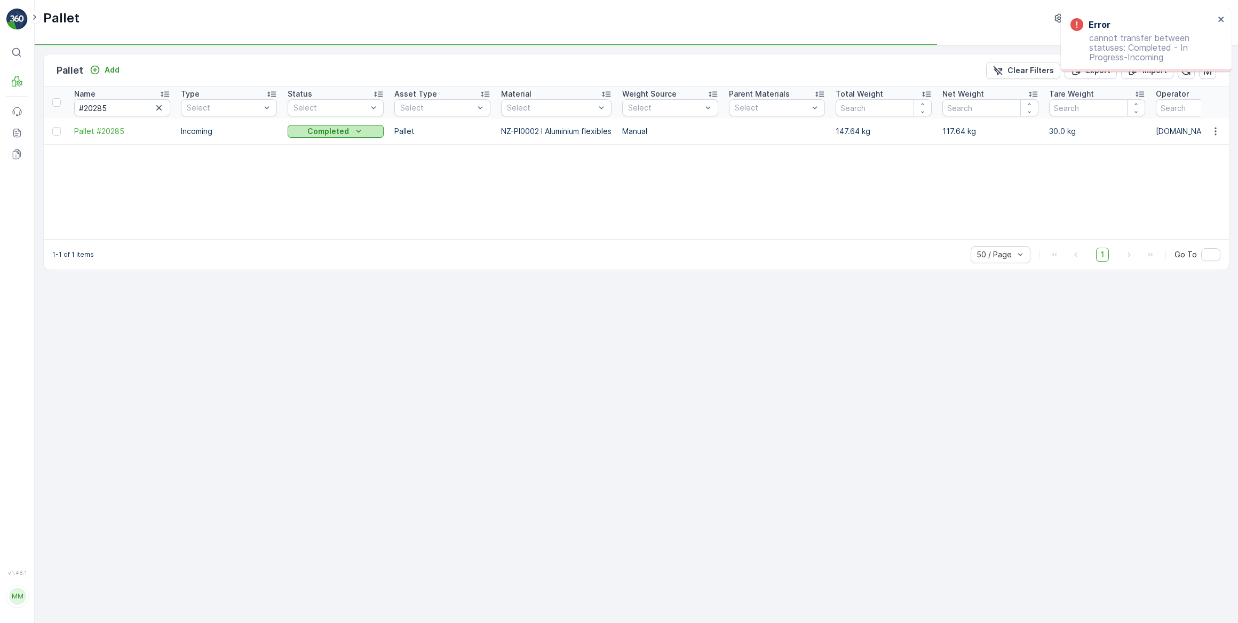
click at [351, 133] on div "Completed" at bounding box center [336, 131] width 88 height 11
click at [313, 251] on span "Blocked" at bounding box center [308, 251] width 29 height 11
click at [364, 134] on div "Completed" at bounding box center [336, 131] width 88 height 11
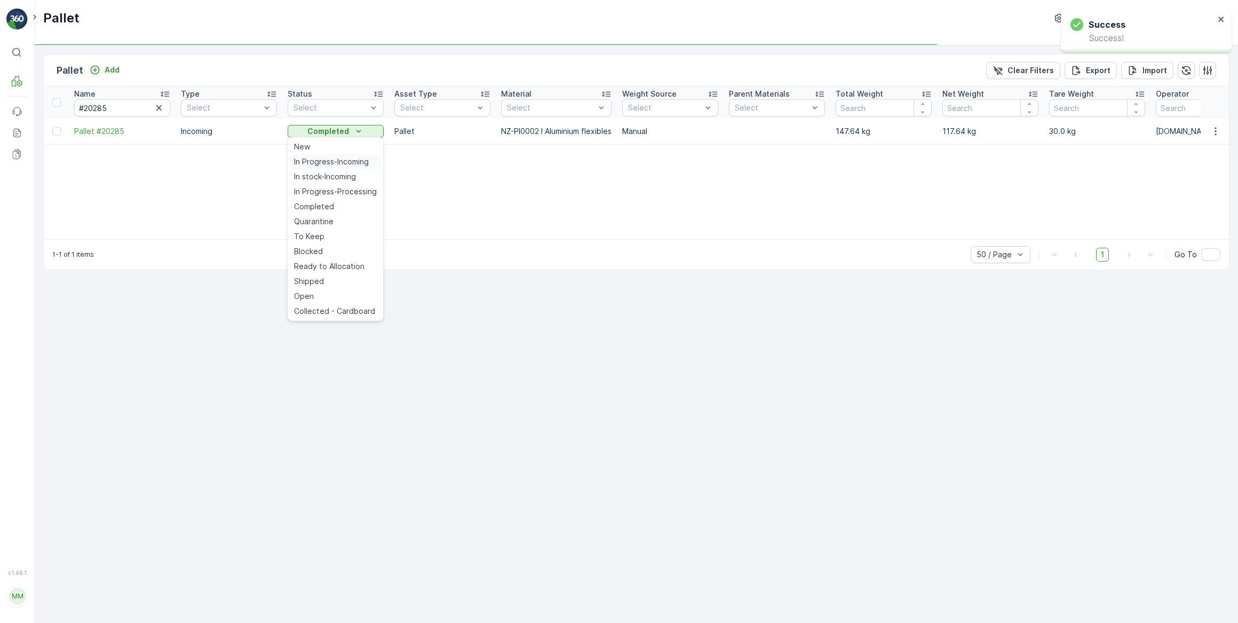
click at [349, 158] on span "In Progress-Incoming" at bounding box center [331, 161] width 75 height 11
click at [360, 133] on div "Blocked" at bounding box center [336, 131] width 88 height 11
click at [319, 219] on span "Quarantine" at bounding box center [313, 221] width 39 height 11
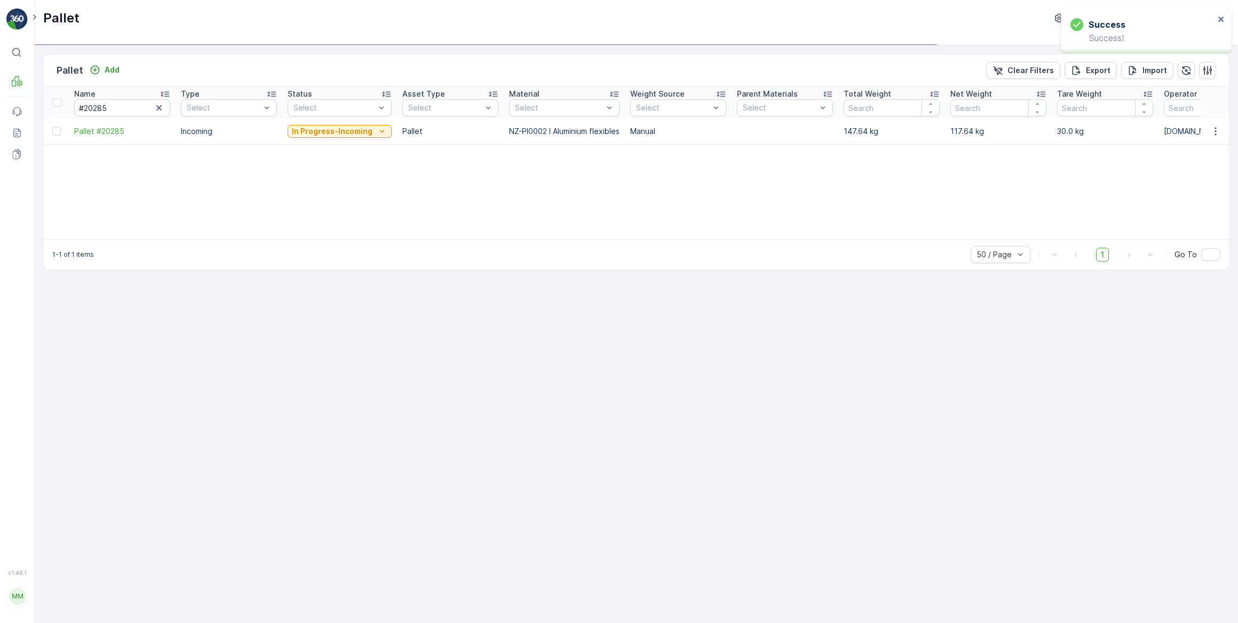
click at [336, 133] on p "In Progress-Incoming" at bounding box center [332, 131] width 81 height 11
click at [310, 263] on span "Ready to Allocation" at bounding box center [329, 266] width 70 height 11
click at [390, 170] on div "Name #20285 Type Select Status Select Asset Type Select Material Select Weight …" at bounding box center [636, 162] width 1185 height 153
click at [157, 108] on icon "button" at bounding box center [159, 107] width 11 height 11
click at [115, 112] on input "text" at bounding box center [122, 107] width 96 height 17
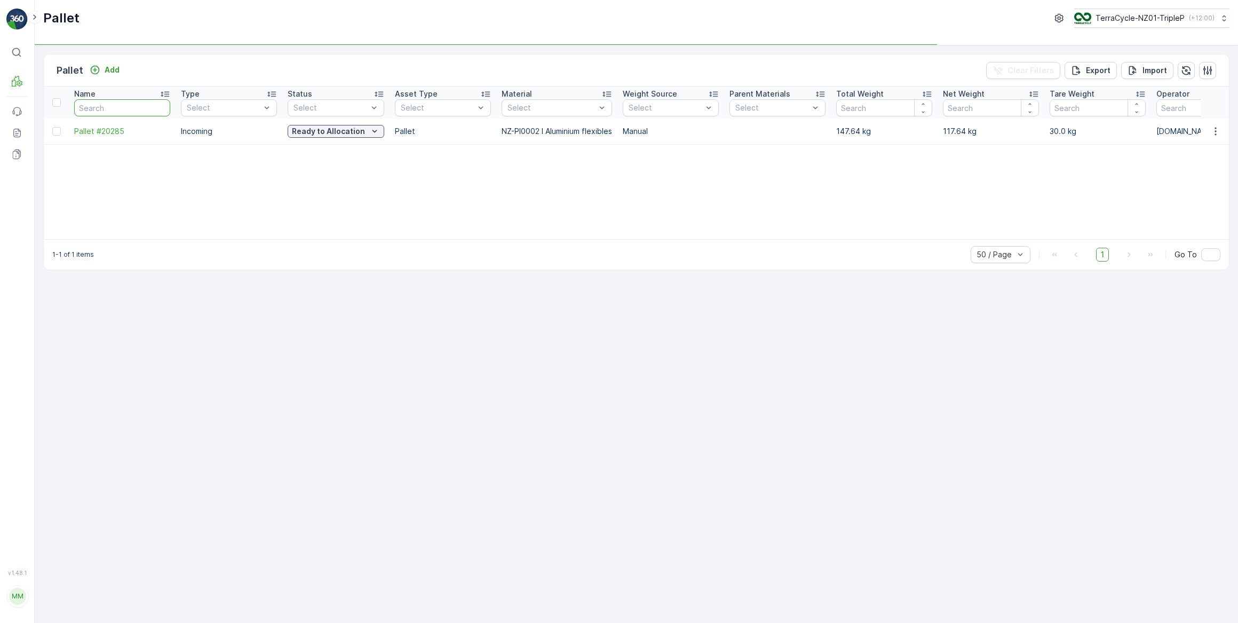
type input "#"
click at [119, 109] on input "#" at bounding box center [122, 107] width 96 height 17
click at [126, 102] on input "#" at bounding box center [122, 107] width 96 height 17
type input "#202"
click at [127, 102] on input "#202" at bounding box center [122, 107] width 96 height 17
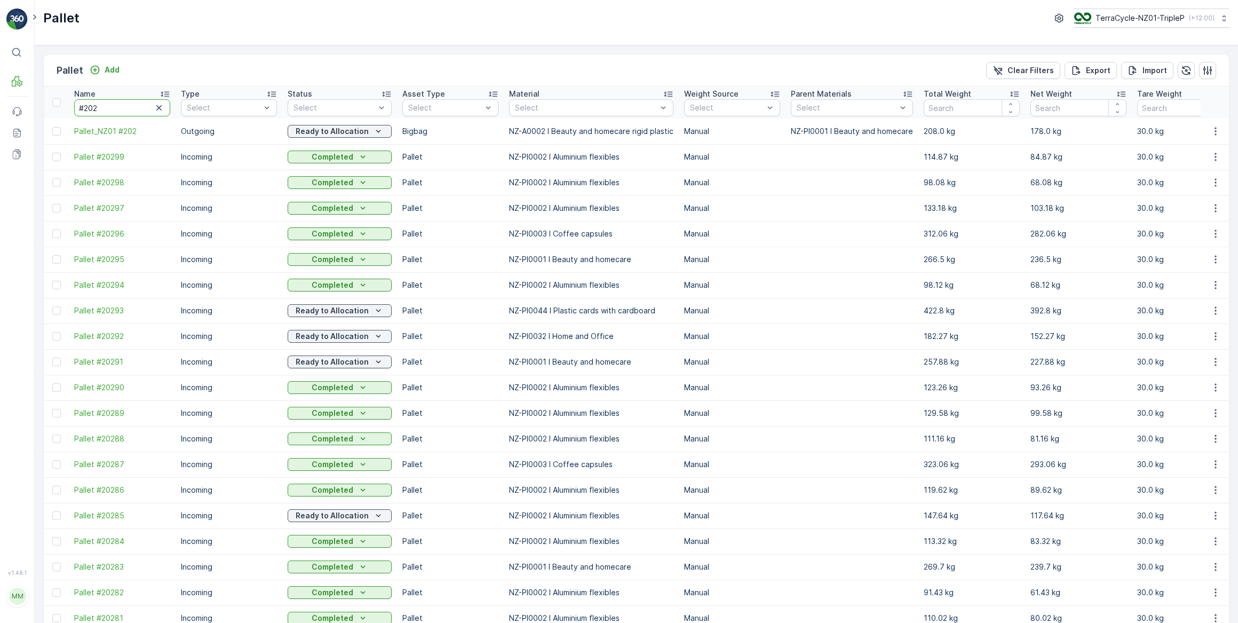
click at [107, 110] on input "#202" at bounding box center [122, 107] width 96 height 17
type input "#20292"
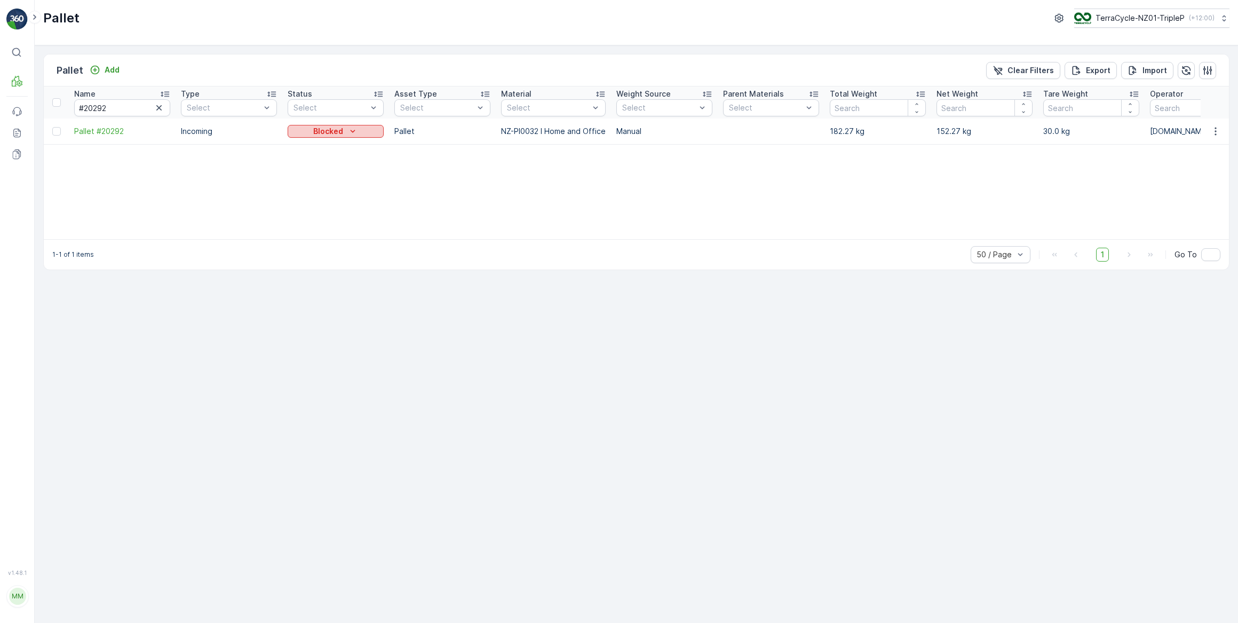
click at [352, 126] on icon "Blocked" at bounding box center [352, 131] width 11 height 11
click at [343, 161] on span "In Progress-Incoming" at bounding box center [331, 161] width 75 height 11
click at [357, 137] on button "Blocked" at bounding box center [336, 131] width 96 height 13
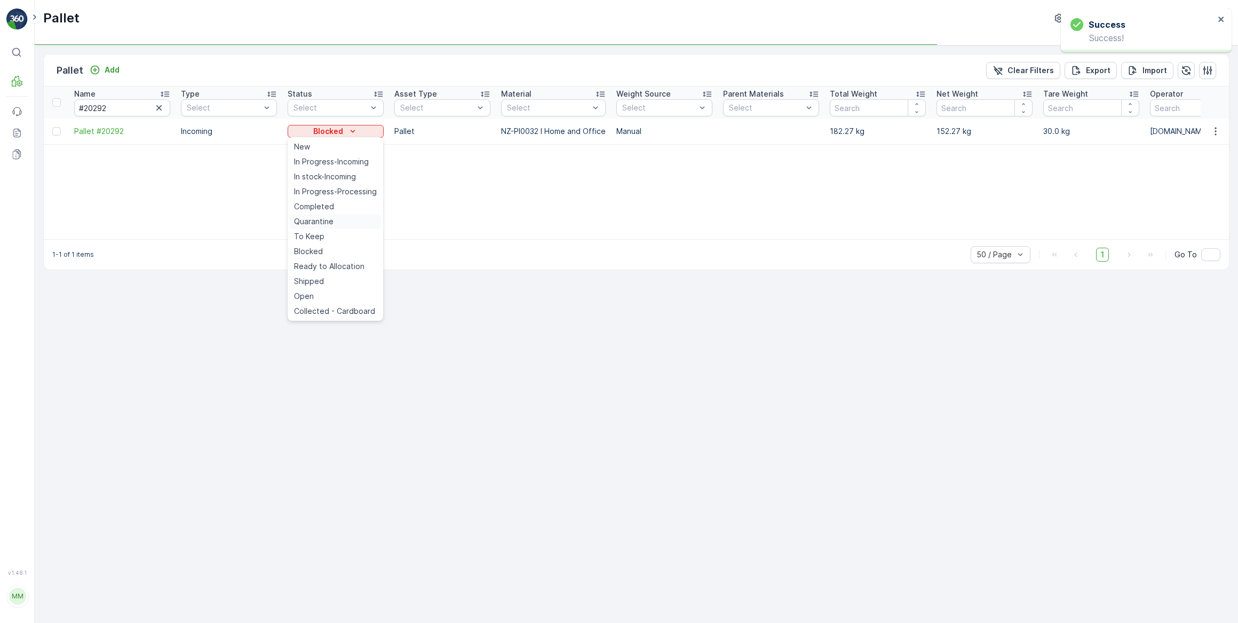
click at [331, 219] on span "Quarantine" at bounding box center [313, 221] width 39 height 11
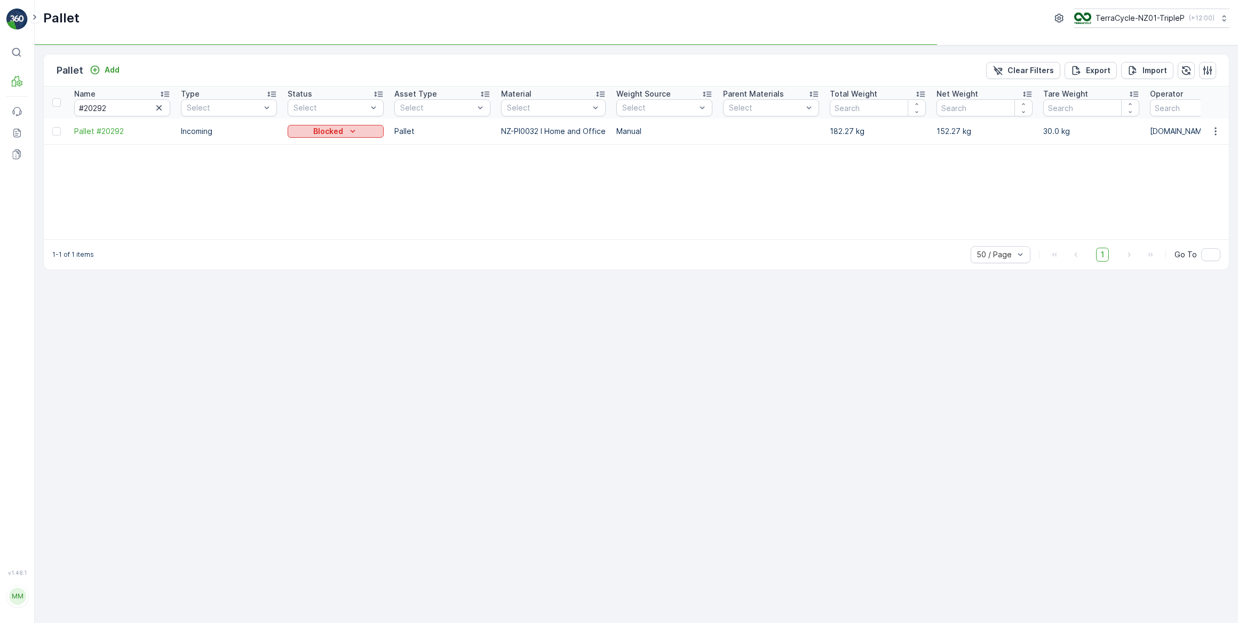
click at [355, 131] on icon "Blocked" at bounding box center [352, 131] width 11 height 11
click at [362, 131] on p "In Progress-Incoming" at bounding box center [332, 131] width 81 height 11
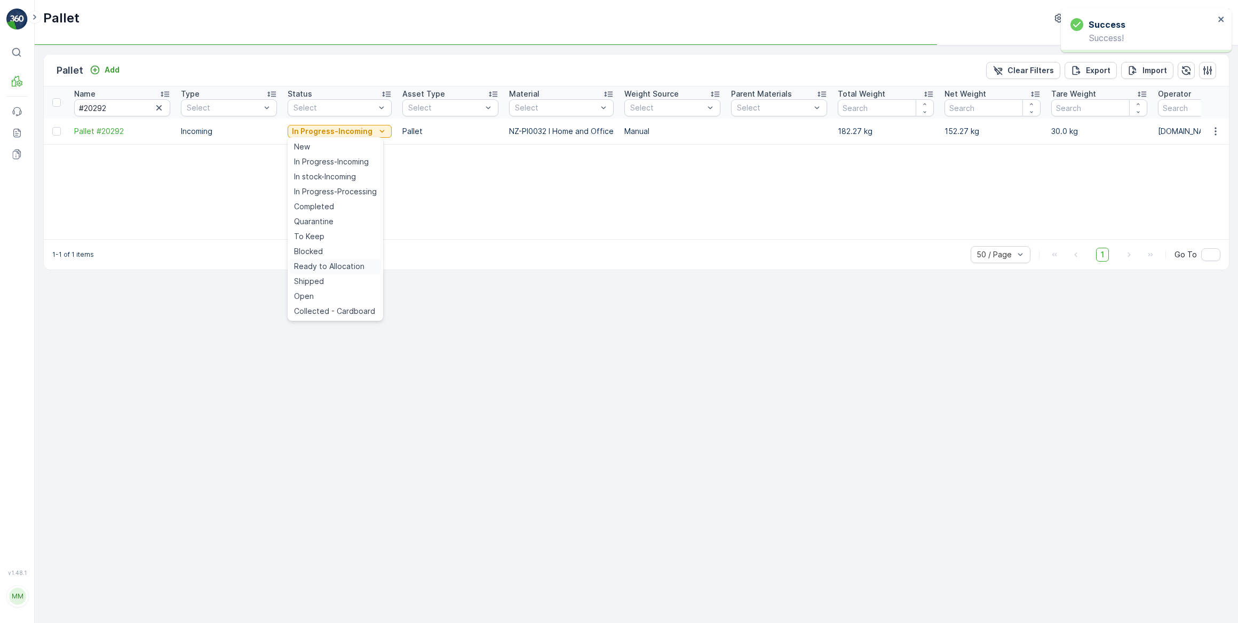
click at [320, 269] on span "Ready to Allocation" at bounding box center [329, 266] width 70 height 11
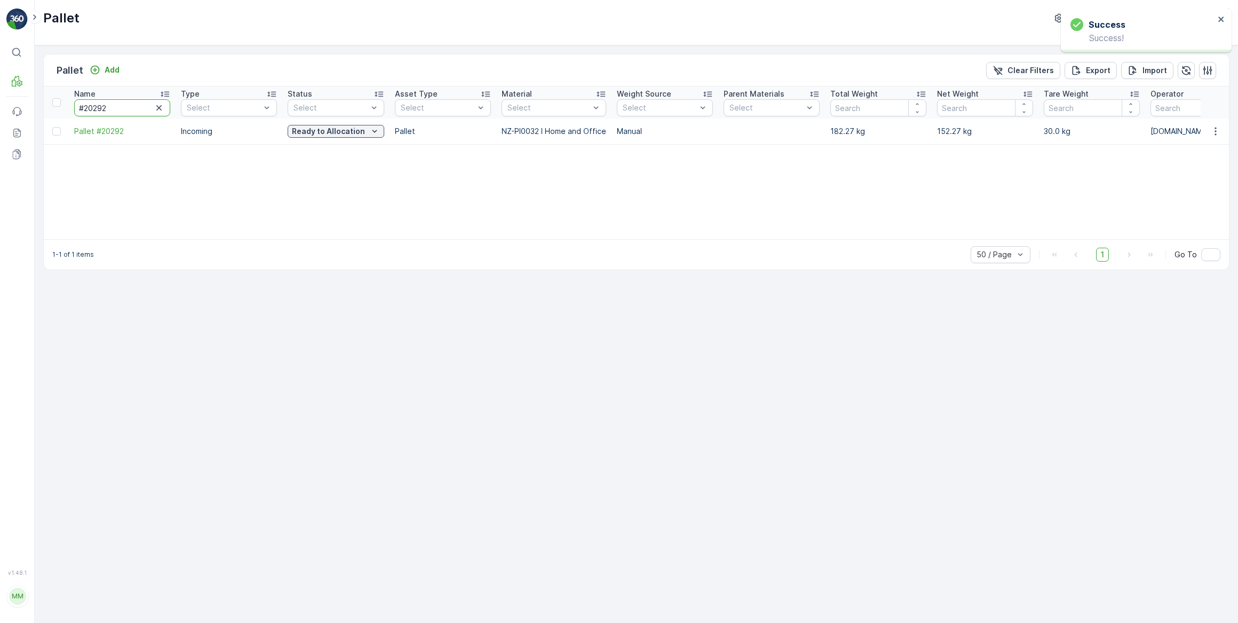
drag, startPoint x: 115, startPoint y: 105, endPoint x: 94, endPoint y: 106, distance: 20.9
click at [94, 106] on input "#20292" at bounding box center [122, 107] width 96 height 17
type input "#20170"
click at [312, 131] on div "Blocked" at bounding box center [336, 131] width 88 height 11
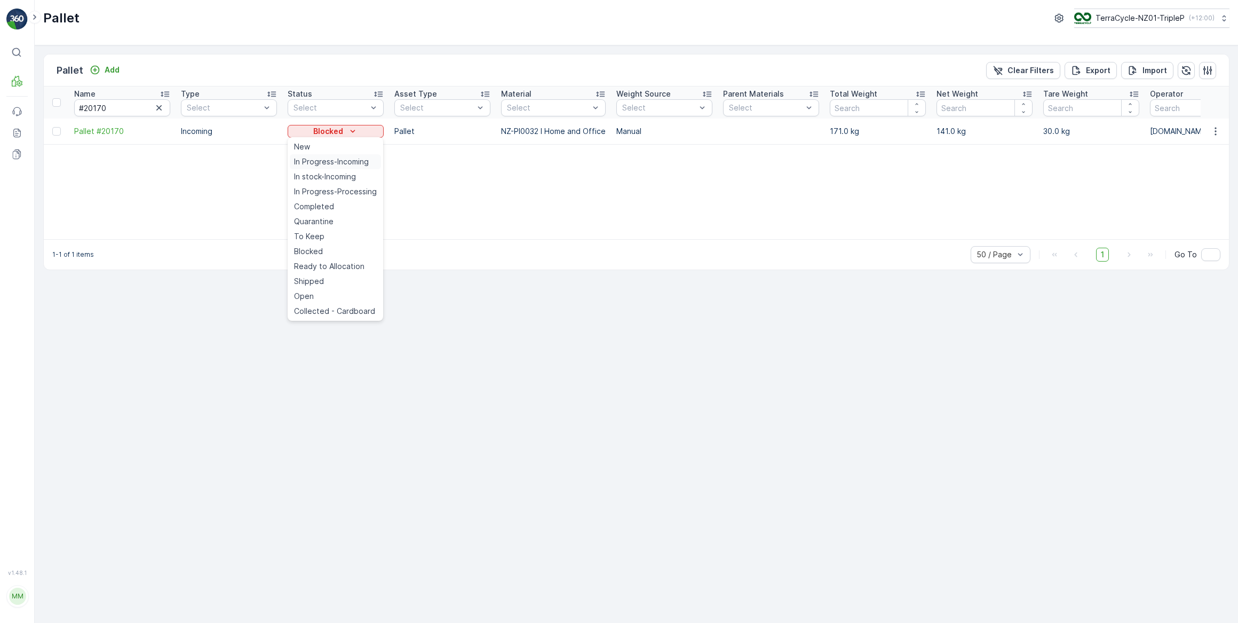
click at [334, 162] on span "In Progress-Incoming" at bounding box center [331, 161] width 75 height 11
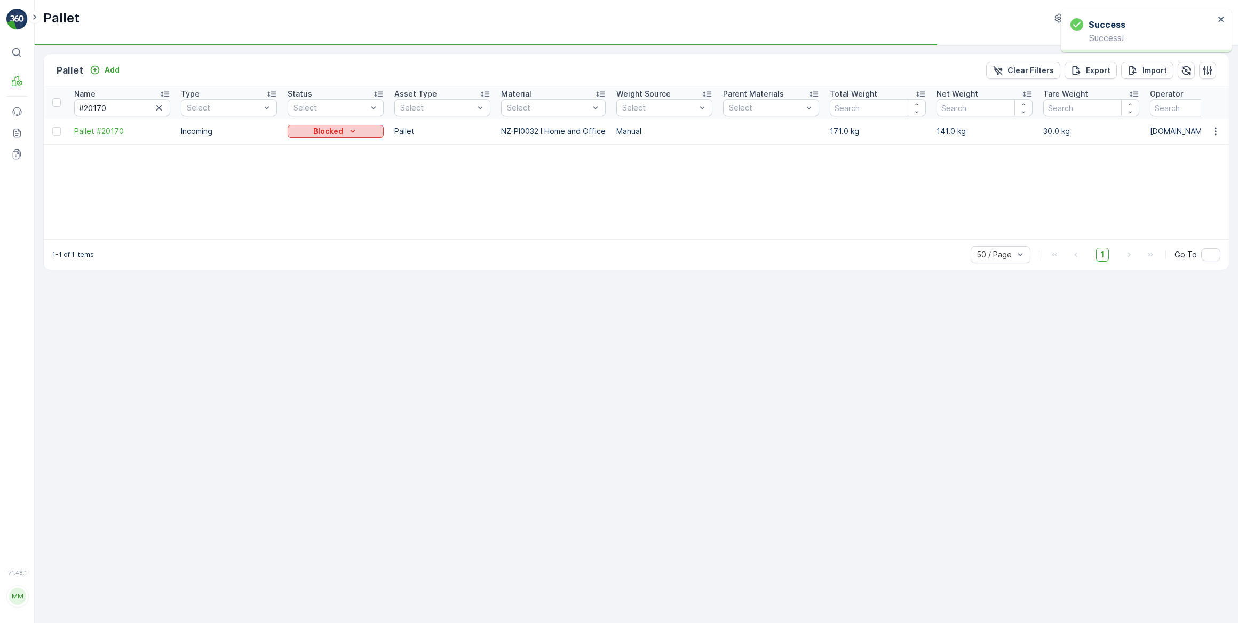
click at [358, 136] on button "Blocked" at bounding box center [336, 131] width 96 height 13
click at [322, 223] on span "Quarantine" at bounding box center [313, 221] width 39 height 11
click at [357, 132] on p "In Progress-Incoming" at bounding box center [332, 131] width 81 height 11
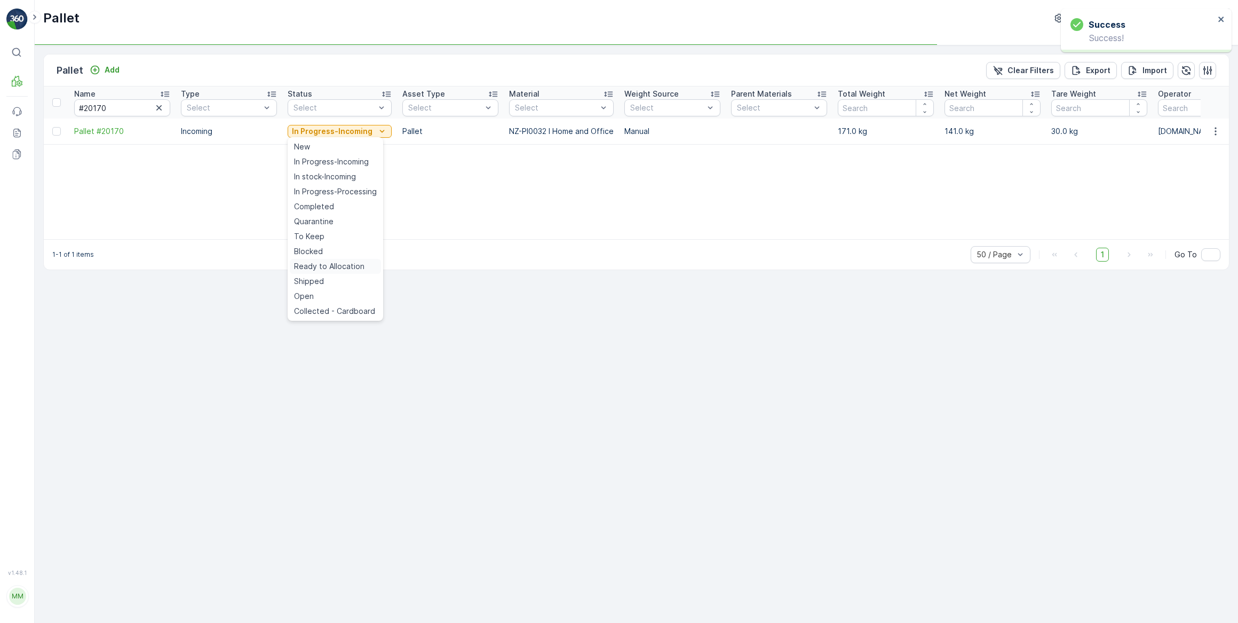
click at [316, 268] on span "Ready to Allocation" at bounding box center [329, 266] width 70 height 11
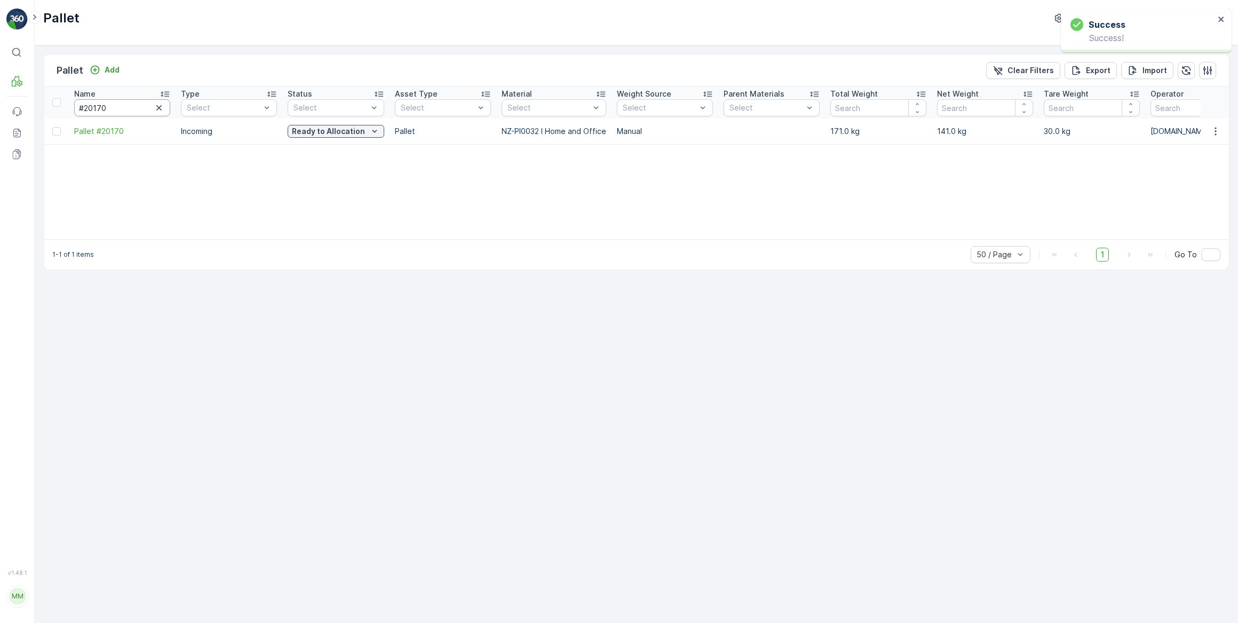
click at [107, 108] on input "#20170" at bounding box center [122, 107] width 96 height 17
drag, startPoint x: 118, startPoint y: 107, endPoint x: 93, endPoint y: 107, distance: 25.1
click at [93, 107] on input "#20170" at bounding box center [122, 107] width 96 height 17
type input "#20377"
click at [357, 132] on icon "Blocked" at bounding box center [352, 131] width 11 height 11
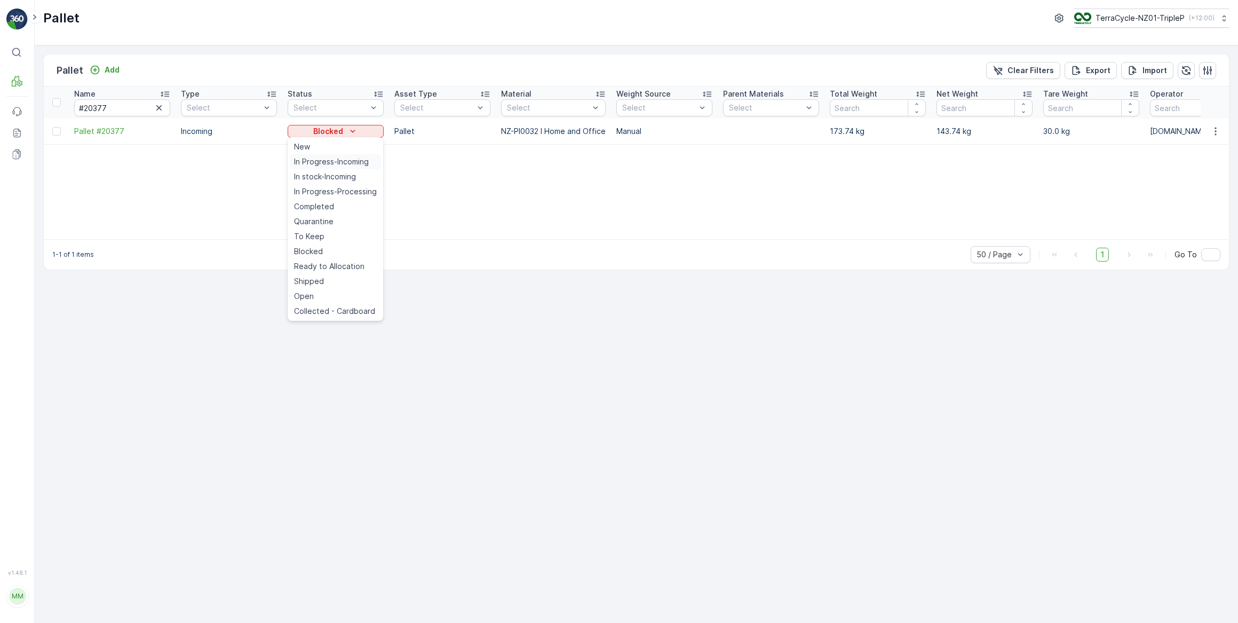
click at [349, 163] on span "In Progress-Incoming" at bounding box center [331, 161] width 75 height 11
click at [352, 131] on icon "Blocked" at bounding box center [353, 131] width 5 height 3
click at [321, 221] on span "Quarantine" at bounding box center [313, 221] width 39 height 11
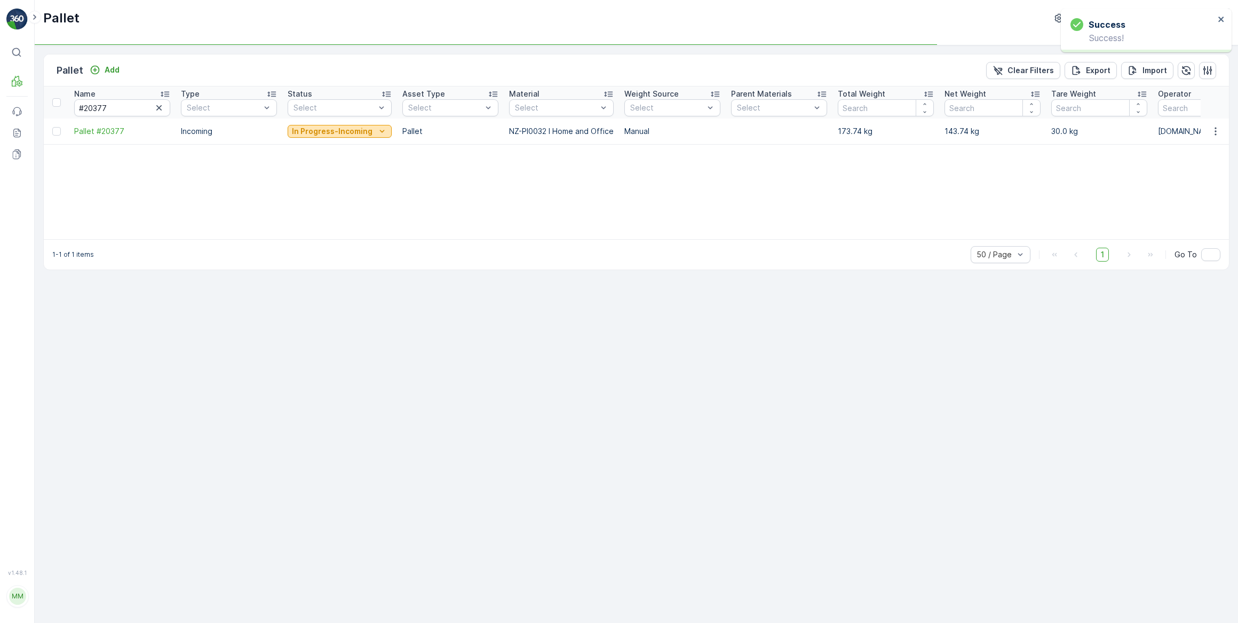
click at [347, 129] on p "In Progress-Incoming" at bounding box center [332, 131] width 81 height 11
click at [321, 268] on span "Ready to Allocation" at bounding box center [329, 266] width 70 height 11
drag, startPoint x: 109, startPoint y: 109, endPoint x: 95, endPoint y: 107, distance: 14.5
click at [95, 107] on input "#20377" at bounding box center [122, 107] width 96 height 17
type input "#20285"
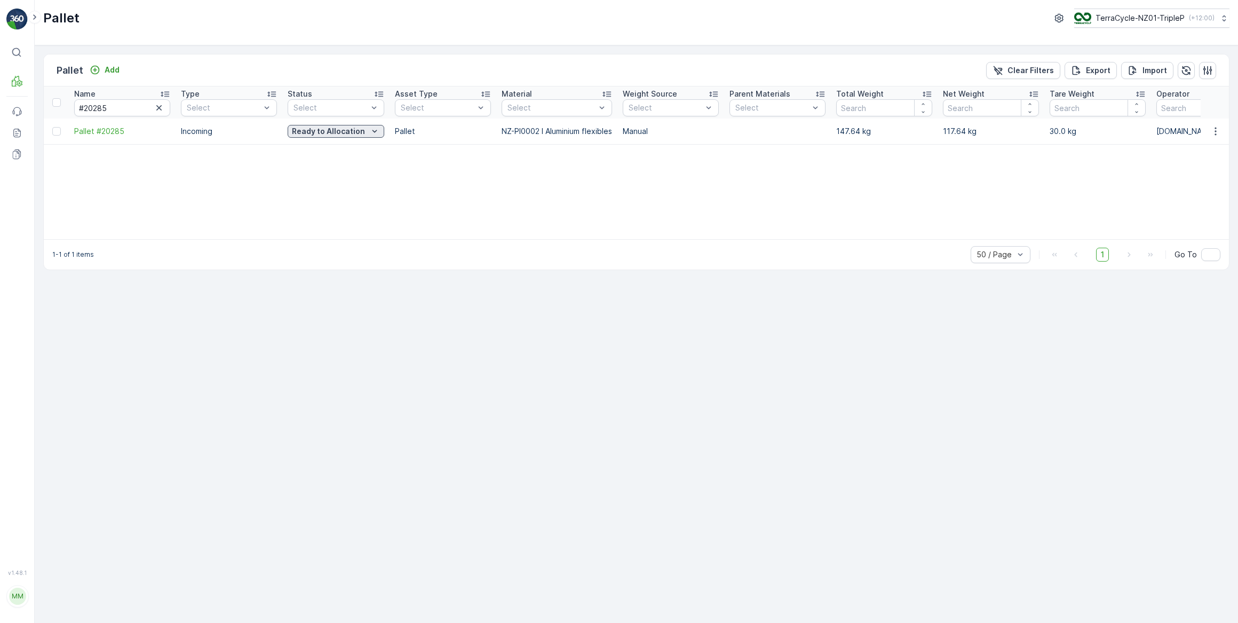
click at [317, 130] on p "Ready to Allocation" at bounding box center [328, 131] width 73 height 11
click at [326, 165] on span "In Progress-Incoming" at bounding box center [331, 161] width 75 height 11
click at [347, 133] on p "Ready to Allocation" at bounding box center [328, 131] width 73 height 11
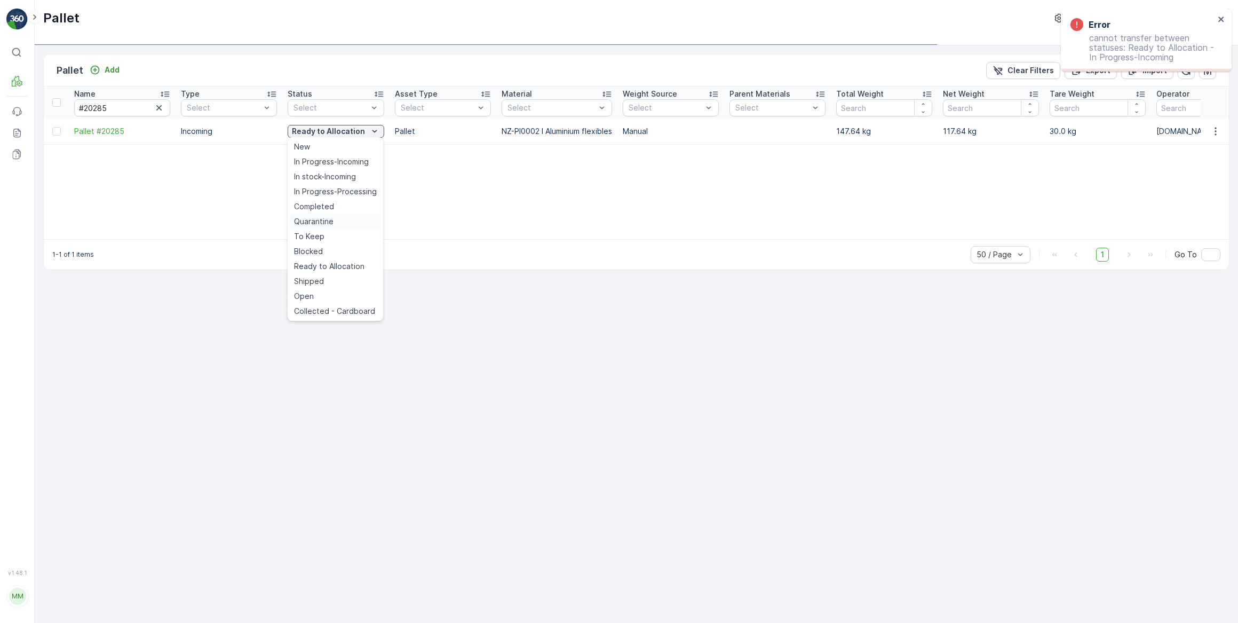
click at [321, 223] on span "Quarantine" at bounding box center [313, 221] width 39 height 11
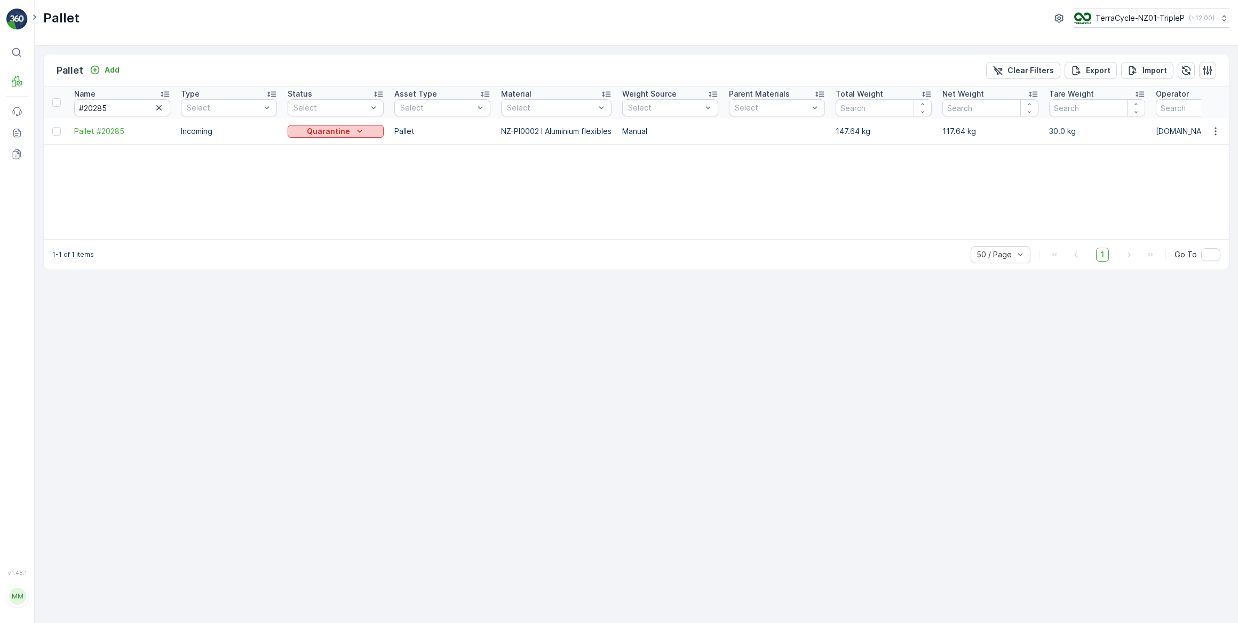
click at [362, 132] on icon "Quarantine" at bounding box center [359, 131] width 11 height 11
click at [329, 265] on span "Ready to Allocation" at bounding box center [329, 266] width 70 height 11
click at [157, 108] on icon "button" at bounding box center [159, 107] width 11 height 11
click at [140, 108] on input "text" at bounding box center [122, 107] width 96 height 17
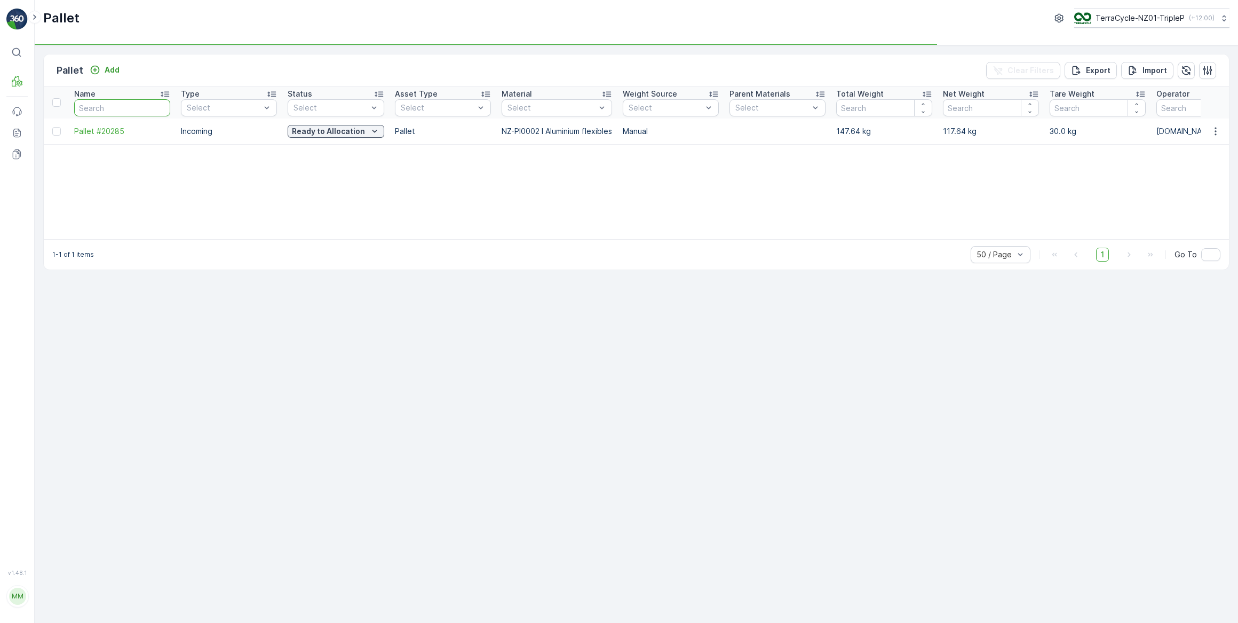
click at [140, 108] on input "text" at bounding box center [122, 107] width 96 height 17
type input "#104"
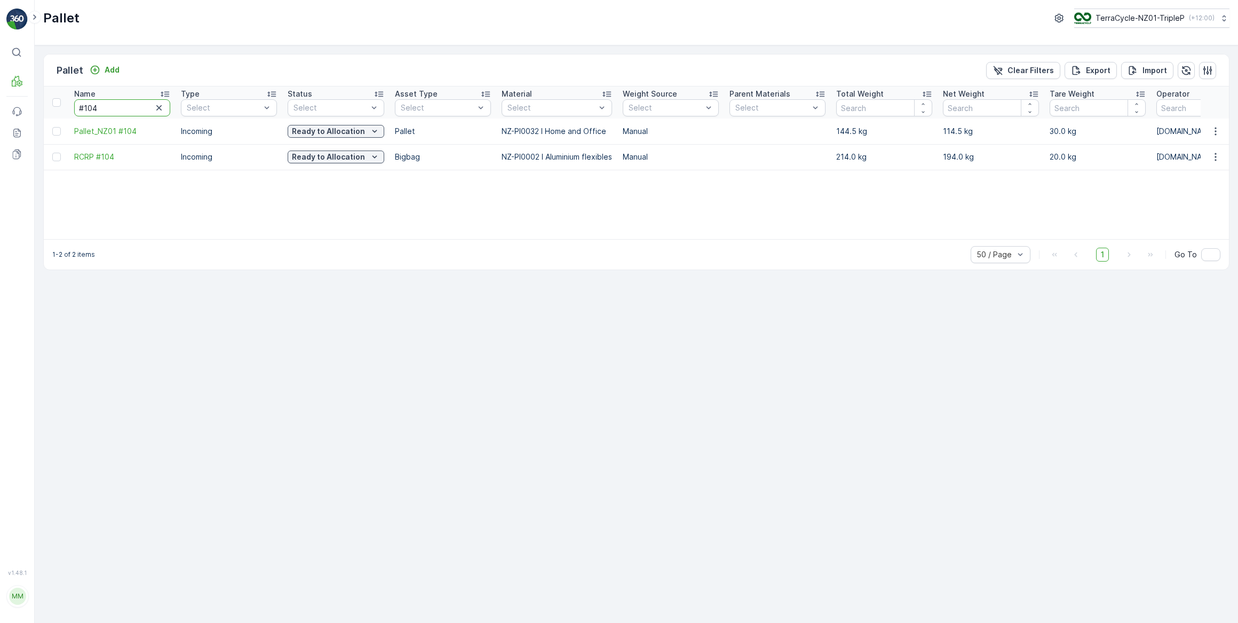
drag, startPoint x: 118, startPoint y: 105, endPoint x: 84, endPoint y: 108, distance: 33.7
click at [84, 108] on input "#104" at bounding box center [122, 107] width 96 height 17
type input "#20"
click at [89, 110] on input "#20" at bounding box center [122, 107] width 96 height 17
click at [100, 105] on input "#20" at bounding box center [122, 107] width 96 height 17
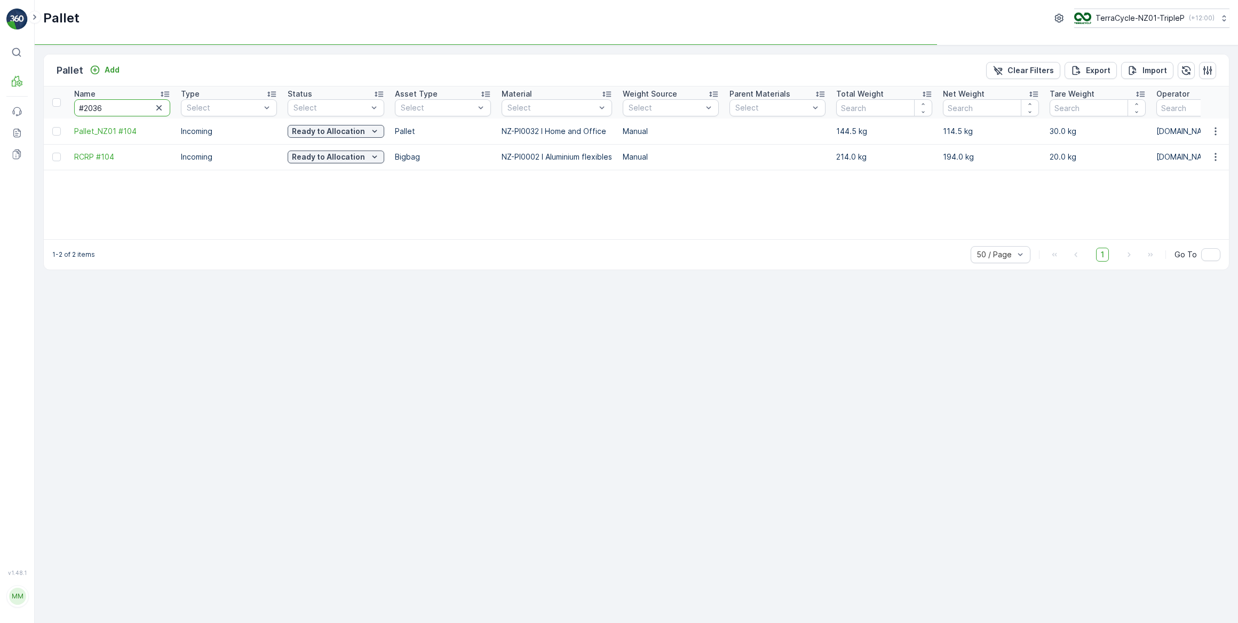
type input "#20361"
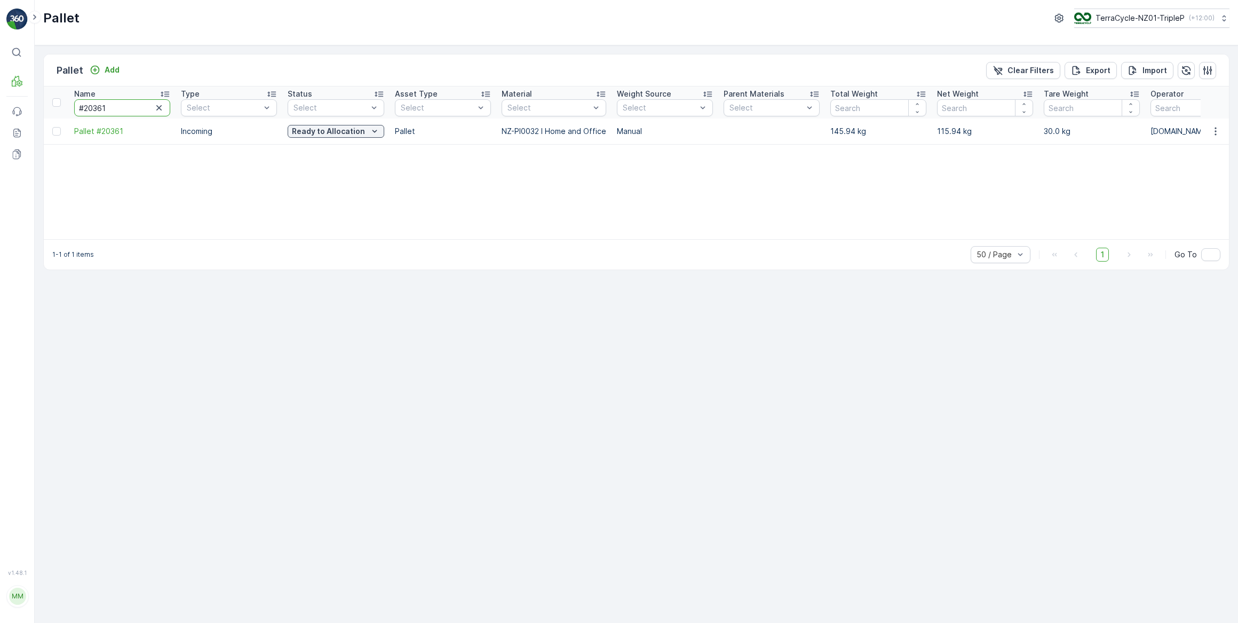
drag, startPoint x: 107, startPoint y: 111, endPoint x: 75, endPoint y: 110, distance: 31.5
click at [85, 108] on input "#20361" at bounding box center [122, 107] width 96 height 17
type input "#127"
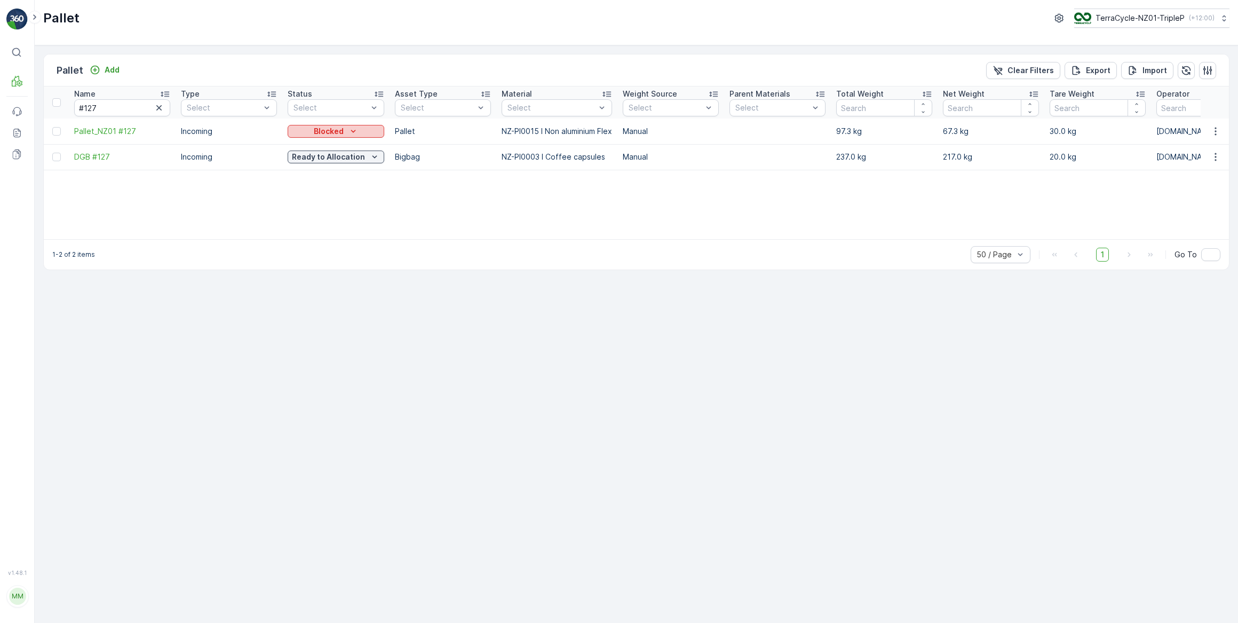
click at [341, 129] on p "Blocked" at bounding box center [329, 131] width 30 height 11
click at [331, 162] on span "In Progress-Incoming" at bounding box center [331, 161] width 75 height 11
click at [346, 131] on div "Blocked" at bounding box center [336, 131] width 88 height 11
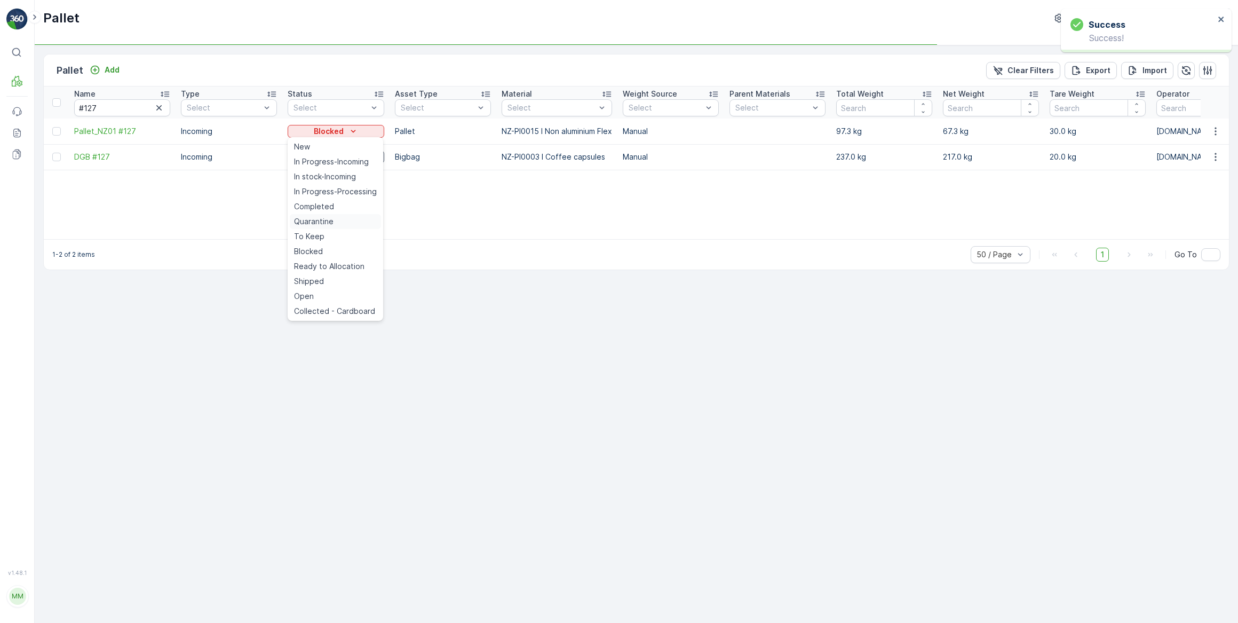
click at [309, 224] on span "Quarantine" at bounding box center [313, 221] width 39 height 11
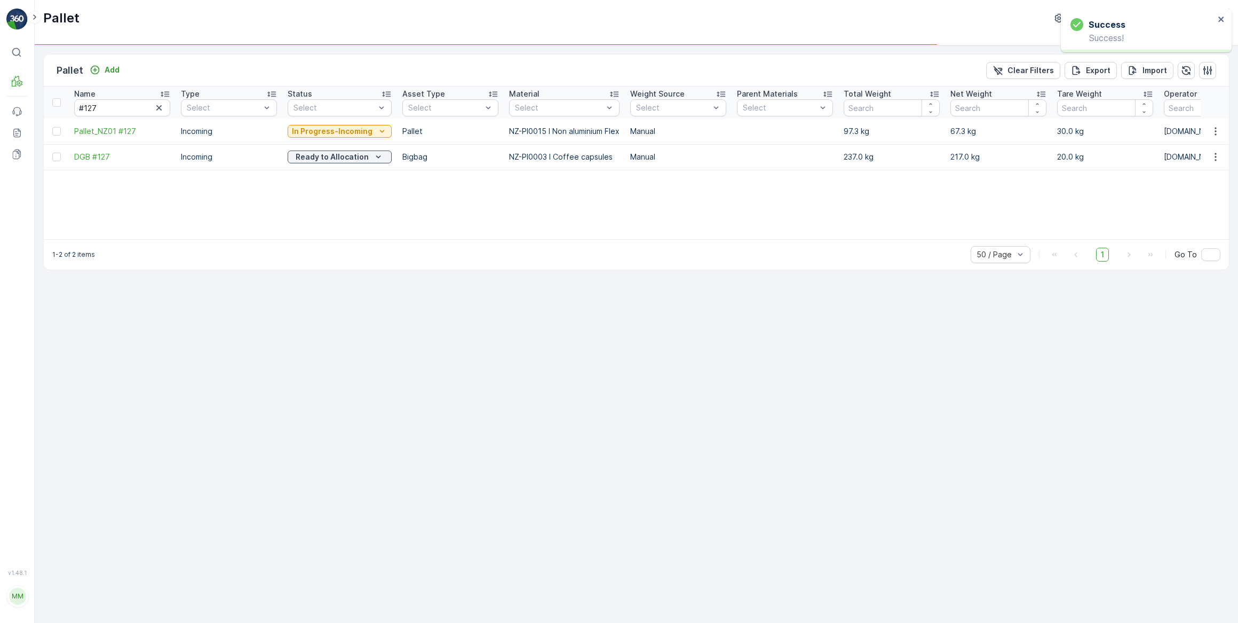
click at [357, 131] on p "In Progress-Incoming" at bounding box center [332, 131] width 81 height 11
click at [318, 266] on span "Ready to Allocation" at bounding box center [329, 266] width 70 height 11
click at [321, 211] on div "Name #127 Type Select Status Select Asset Type Select Material Select Weight So…" at bounding box center [636, 162] width 1185 height 153
drag, startPoint x: 108, startPoint y: 104, endPoint x: 62, endPoint y: 102, distance: 45.9
click at [62, 102] on tr "Name #127 Type Select Status Select Asset Type Select Material Select Weight So…" at bounding box center [1096, 102] width 2105 height 32
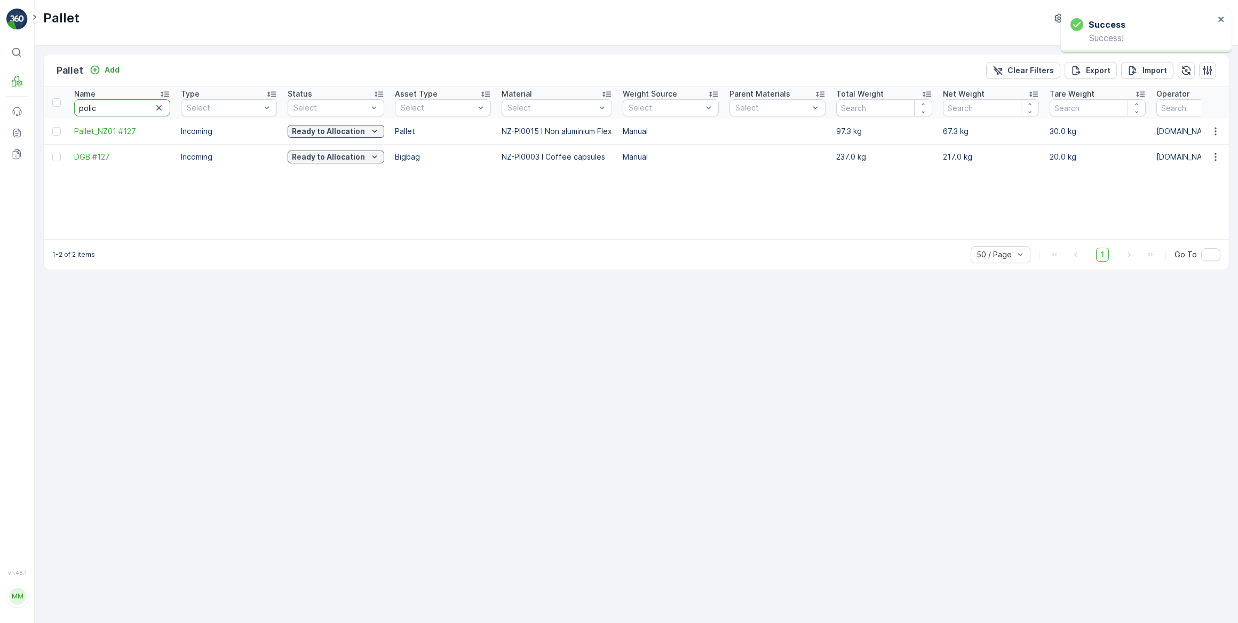
type input "police"
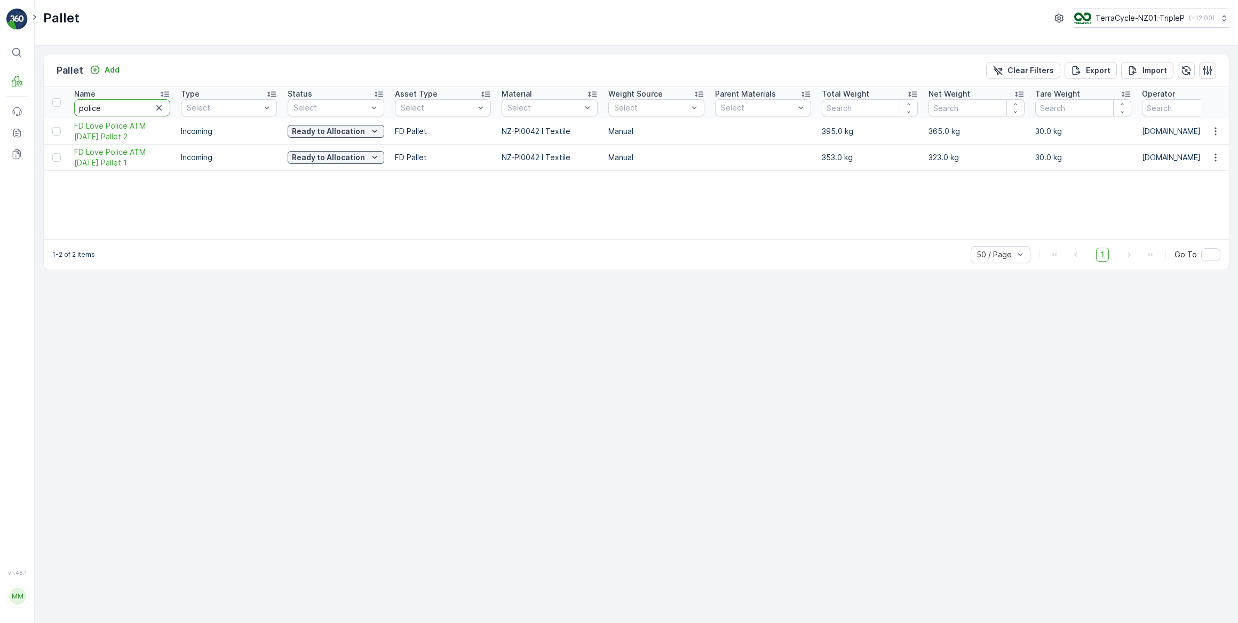
click at [113, 109] on input "police" at bounding box center [122, 107] width 96 height 17
type input "police"
click at [332, 126] on p "Blocked" at bounding box center [328, 131] width 30 height 11
click at [327, 156] on span "In Progress-Incoming" at bounding box center [331, 161] width 75 height 11
click at [305, 160] on div "Blocked" at bounding box center [336, 157] width 88 height 11
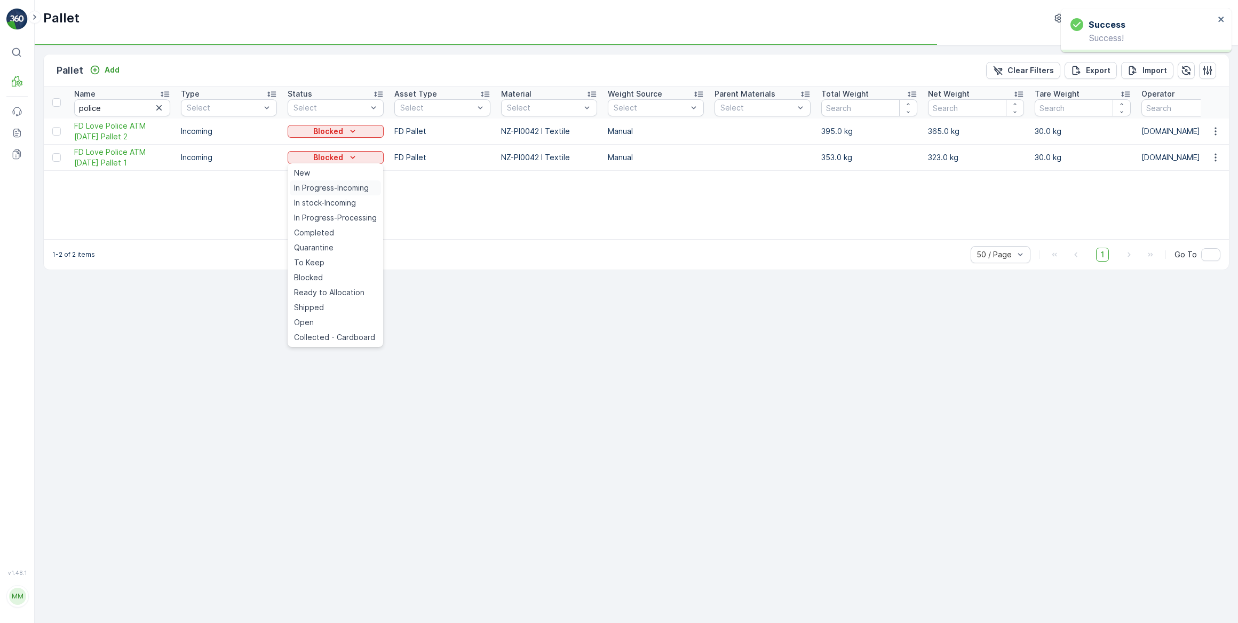
click at [327, 188] on span "In Progress-Incoming" at bounding box center [331, 187] width 75 height 11
click at [330, 133] on p "Blocked" at bounding box center [328, 131] width 30 height 11
click at [328, 219] on span "Quarantine" at bounding box center [313, 221] width 39 height 11
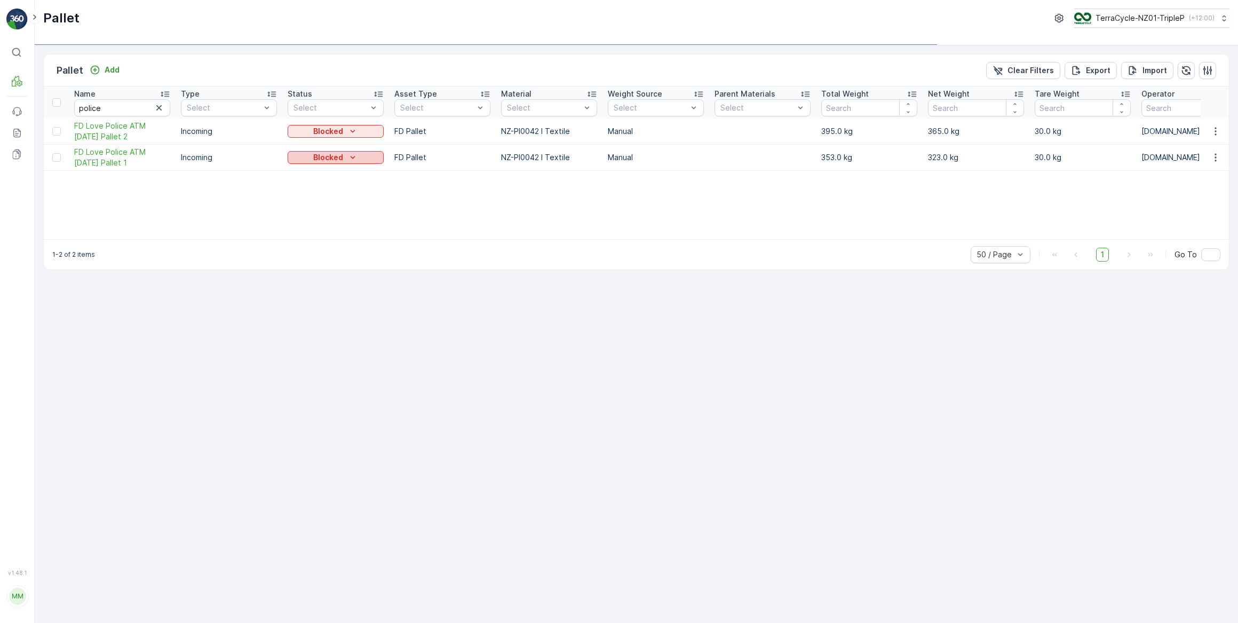
click at [341, 161] on p "Blocked" at bounding box center [328, 157] width 30 height 11
click at [329, 244] on div "1-2 of 2 items 50 / Page 1 Go To" at bounding box center [636, 254] width 1185 height 30
click at [352, 131] on p "In Progress-Incoming" at bounding box center [332, 131] width 81 height 11
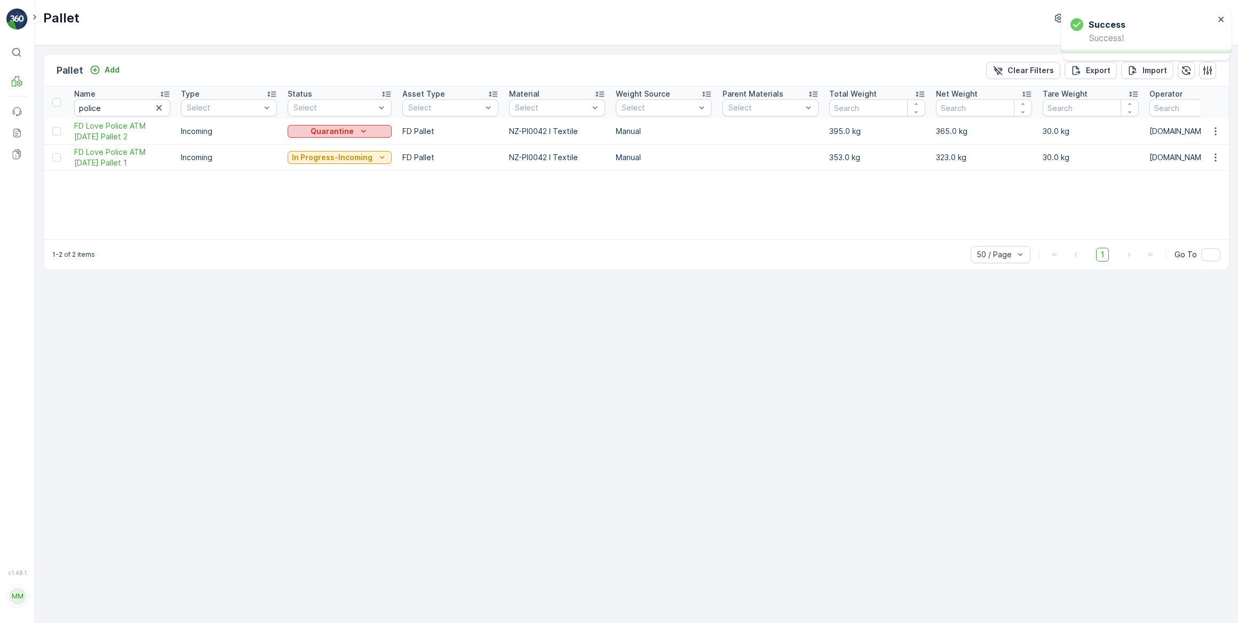
click at [328, 132] on p "Quarantine" at bounding box center [332, 131] width 43 height 11
click at [332, 266] on span "Ready to Allocation" at bounding box center [329, 266] width 70 height 11
click at [336, 161] on p "In Progress-Incoming" at bounding box center [332, 157] width 81 height 11
click at [335, 158] on p "In Progress-Incoming" at bounding box center [332, 157] width 81 height 11
click at [322, 243] on span "Quarantine" at bounding box center [313, 247] width 39 height 11
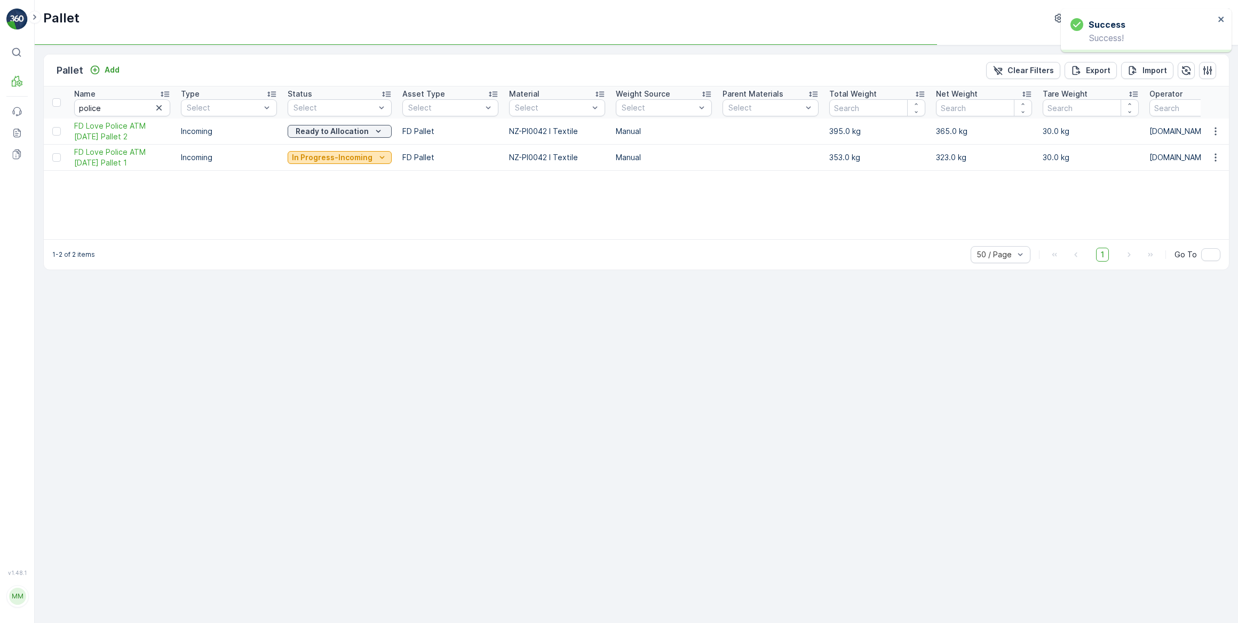
click at [331, 156] on p "In Progress-Incoming" at bounding box center [332, 157] width 81 height 11
click at [323, 290] on span "Ready to Allocation" at bounding box center [329, 292] width 70 height 11
